Goal: Communication & Community: Answer question/provide support

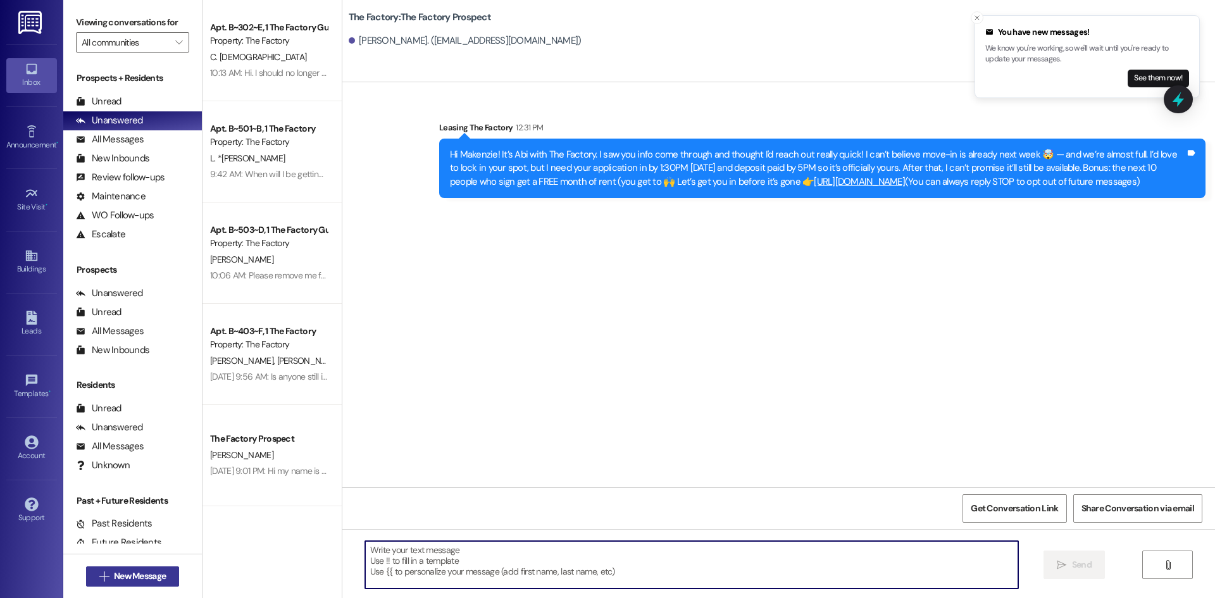
click at [151, 580] on span "New Message" at bounding box center [140, 576] width 52 height 13
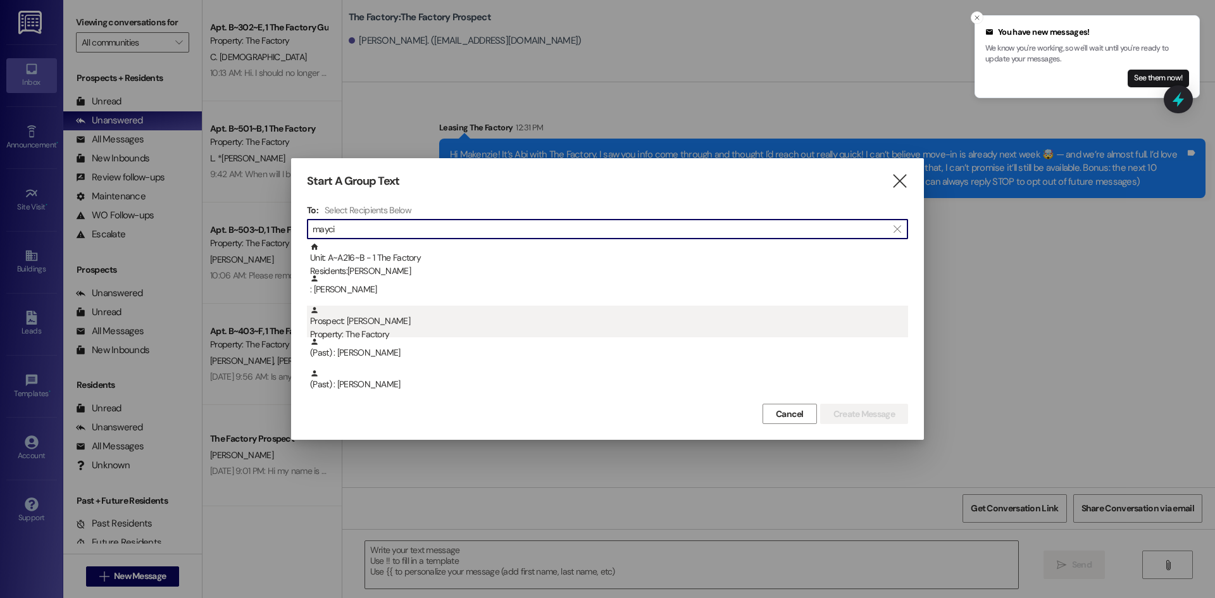
type input "mayci"
click at [525, 318] on div "Prospect: [PERSON_NAME] Property: The Factory" at bounding box center [609, 324] width 598 height 36
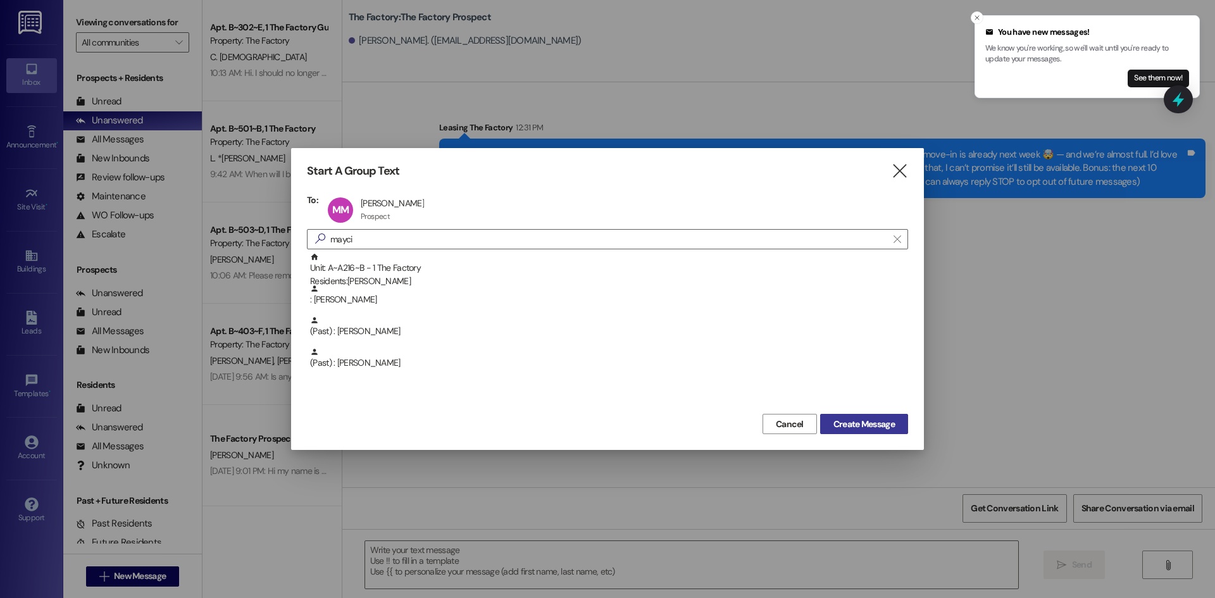
click at [851, 420] on span "Create Message" at bounding box center [864, 424] width 61 height 13
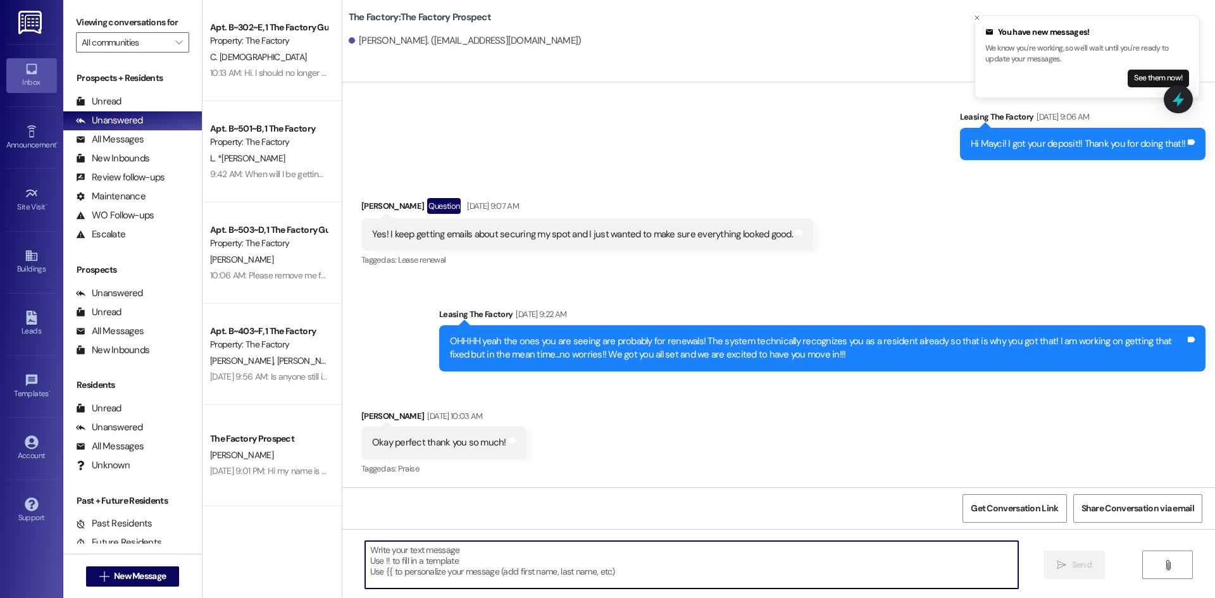
click at [410, 558] on textarea at bounding box center [691, 564] width 653 height 47
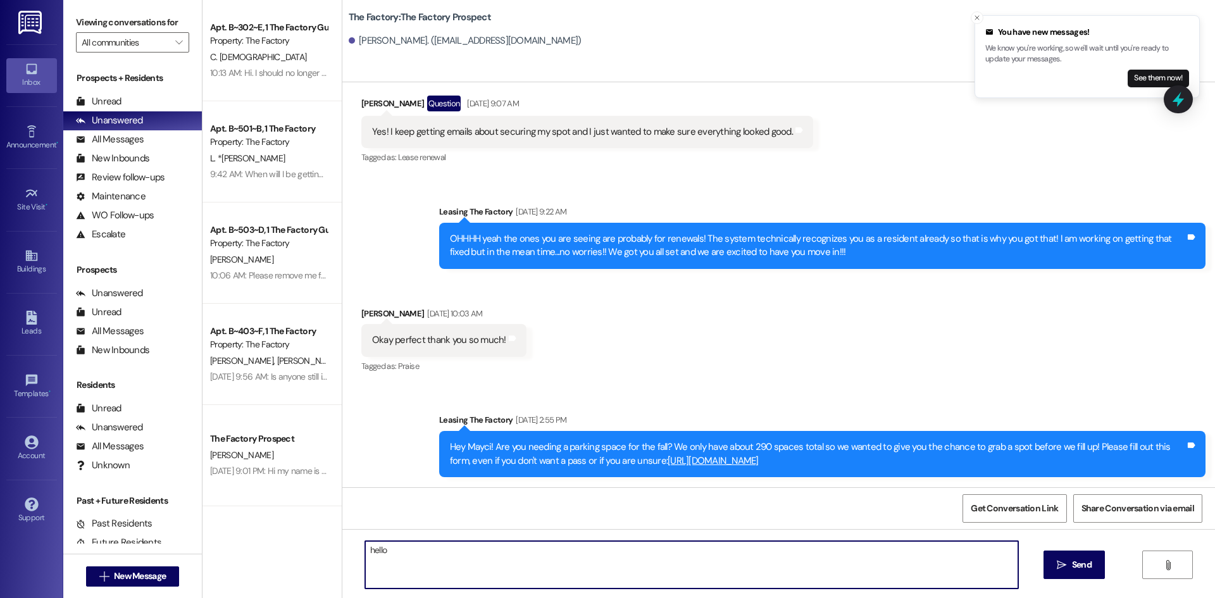
type textarea "hello!"
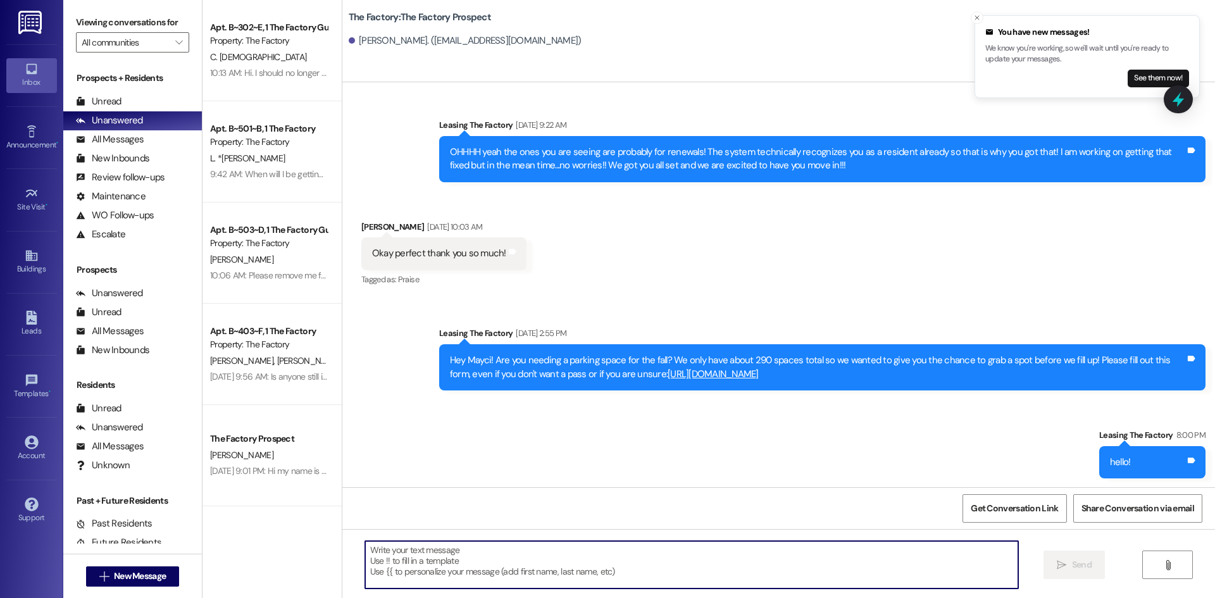
scroll to position [2061, 0]
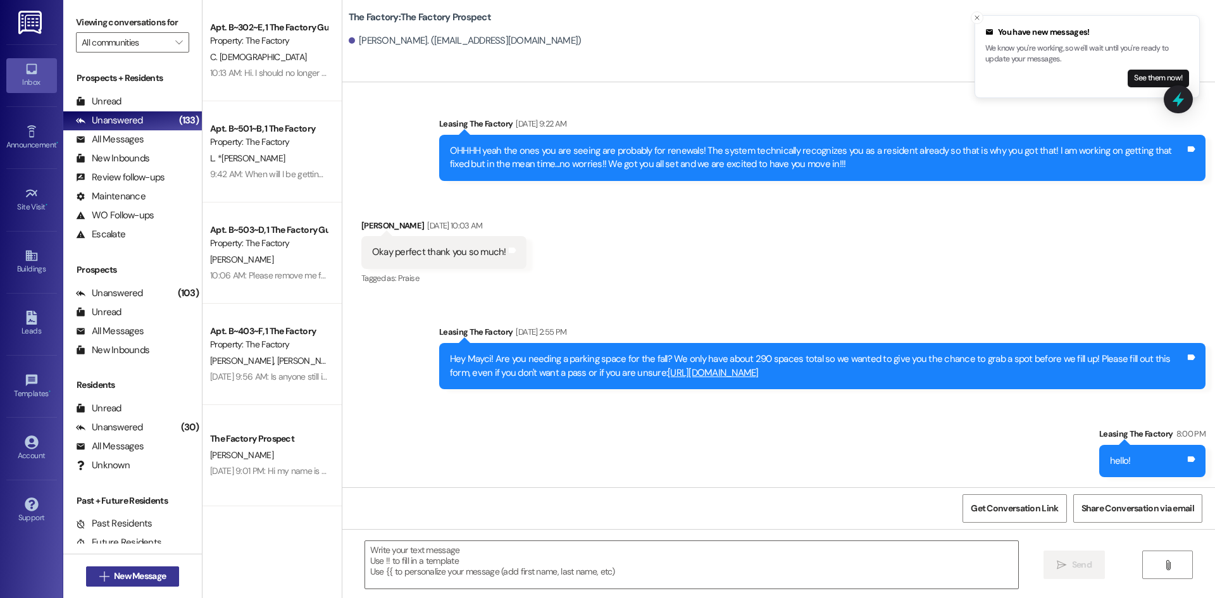
click at [133, 569] on button " New Message" at bounding box center [133, 577] width 94 height 20
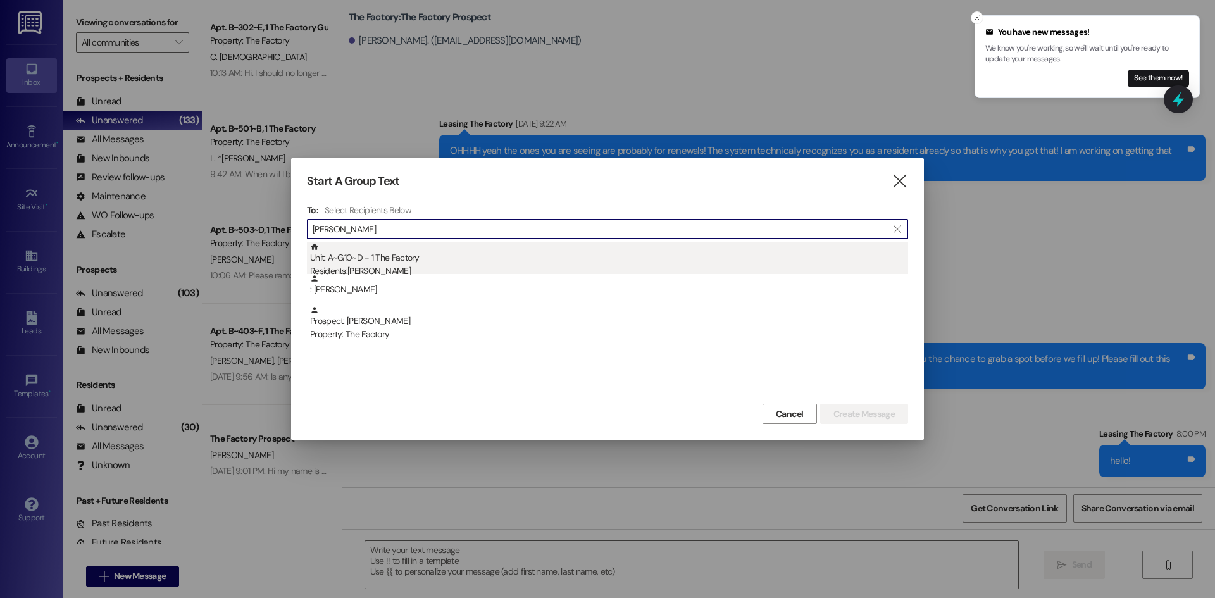
type input "[PERSON_NAME]"
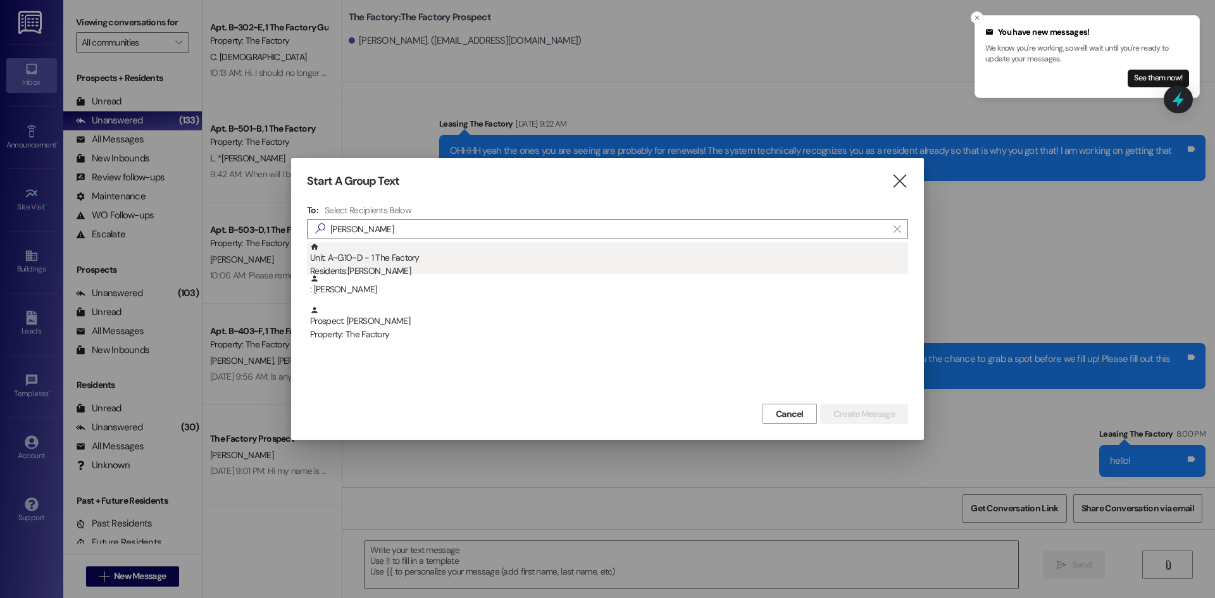
click at [367, 252] on div "Unit: A~G10~D - 1 The Factory Residents: [PERSON_NAME]" at bounding box center [609, 260] width 598 height 36
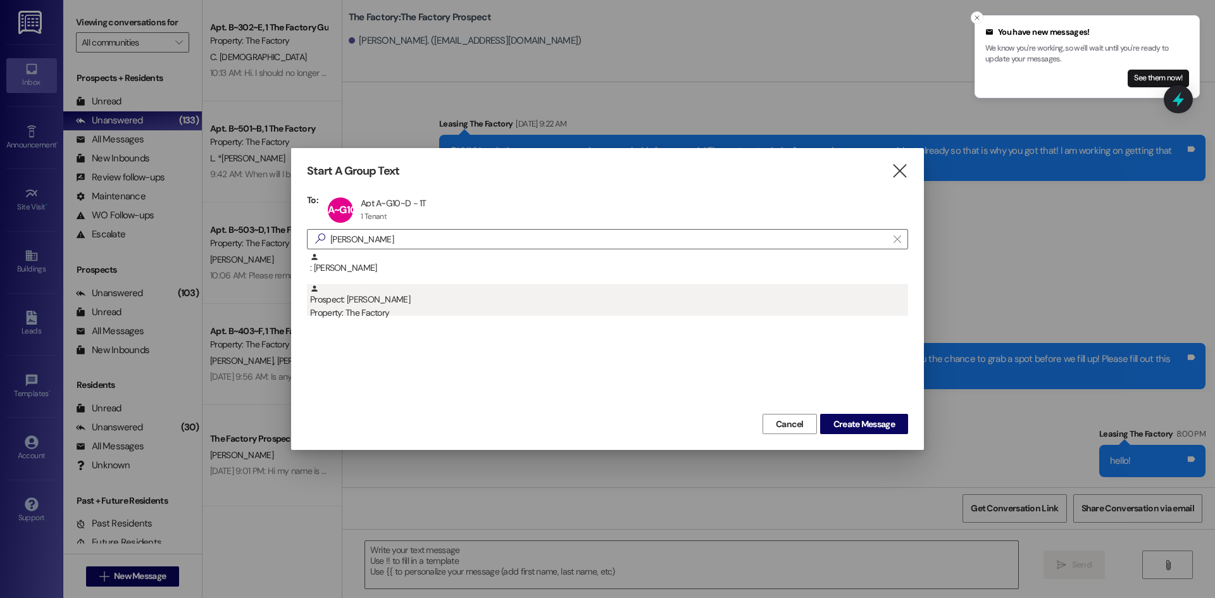
click at [383, 299] on div "Prospect: [PERSON_NAME] Property: The Factory" at bounding box center [609, 302] width 598 height 36
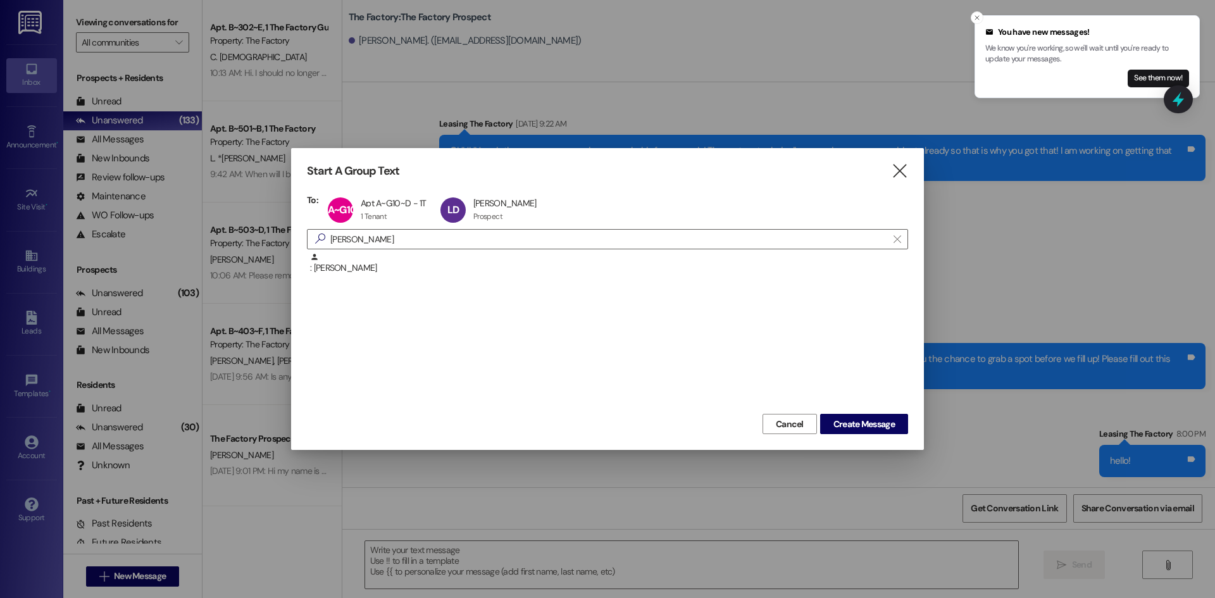
click at [841, 413] on div "Cancel Create Message" at bounding box center [607, 422] width 601 height 23
click at [844, 418] on span "Create Message" at bounding box center [864, 424] width 61 height 13
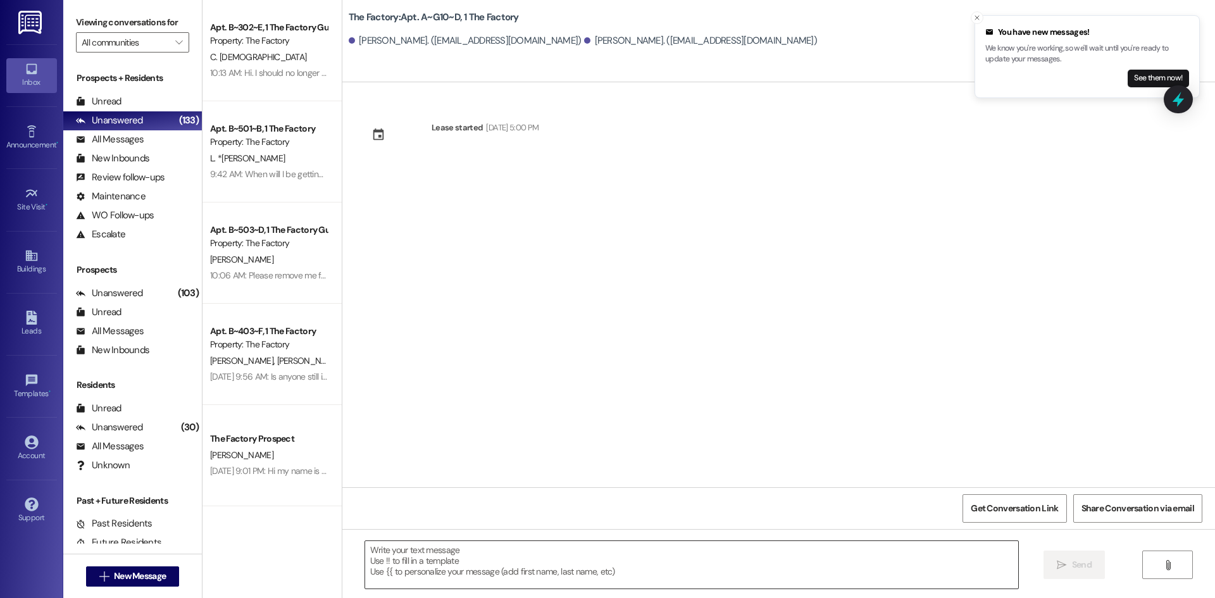
scroll to position [0, 0]
click at [412, 570] on textarea at bounding box center [691, 564] width 653 height 47
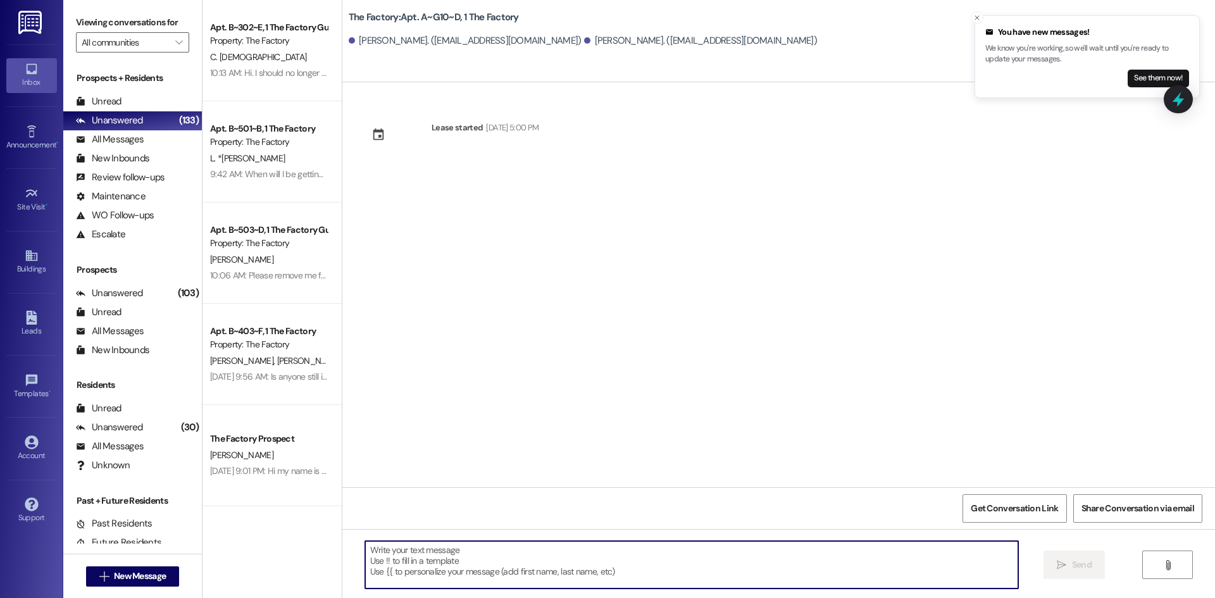
paste textarea "G17-C"
drag, startPoint x: 410, startPoint y: 557, endPoint x: 277, endPoint y: 527, distance: 136.8
click at [277, 527] on div "Apt. B~302~E, 1 The Factory Guarantors Property: The Factory C. Creek 10:13 AM:…" at bounding box center [709, 299] width 1013 height 598
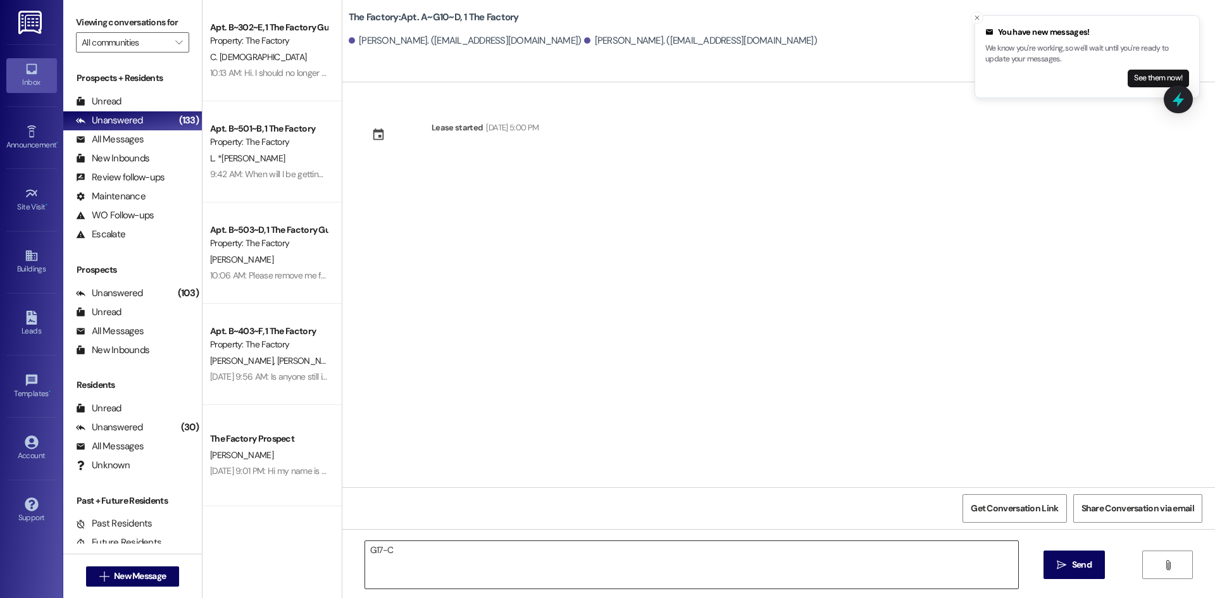
drag, startPoint x: 430, startPoint y: 530, endPoint x: 427, endPoint y: 541, distance: 11.2
click at [430, 530] on div "G17-C  Send " at bounding box center [778, 576] width 873 height 95
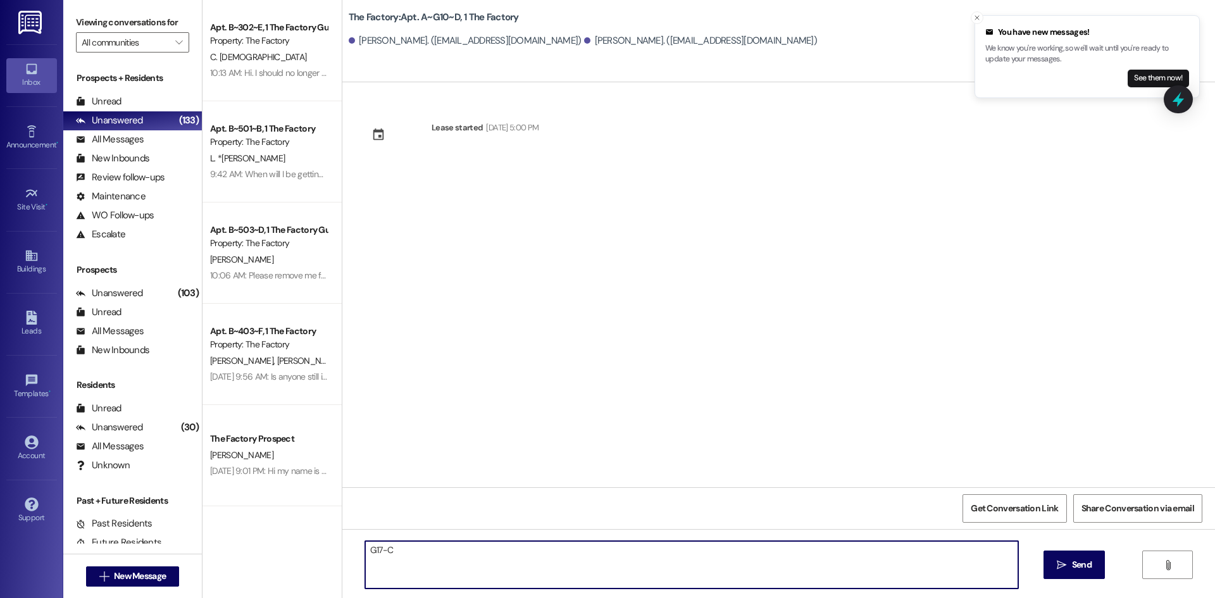
drag, startPoint x: 424, startPoint y: 548, endPoint x: 313, endPoint y: 545, distance: 111.4
click at [313, 545] on div "Apt. B~302~E, 1 The Factory Guarantors Property: The Factory C. Creek 10:13 AM:…" at bounding box center [709, 299] width 1013 height 598
paste textarea "Hello! The exciting day has finally arrived — it’s time to move into your new u…"
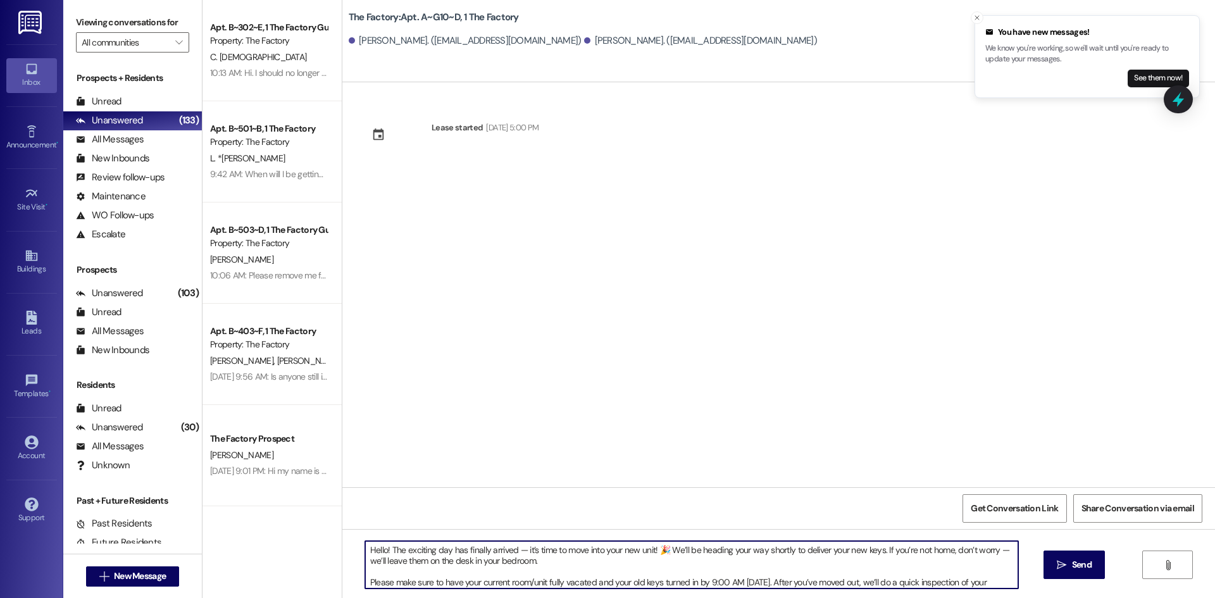
scroll to position [54, 0]
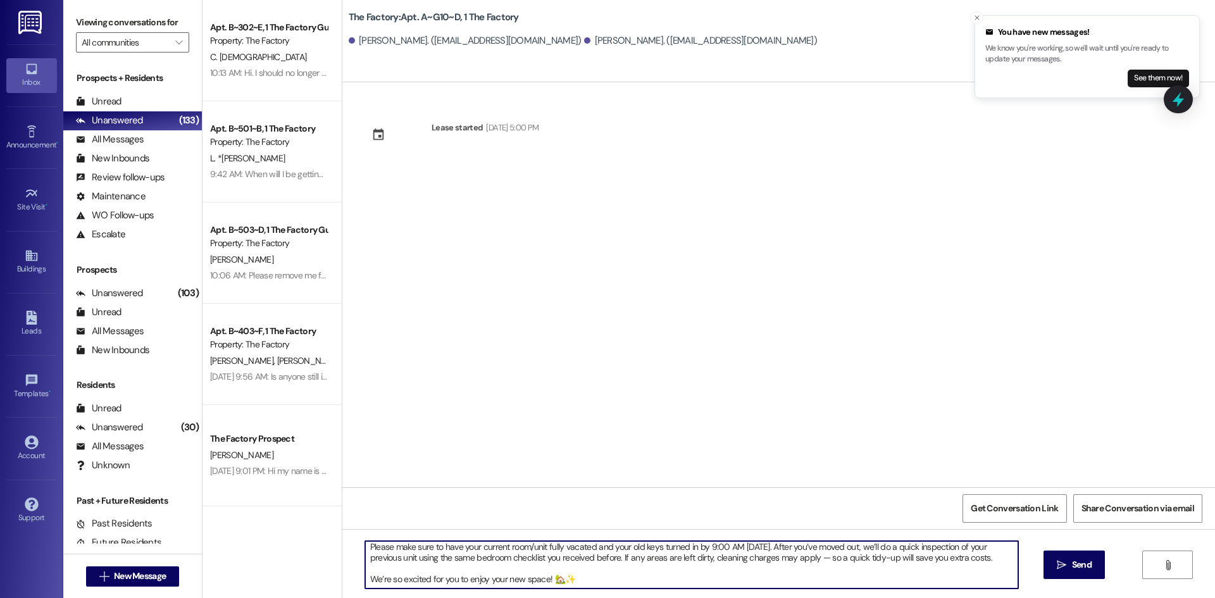
click at [370, 571] on textarea "Hello! The exciting day has finally arrived — it’s time to move into your new u…" at bounding box center [691, 564] width 653 height 47
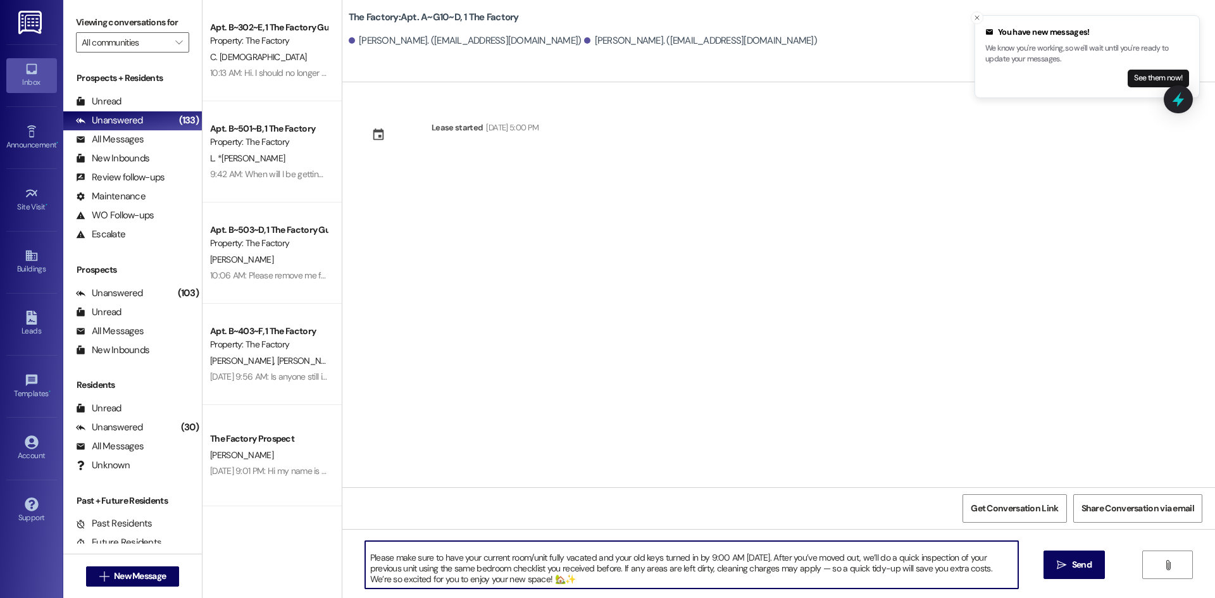
scroll to position [25, 0]
click at [365, 579] on div "Hello! The exciting day has finally arrived — it’s time to move into your new u…" at bounding box center [692, 565] width 655 height 49
click at [365, 576] on textarea "Hello! The exciting day has finally arrived — it’s time to move into your new u…" at bounding box center [691, 564] width 653 height 47
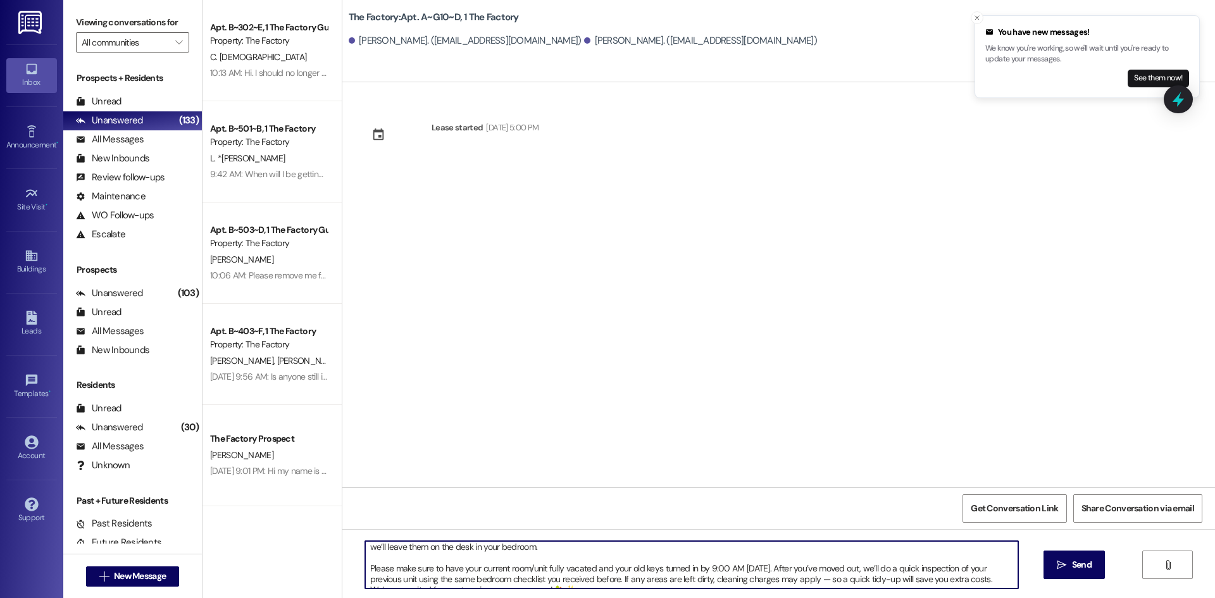
click at [365, 569] on textarea "Hello! The exciting day has finally arrived — it’s time to move into your new u…" at bounding box center [691, 564] width 653 height 47
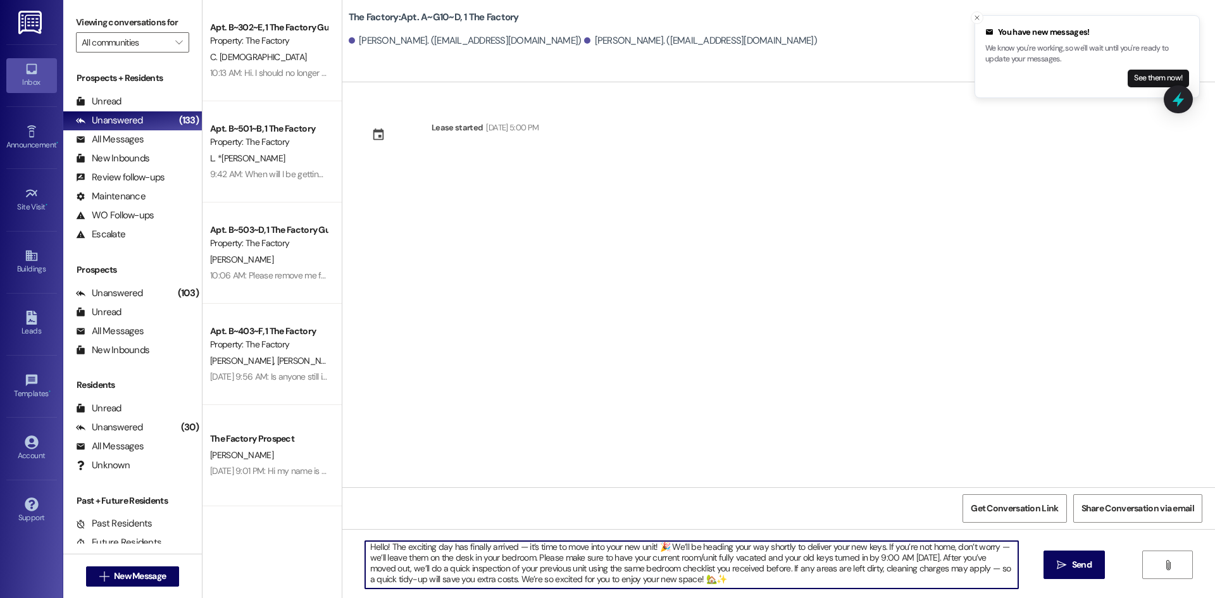
scroll to position [0, 0]
click at [378, 553] on textarea "Hello! The exciting day has finally arrived — it’s time to move into your new u…" at bounding box center [691, 564] width 653 height 47
type textarea "Hello {{first_name}}! The exciting day has finally arrived — it’s time to move …"
drag, startPoint x: 360, startPoint y: 549, endPoint x: 825, endPoint y: 628, distance: 471.8
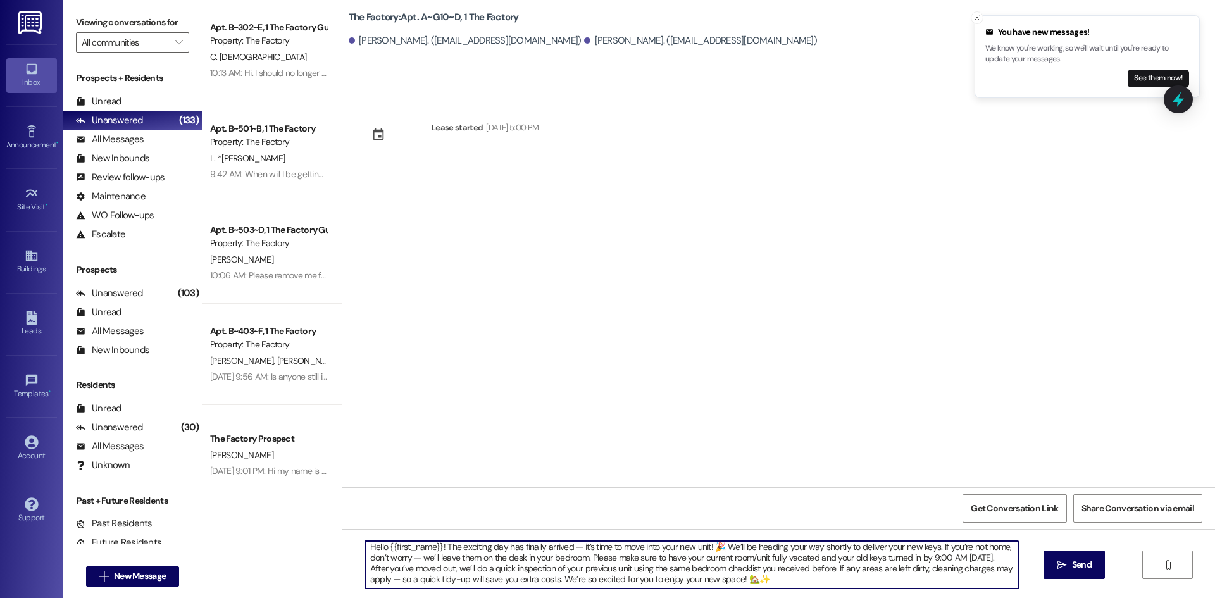
click at [825, 598] on html "You have new messages! We know you're working, so we'll wait until you're ready…" at bounding box center [607, 299] width 1215 height 598
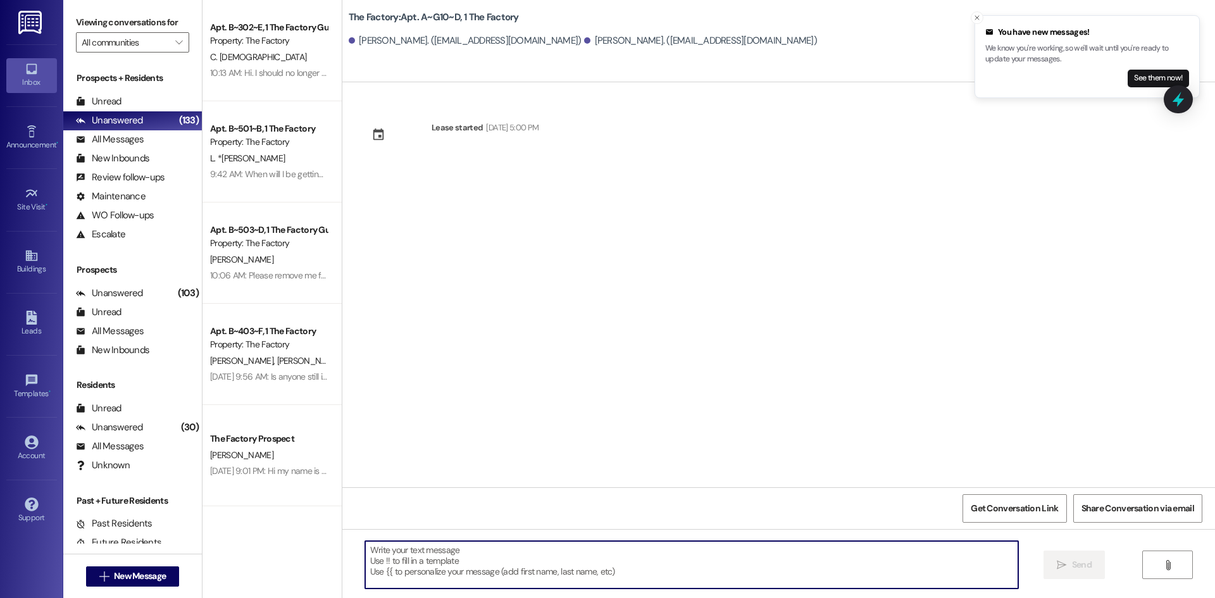
scroll to position [0, 0]
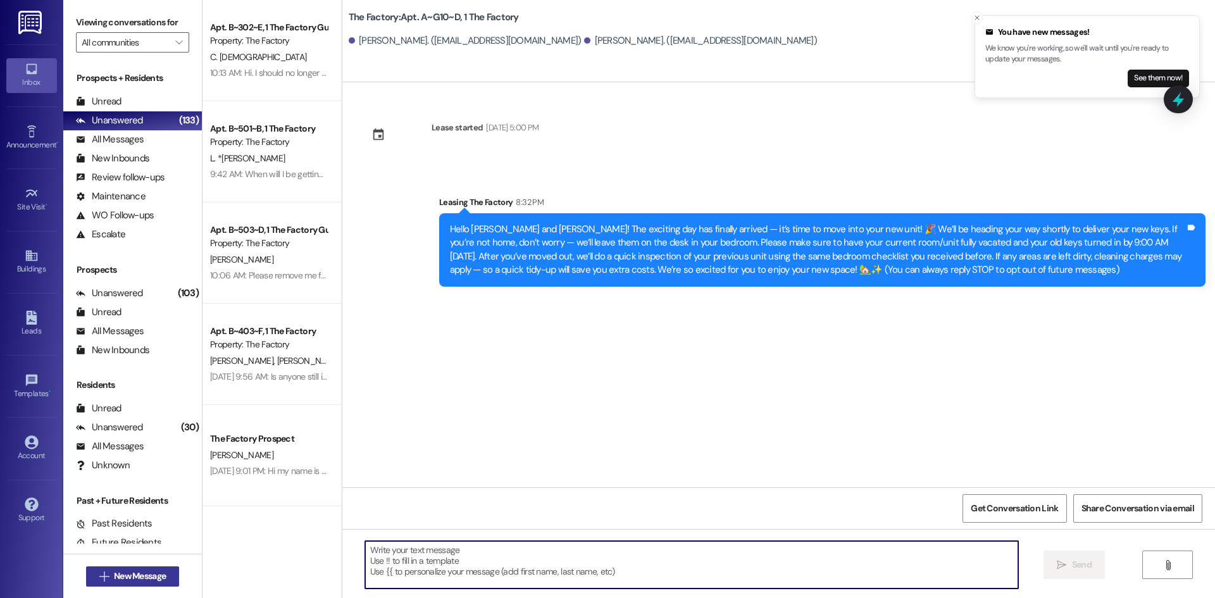
click at [135, 569] on button " New Message" at bounding box center [133, 577] width 94 height 20
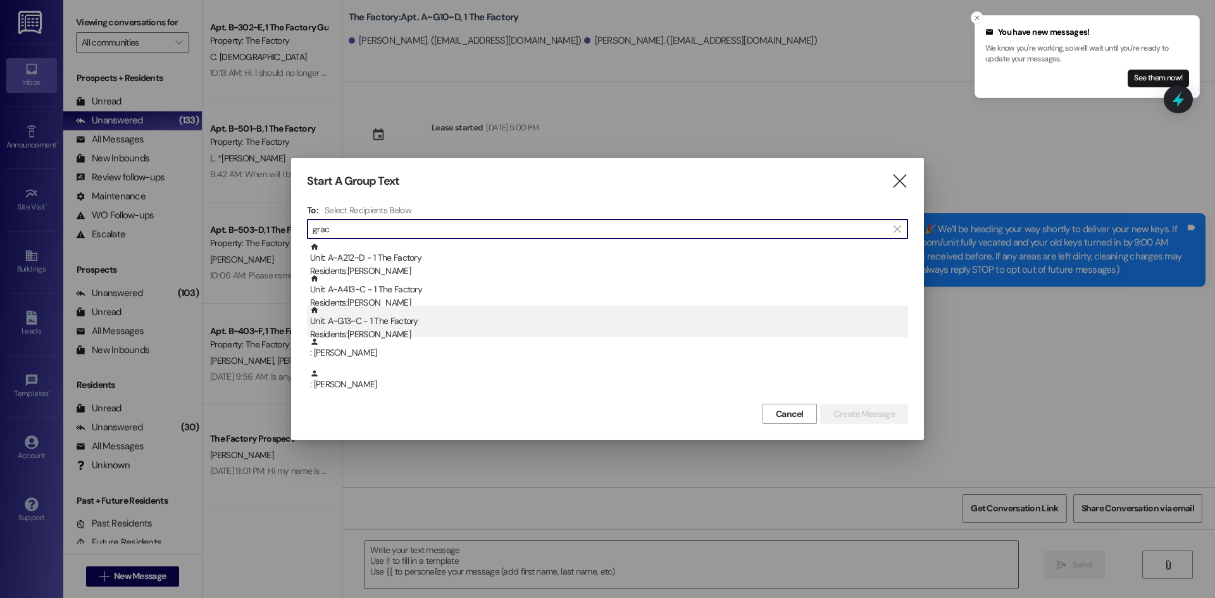
type input "grac"
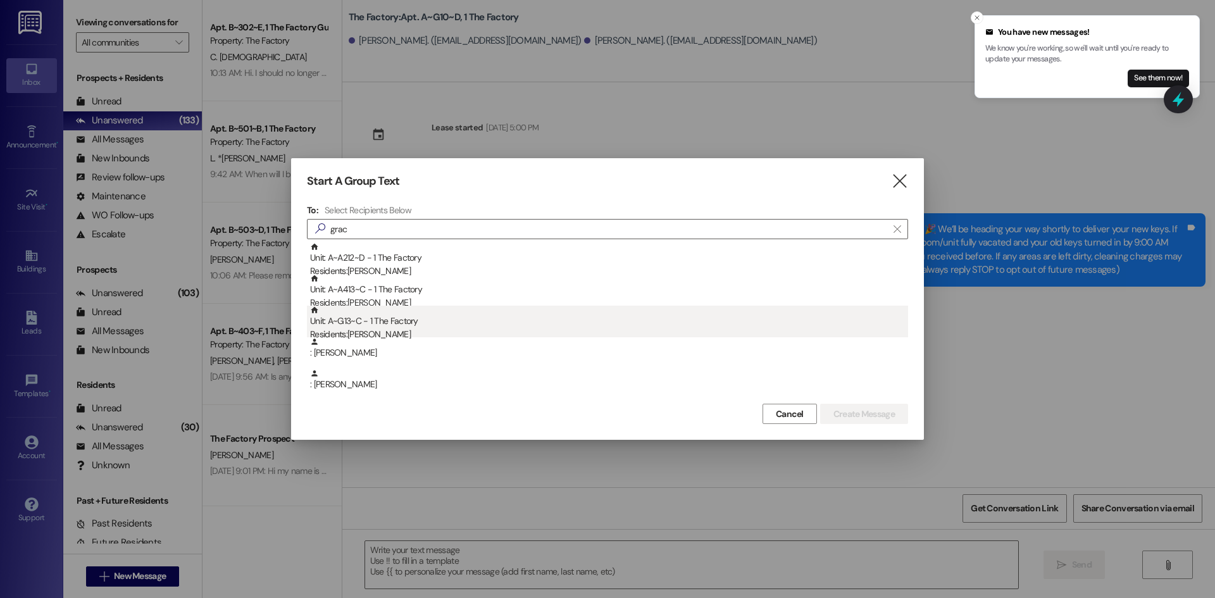
click at [424, 326] on div "Unit: A~G13~C - 1 The Factory Residents: [PERSON_NAME]" at bounding box center [609, 324] width 598 height 36
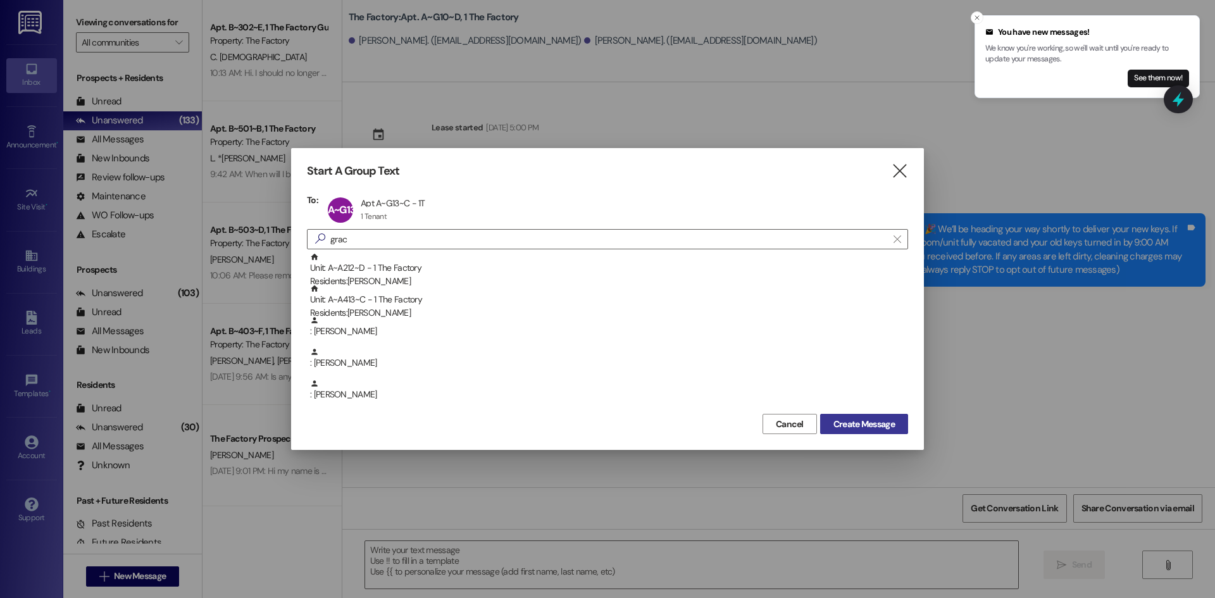
click at [887, 427] on span "Create Message" at bounding box center [864, 424] width 61 height 13
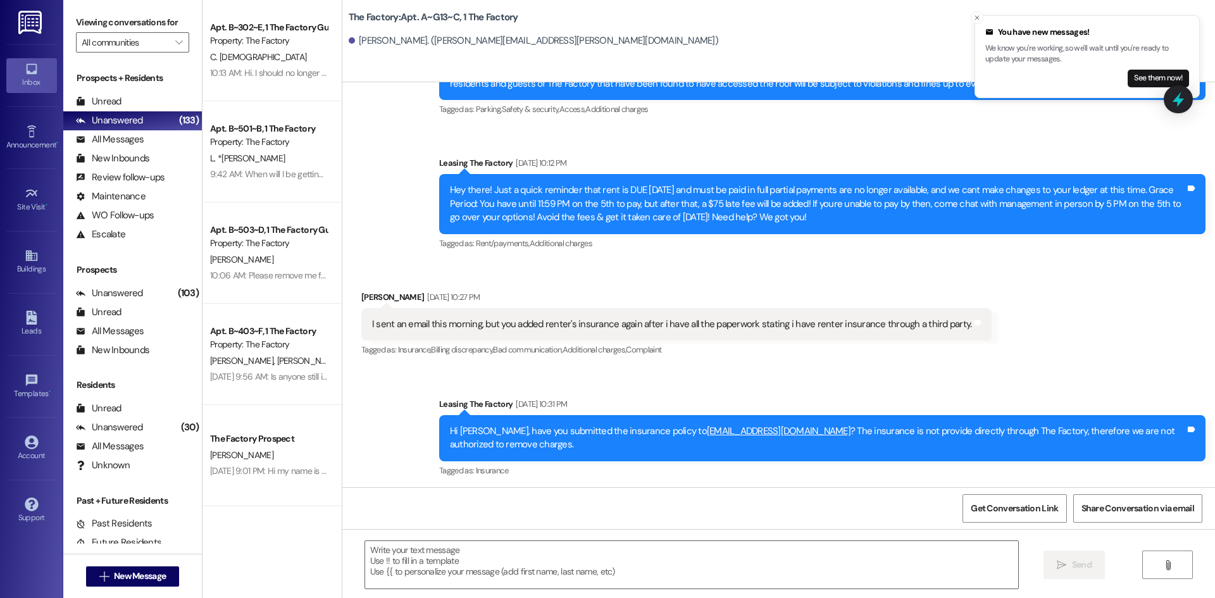
scroll to position [14717, 0]
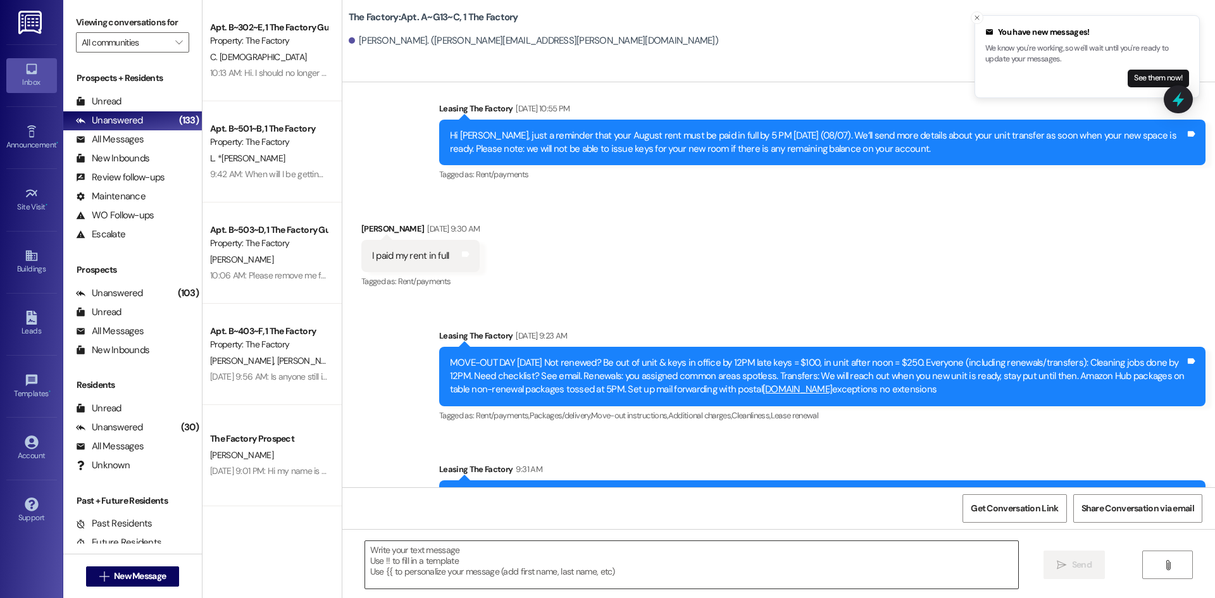
click at [537, 549] on textarea at bounding box center [691, 564] width 653 height 47
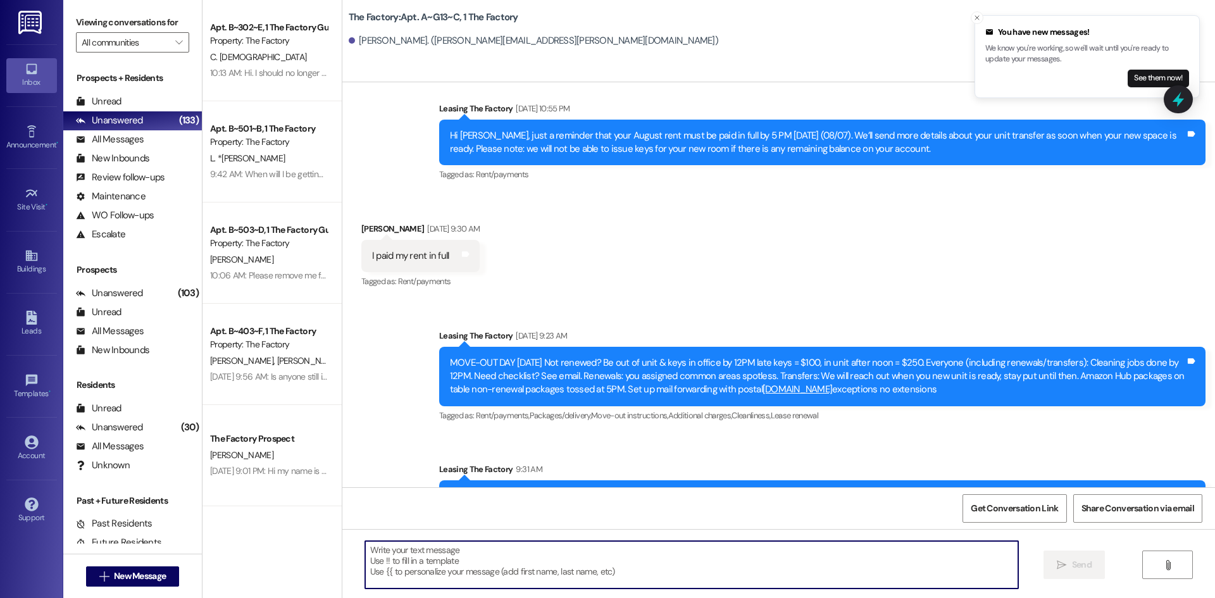
paste textarea "Hello {{first_name}}! The exciting day has finally arrived — it’s time to move …"
type textarea "Hello {{first_name}}! The exciting day has finally arrived — it’s time to move …"
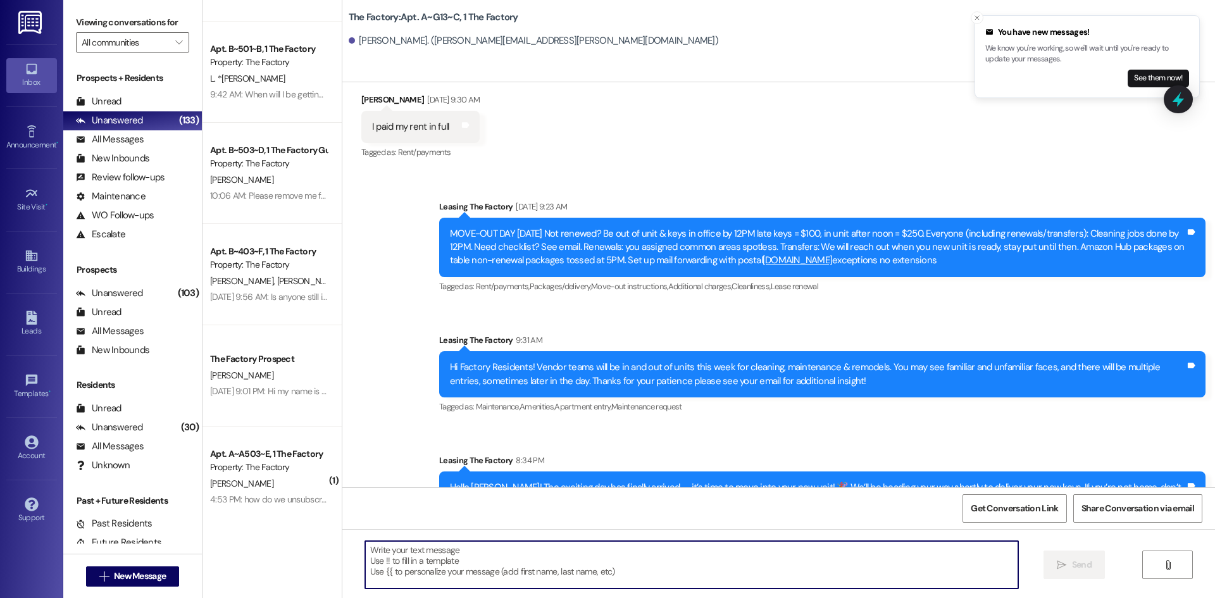
scroll to position [127, 0]
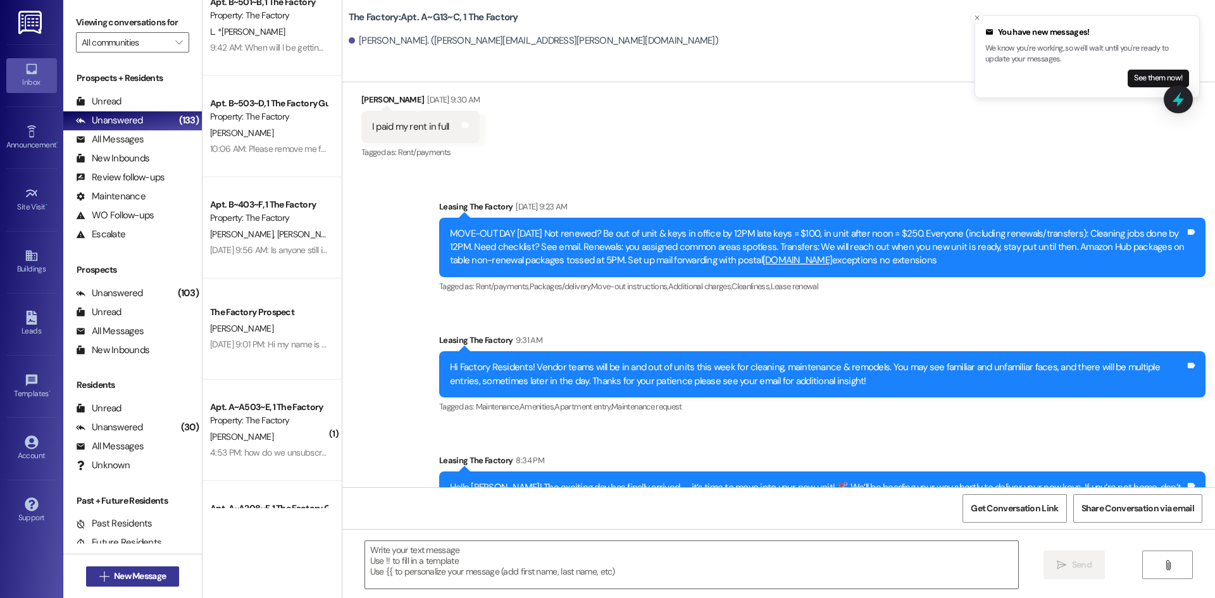
click at [147, 578] on span "New Message" at bounding box center [140, 576] width 52 height 13
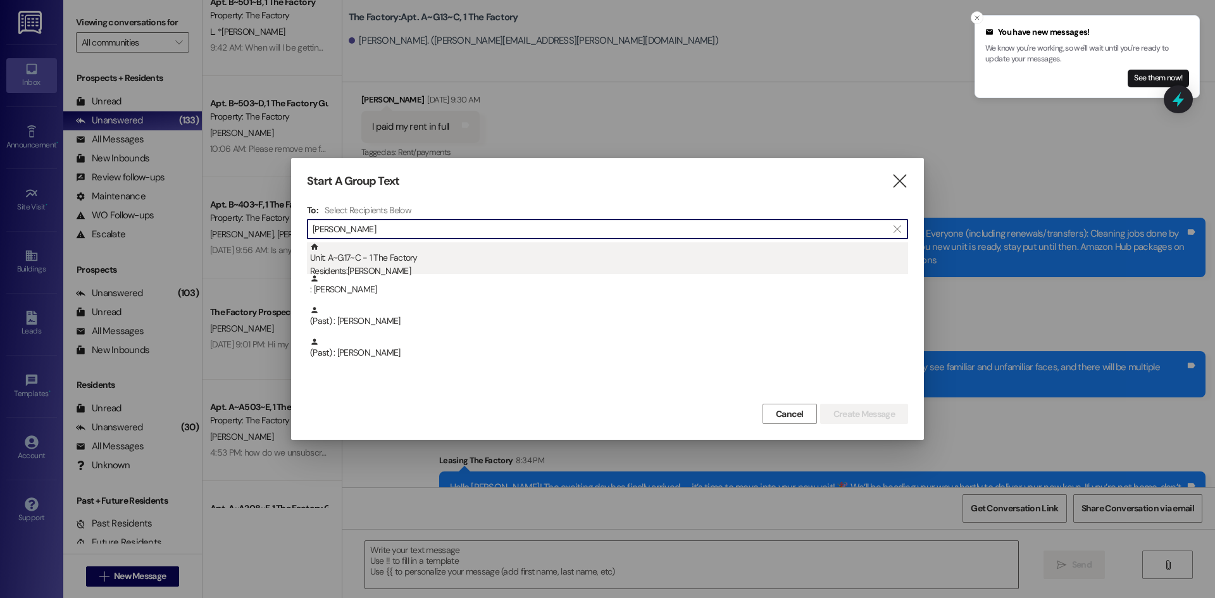
type input "[PERSON_NAME]"
click at [524, 262] on div "Unit: A~G17~C - 1 The Factory Residents: [PERSON_NAME]" at bounding box center [609, 260] width 598 height 36
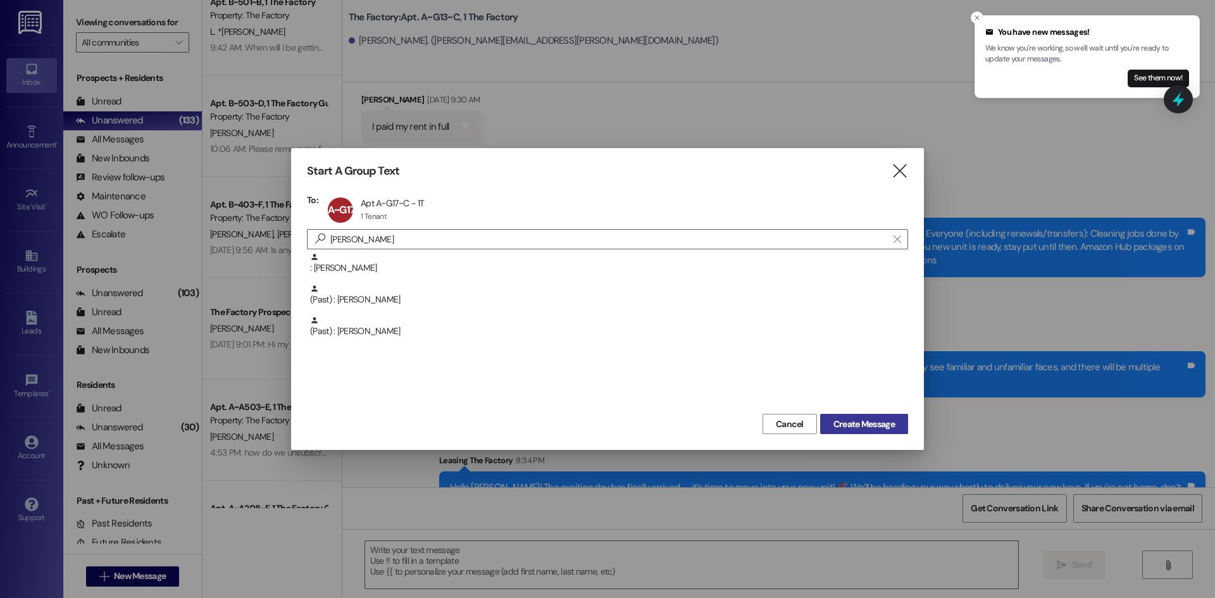
click at [843, 419] on span "Create Message" at bounding box center [864, 424] width 61 height 13
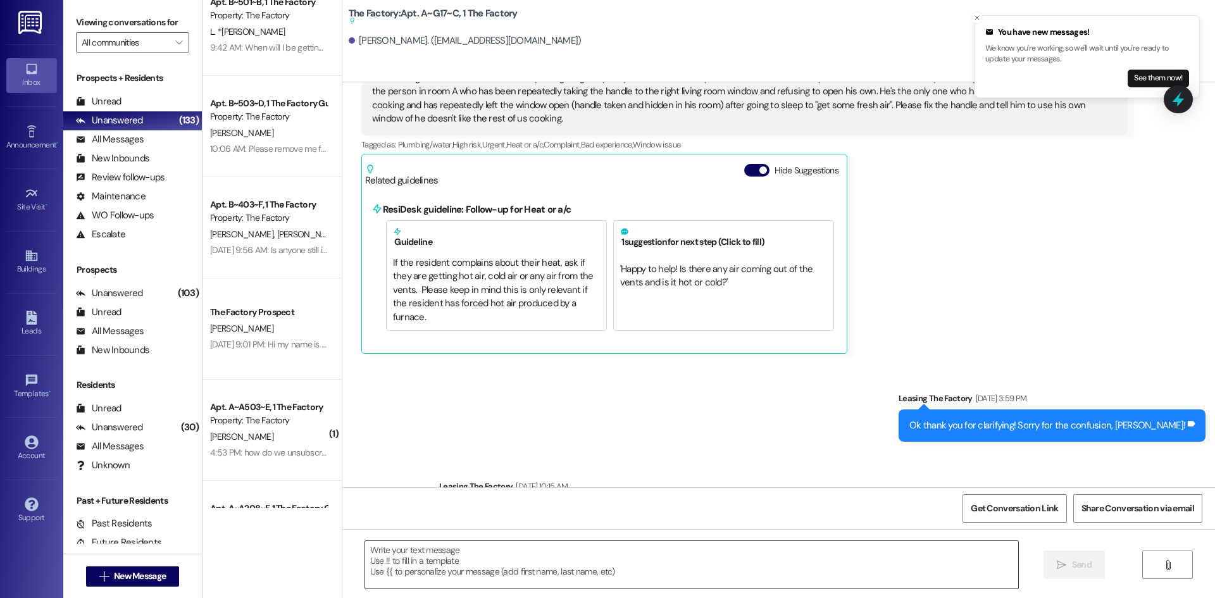
scroll to position [6764, 0]
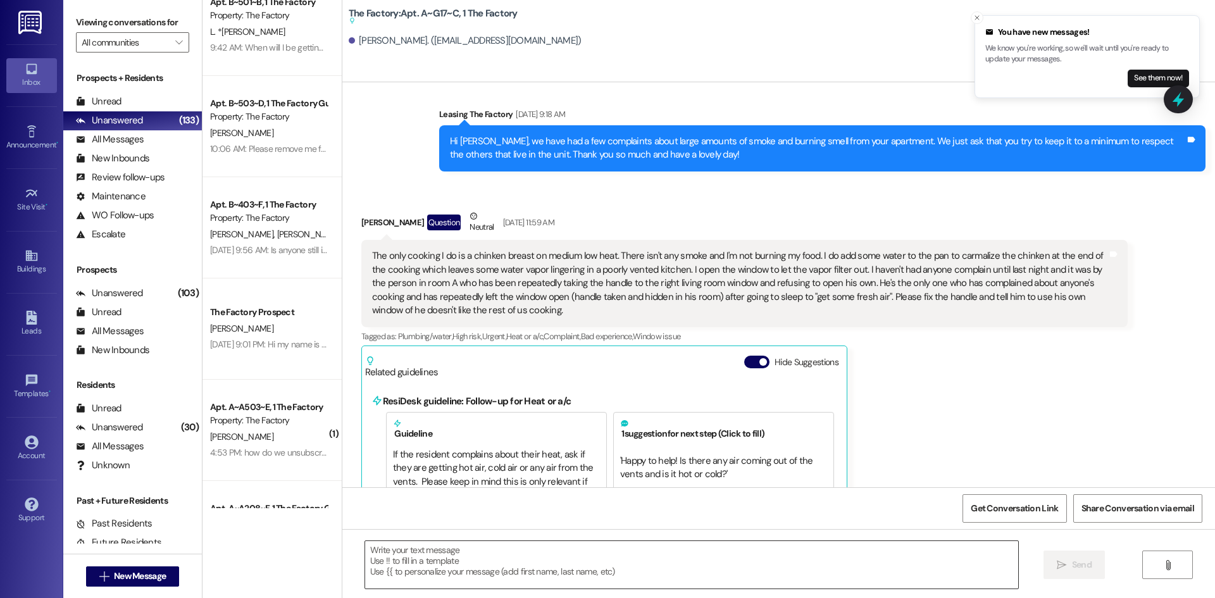
click at [400, 561] on textarea at bounding box center [691, 564] width 653 height 47
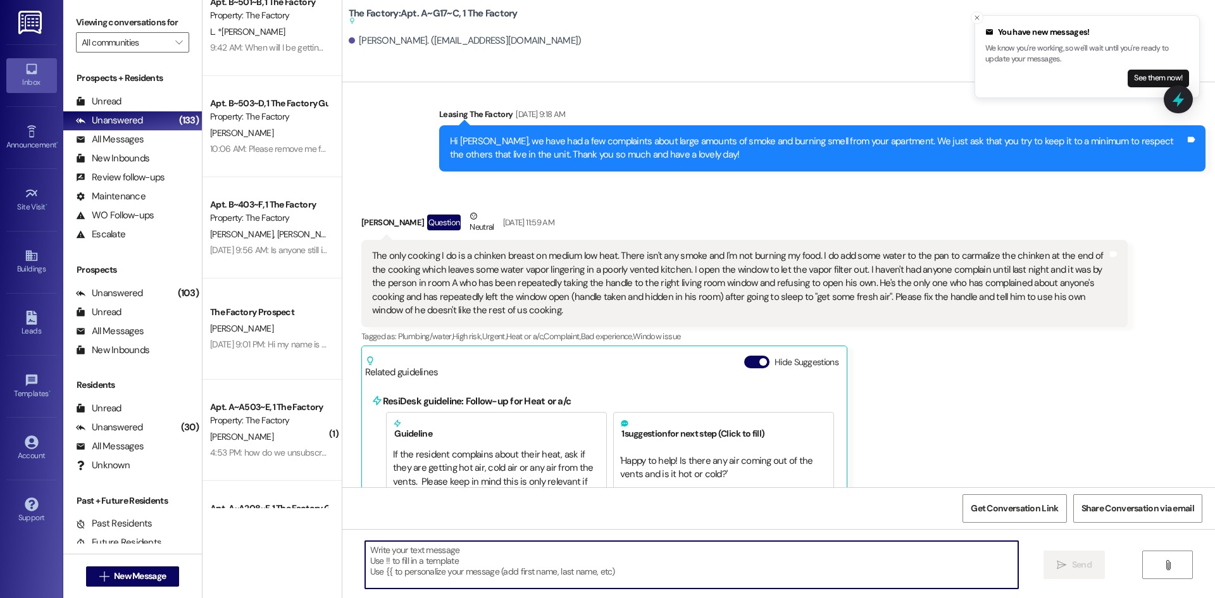
paste textarea "Hello {{first_name}}! The exciting day has finally arrived — it’s time to move …"
type textarea "Hello {{first_name}}! The exciting day has finally arrived — it’s time to move …"
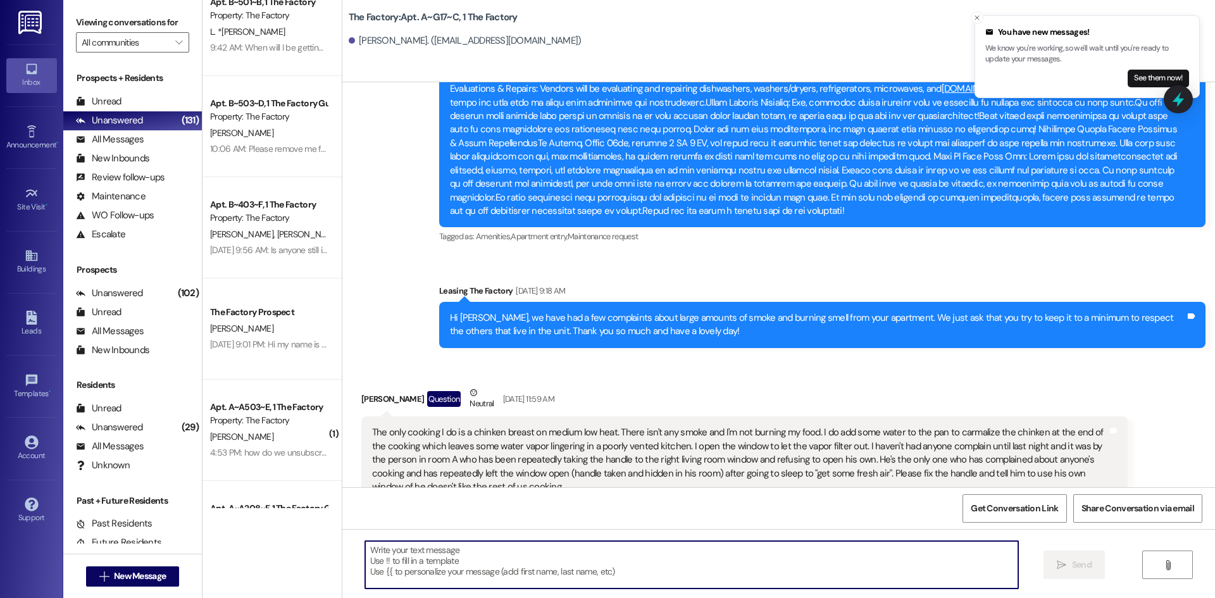
scroll to position [6577, 0]
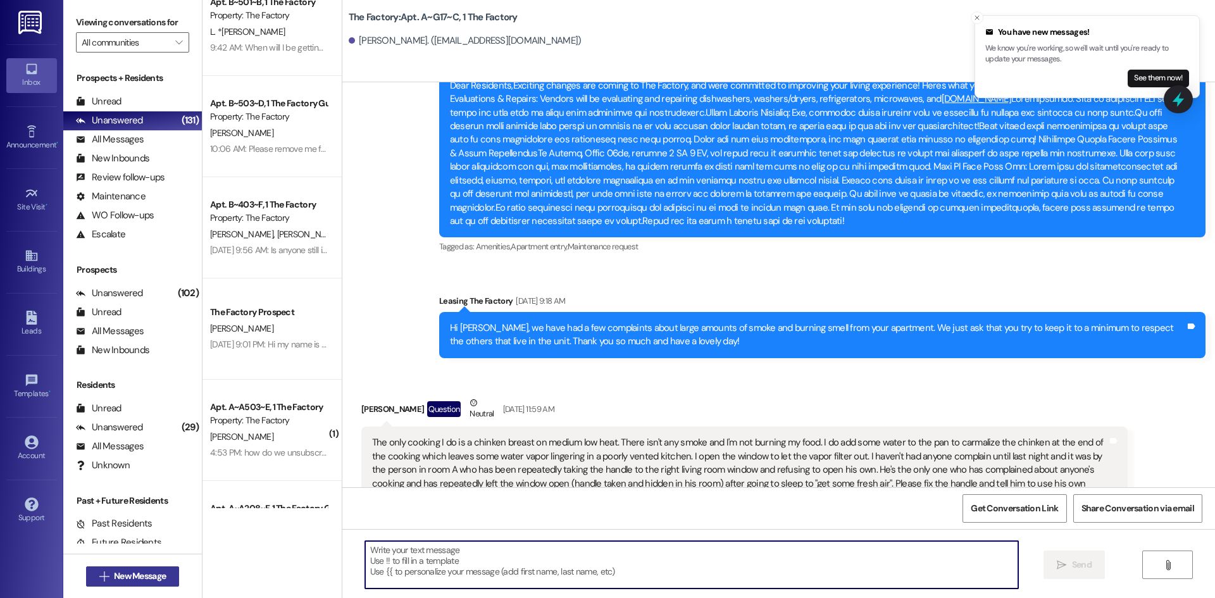
click at [157, 575] on span "New Message" at bounding box center [140, 576] width 52 height 13
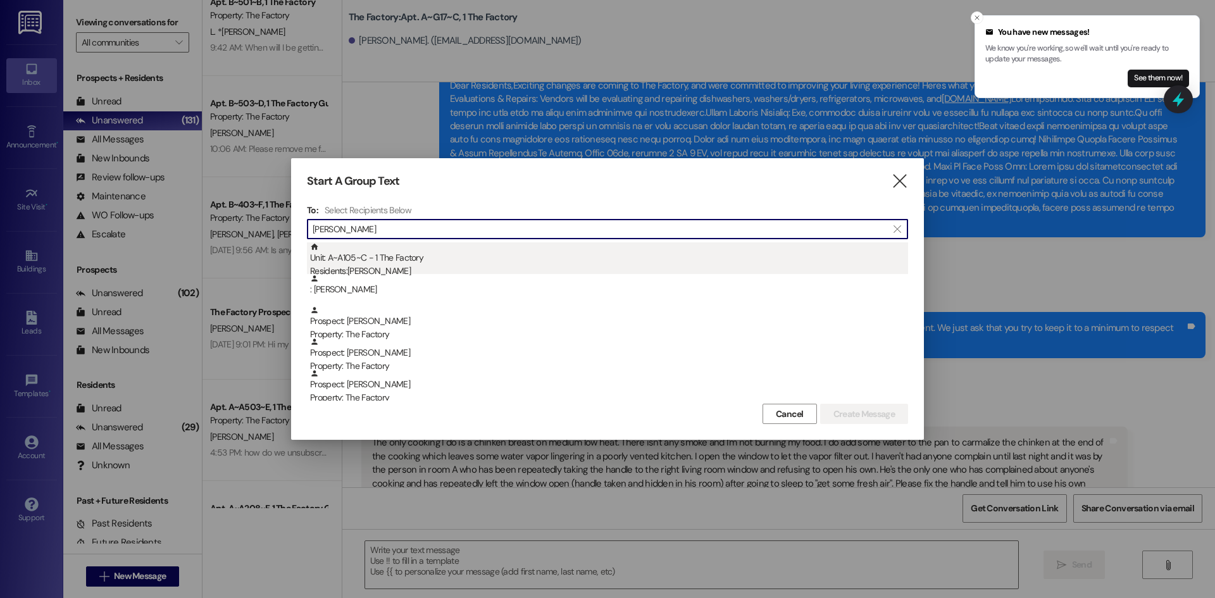
type input "[PERSON_NAME]"
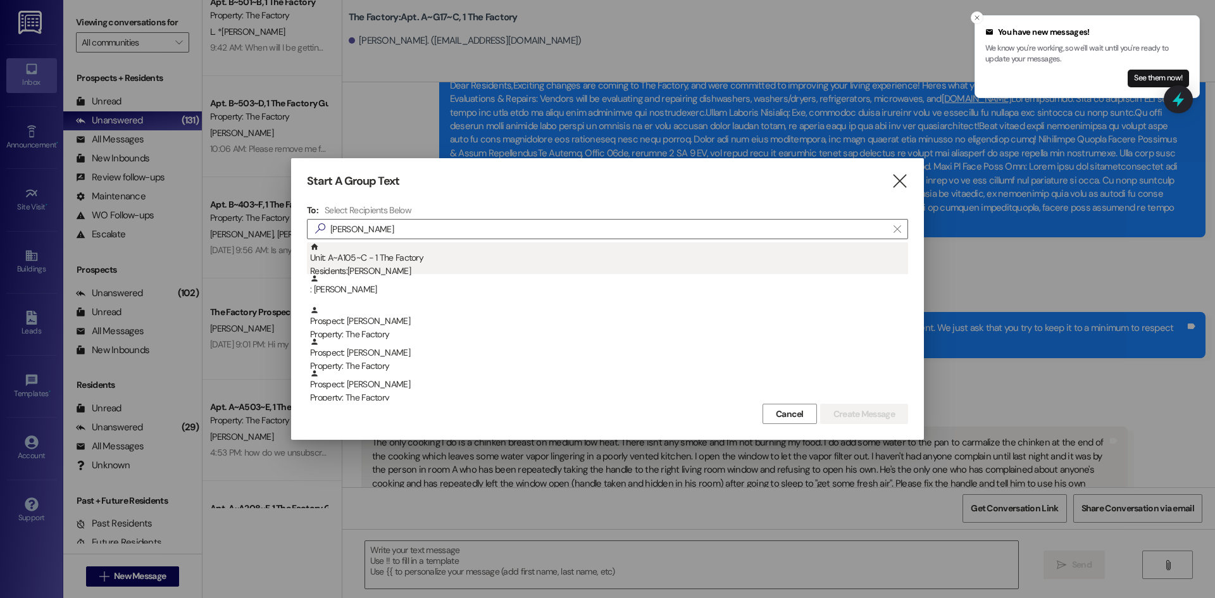
click at [407, 255] on div "Unit: A~A105~C - 1 The Factory Residents: [PERSON_NAME]" at bounding box center [609, 260] width 598 height 36
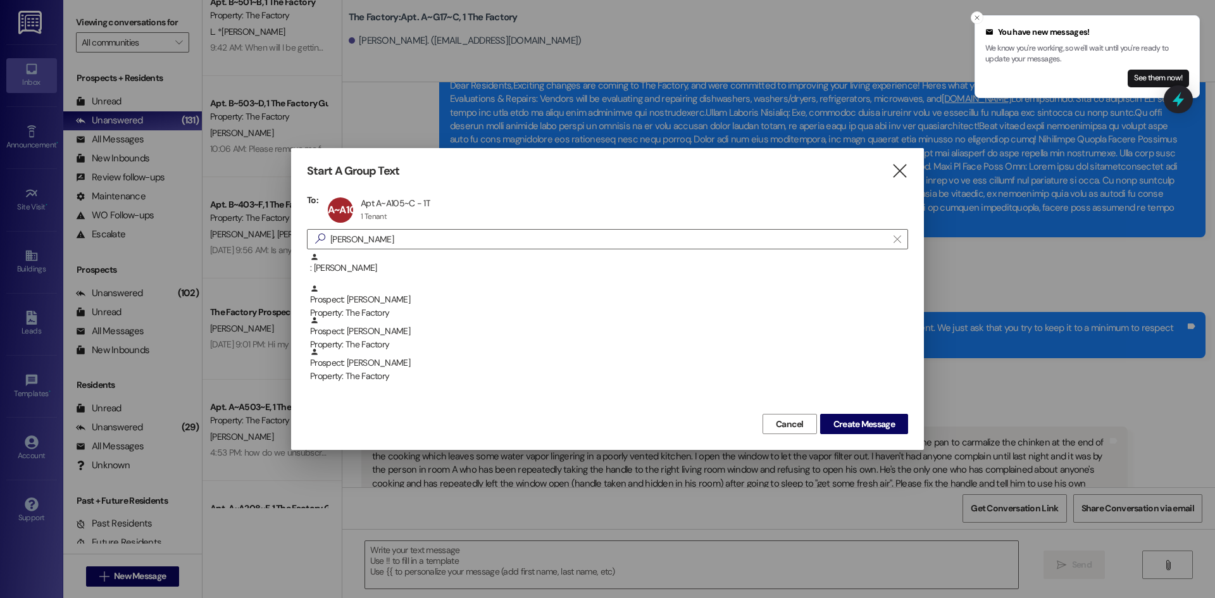
click at [841, 412] on div "Cancel Create Message" at bounding box center [607, 422] width 601 height 23
click at [841, 425] on span "Create Message" at bounding box center [864, 424] width 61 height 13
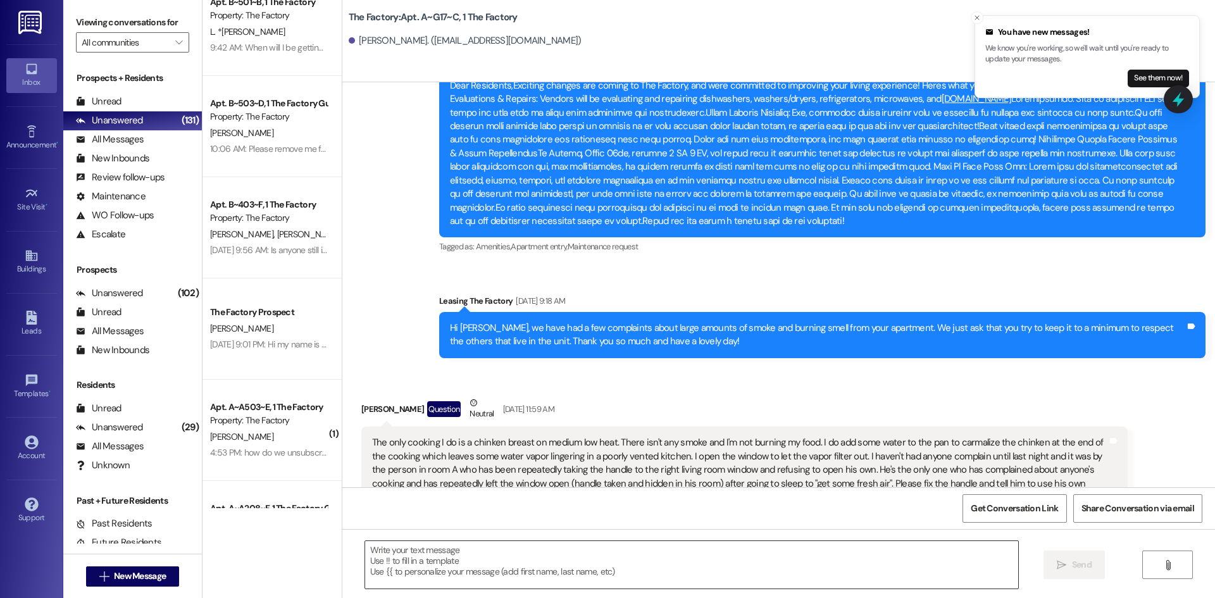
click at [478, 559] on textarea at bounding box center [691, 564] width 653 height 47
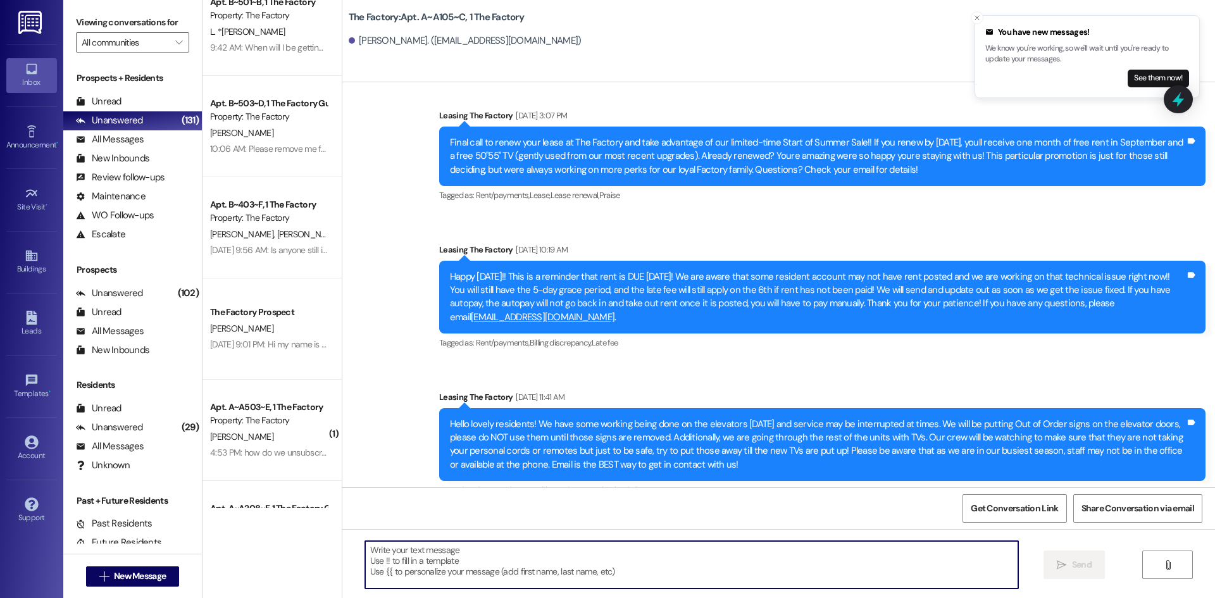
scroll to position [8445, 0]
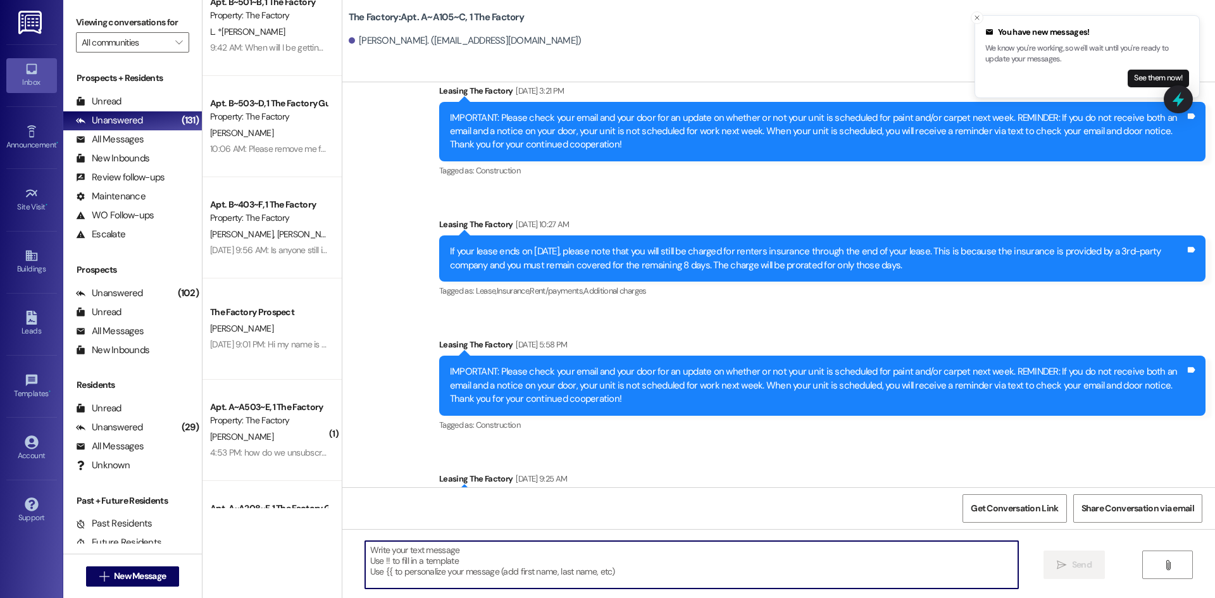
paste textarea "Hello {{first_name}}! The exciting day has finally arrived — it’s time to move …"
type textarea "Hello {{first_name}}! The exciting day has finally arrived — it’s time to move …"
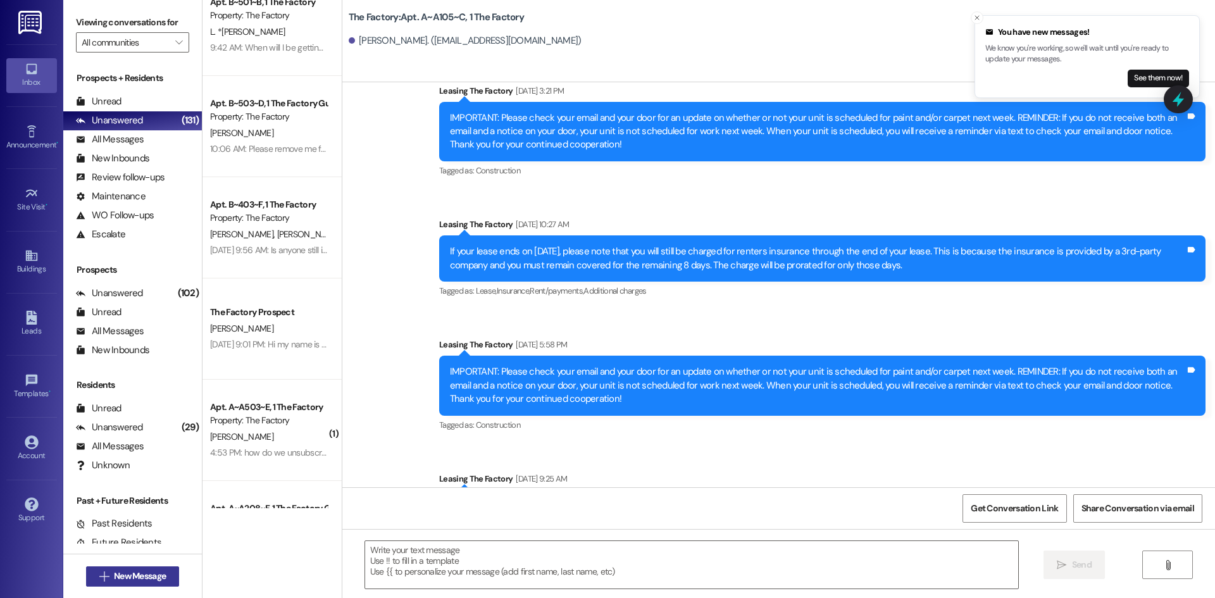
click at [102, 582] on span " New Message" at bounding box center [133, 576] width 72 height 13
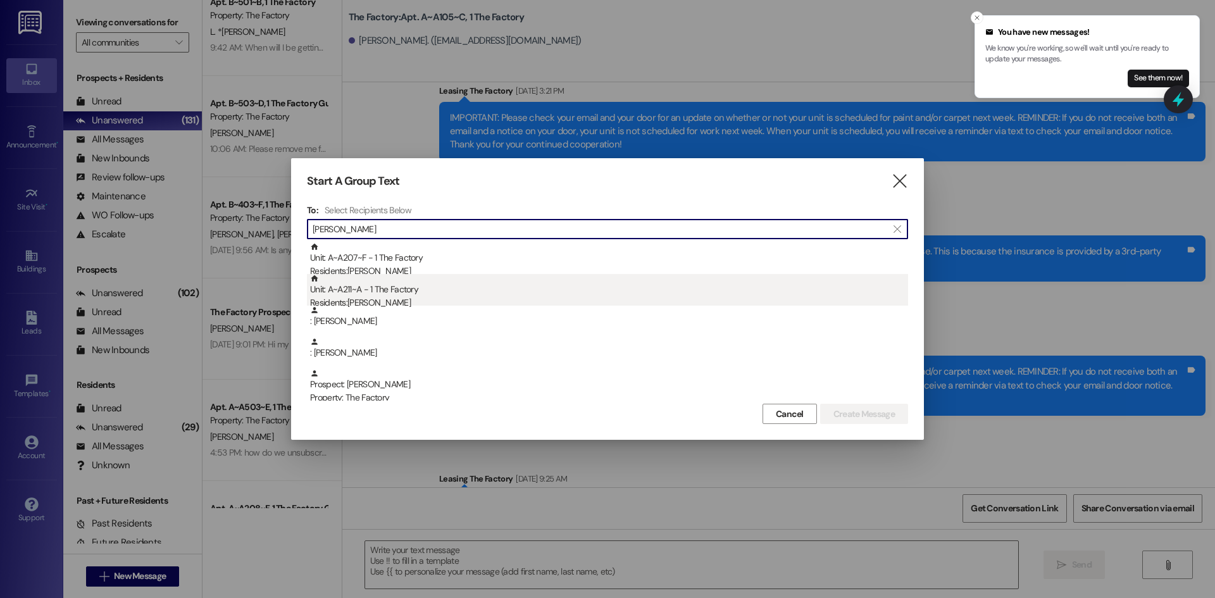
type input "[PERSON_NAME]"
click at [467, 281] on div "Unit: A~A211~A - 1 The Factory Residents: [PERSON_NAME]" at bounding box center [609, 292] width 598 height 36
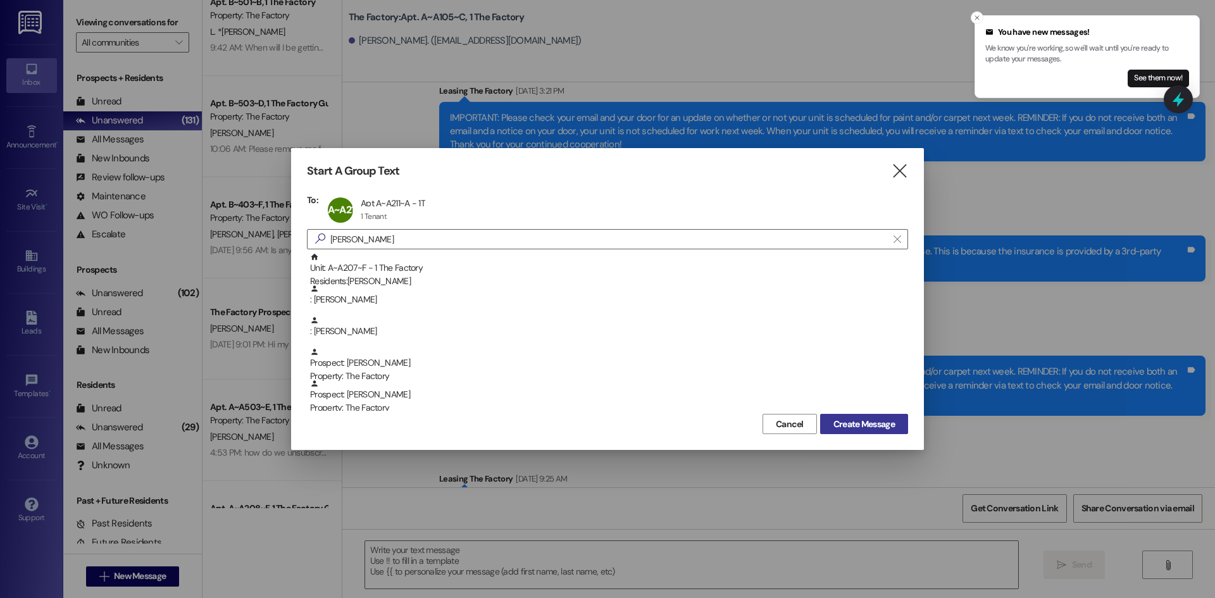
click at [878, 421] on span "Create Message" at bounding box center [864, 424] width 61 height 13
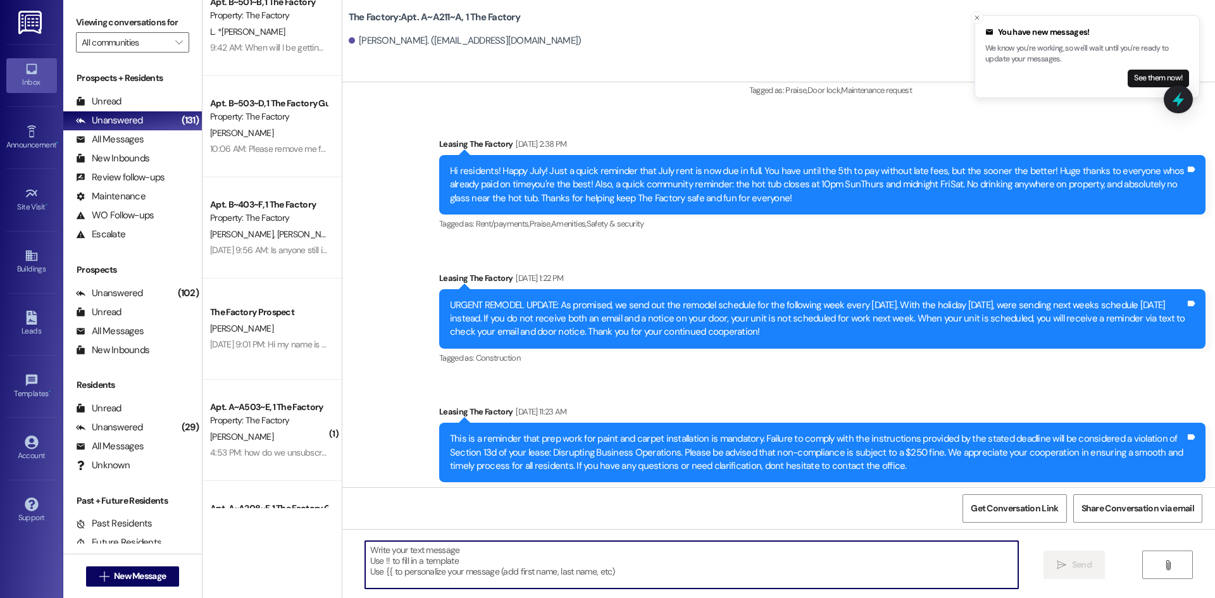
click at [458, 563] on textarea at bounding box center [691, 564] width 653 height 47
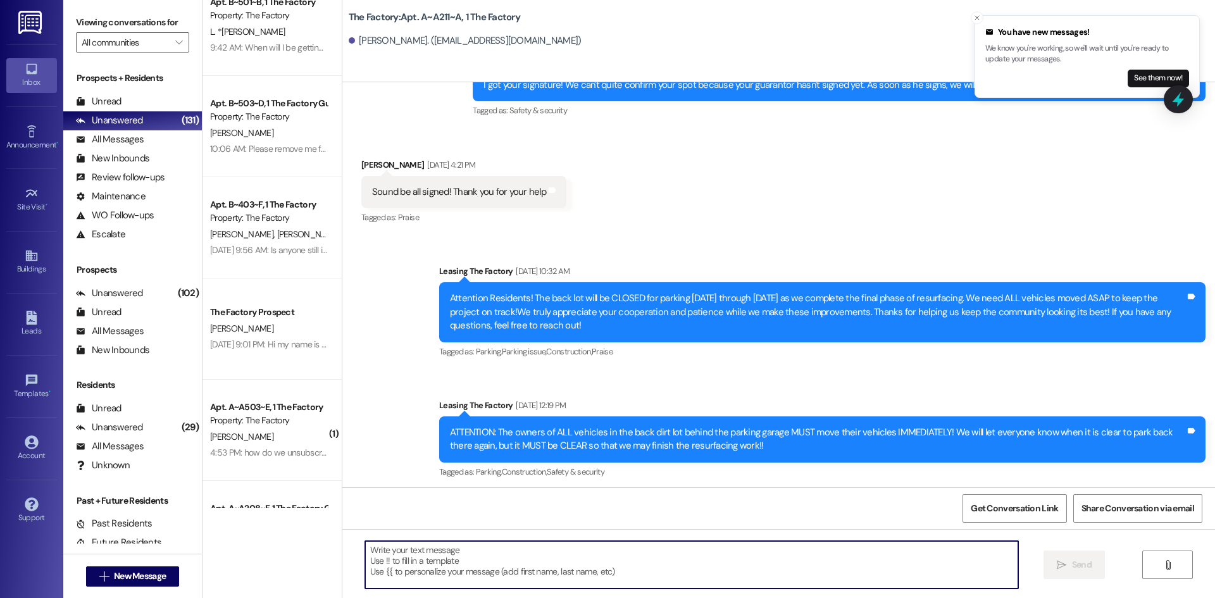
scroll to position [3576, 0]
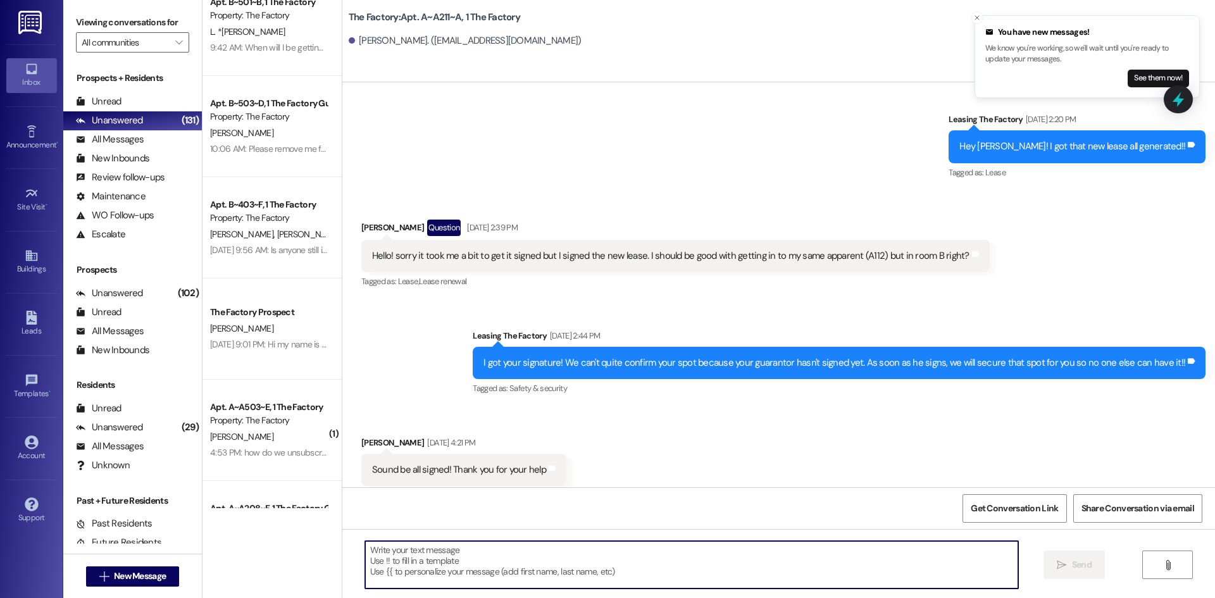
paste textarea "Hello {{first_name}}! The exciting day has finally arrived — it’s time to move …"
type textarea "Hello {{first_name}}! The exciting day has finally arrived — it’s time to move …"
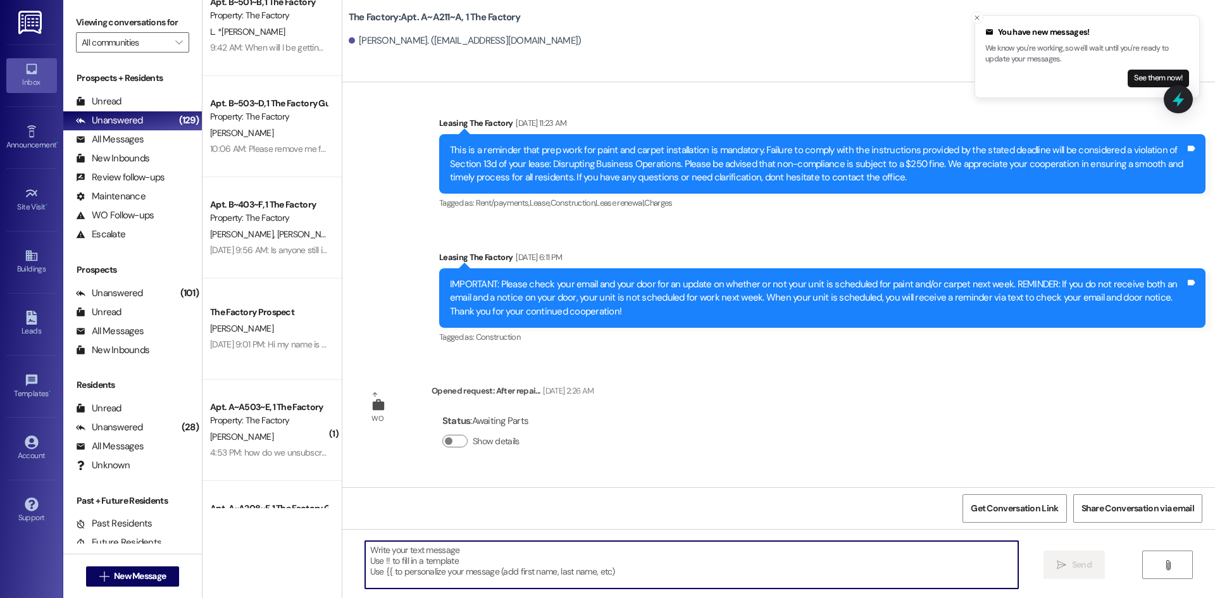
scroll to position [9595, 0]
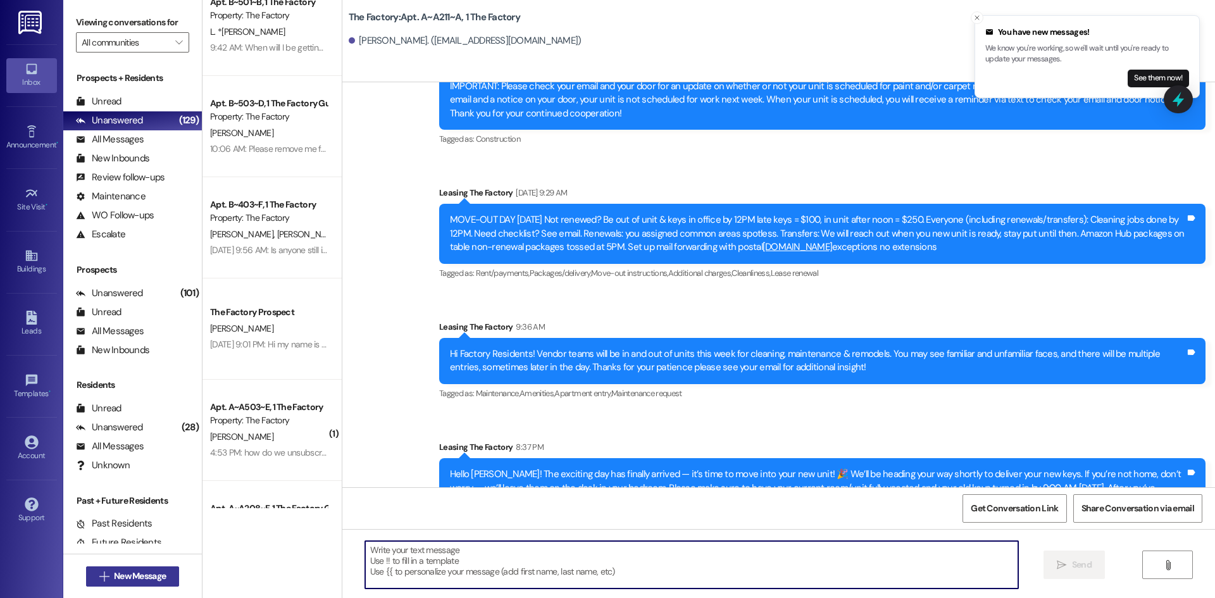
click at [121, 574] on span "New Message" at bounding box center [140, 576] width 52 height 13
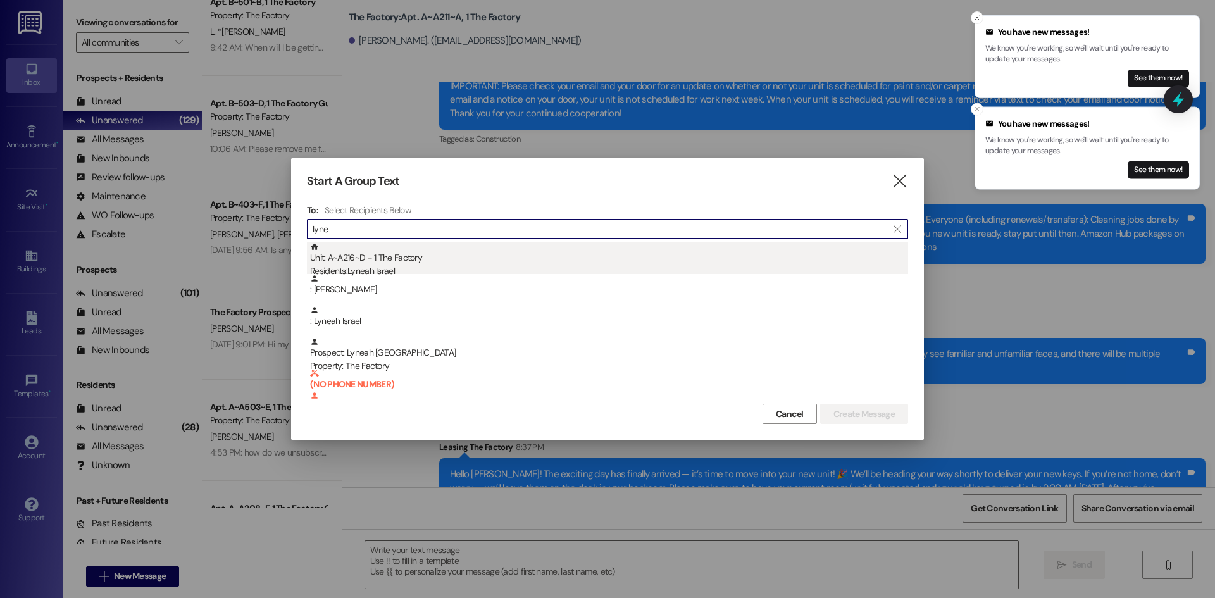
type input "lyne"
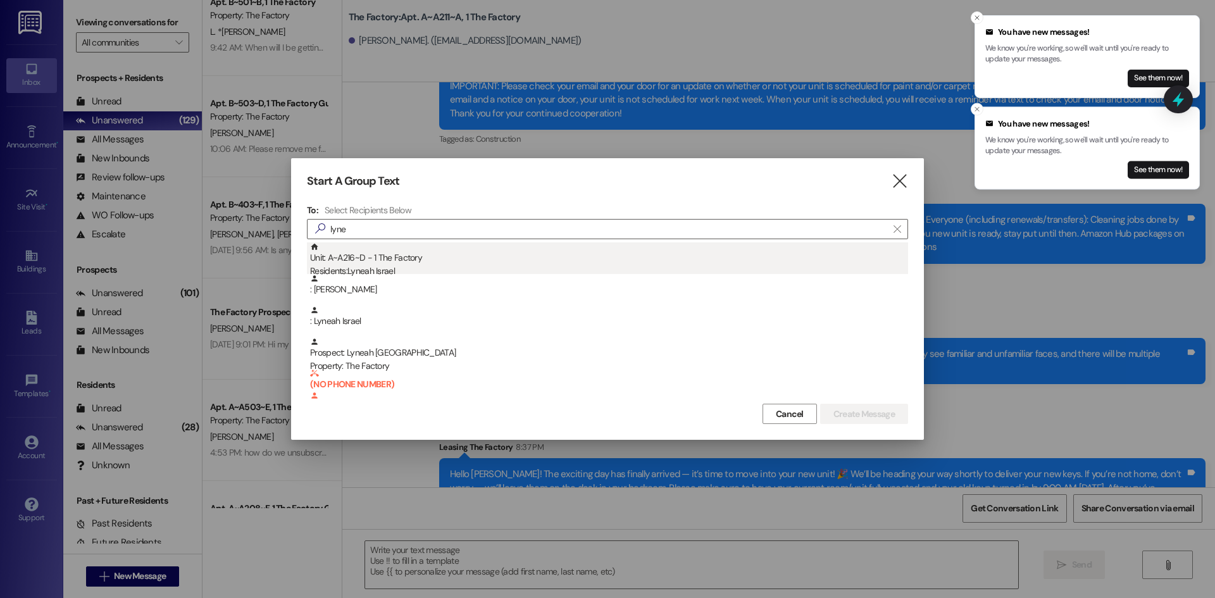
click at [442, 265] on div "Residents: Lyneah [DEMOGRAPHIC_DATA]" at bounding box center [609, 271] width 598 height 13
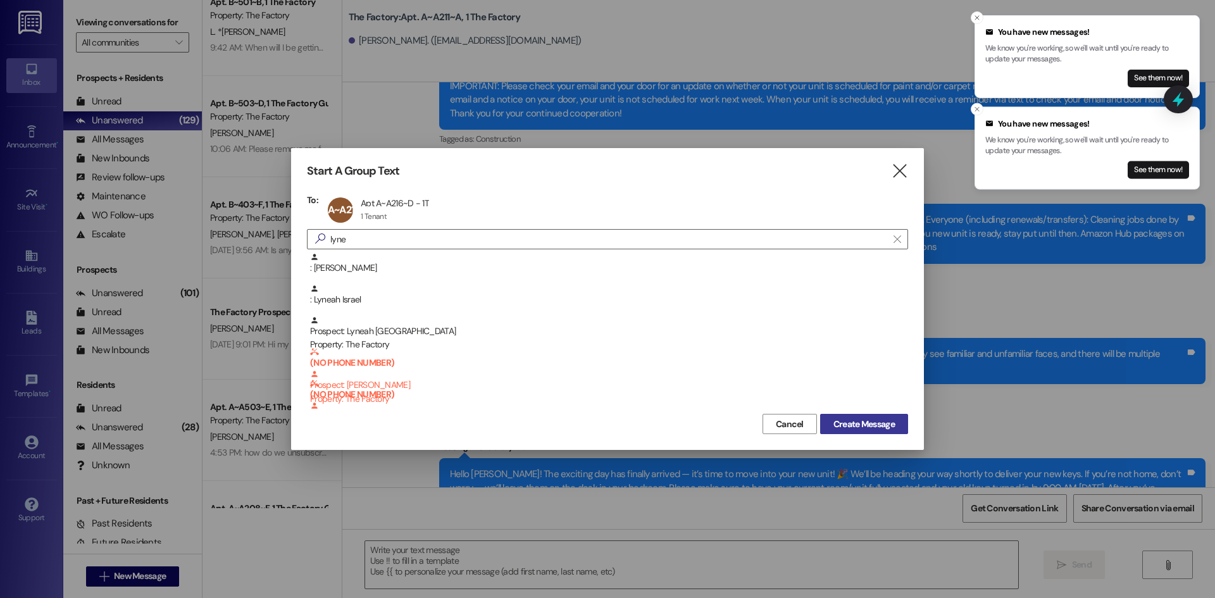
click at [841, 414] on button "Create Message" at bounding box center [864, 424] width 88 height 20
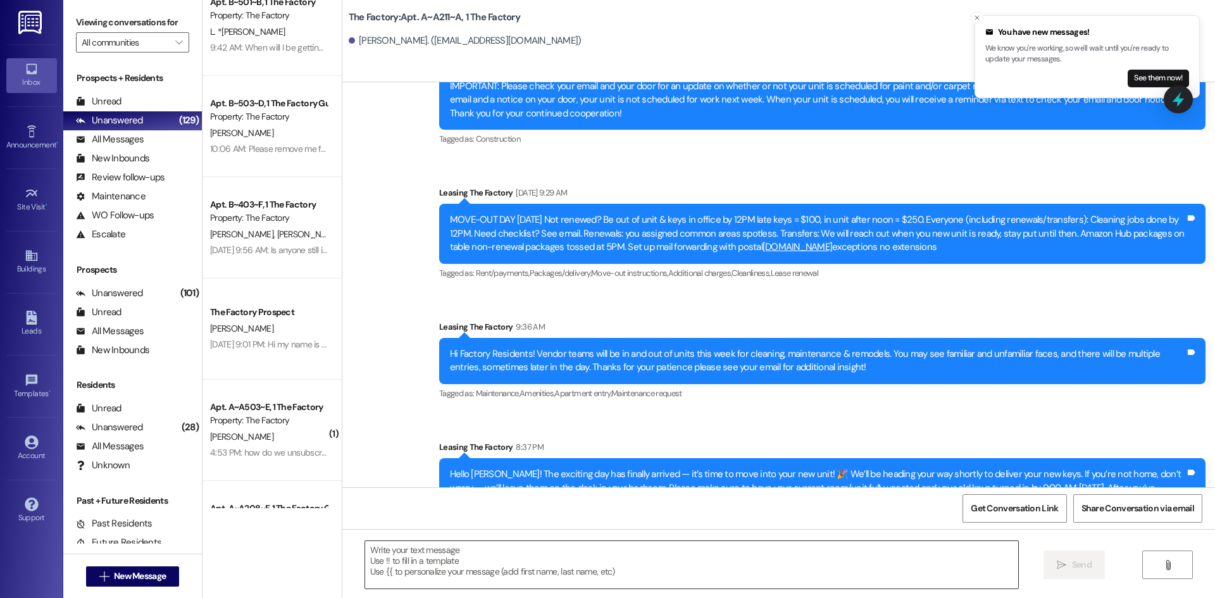
click at [479, 567] on textarea at bounding box center [691, 564] width 653 height 47
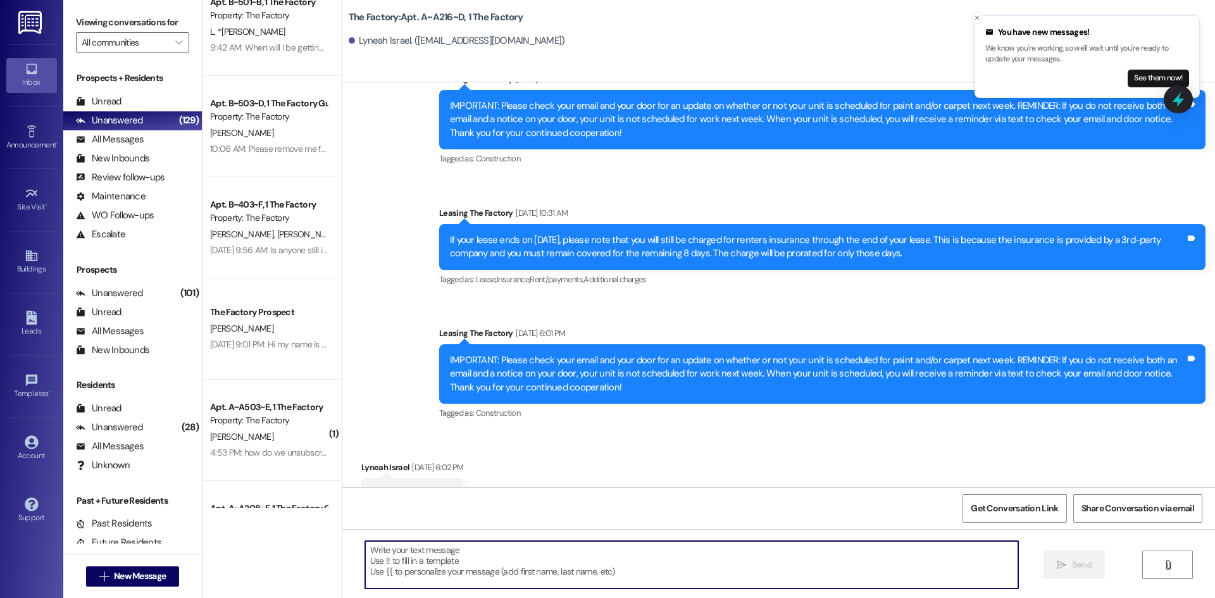
scroll to position [8875, 0]
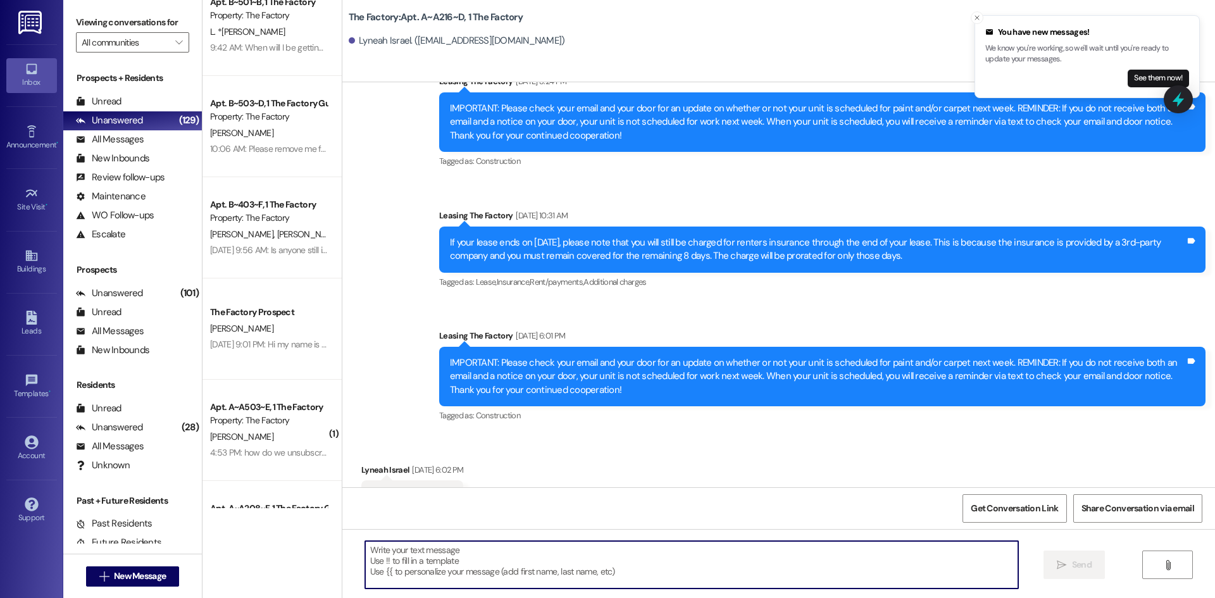
click at [391, 564] on textarea at bounding box center [691, 564] width 653 height 47
click at [375, 551] on textarea at bounding box center [691, 564] width 653 height 47
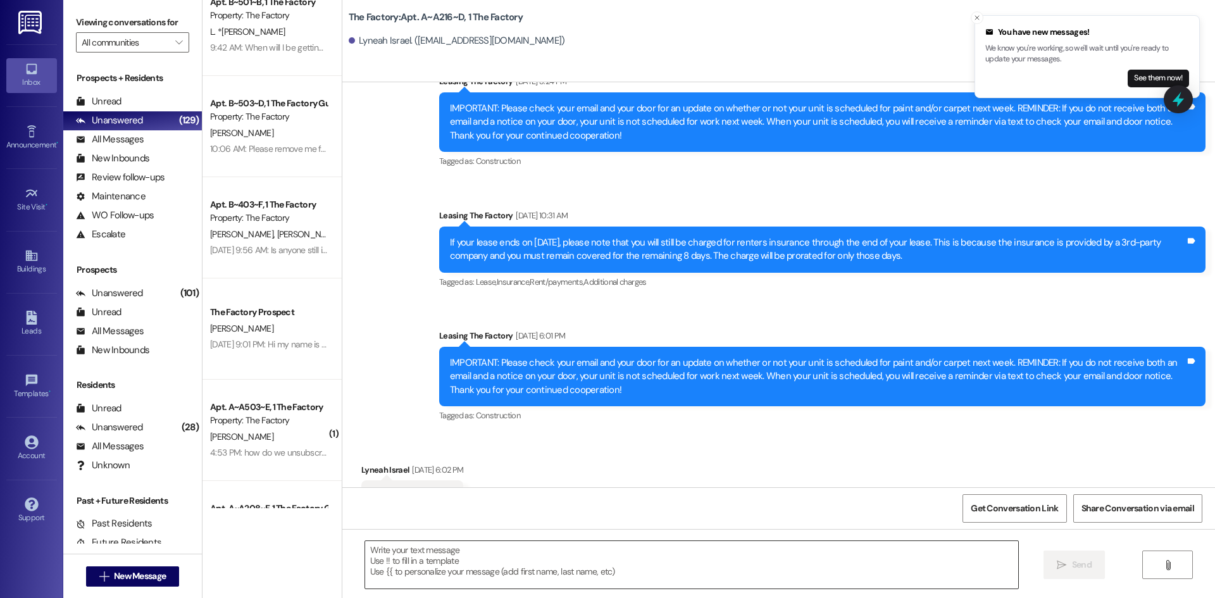
click at [385, 556] on textarea at bounding box center [691, 564] width 653 height 47
paste textarea "Hello! The exciting day has finally arrived — it’s time to move into your new u…"
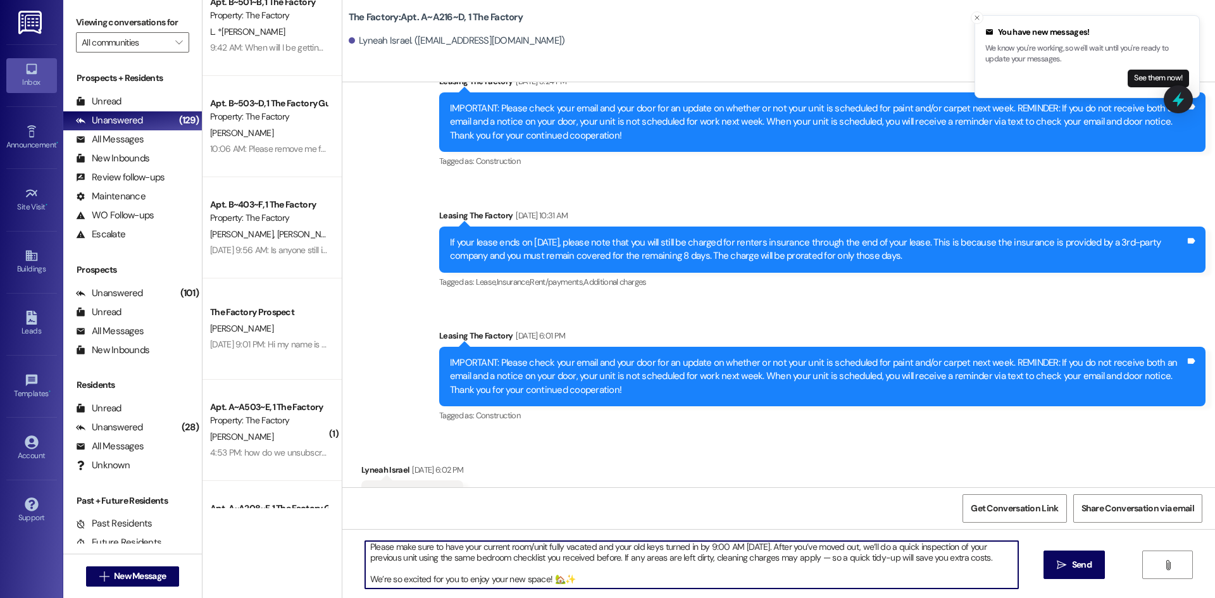
scroll to position [35, 0]
click at [365, 577] on textarea "Hello! The exciting day has finally arrived — it’s time to move into your new u…" at bounding box center [691, 564] width 653 height 47
click at [365, 580] on textarea "Hello! The exciting day has finally arrived — it’s time to move into your new u…" at bounding box center [691, 564] width 653 height 47
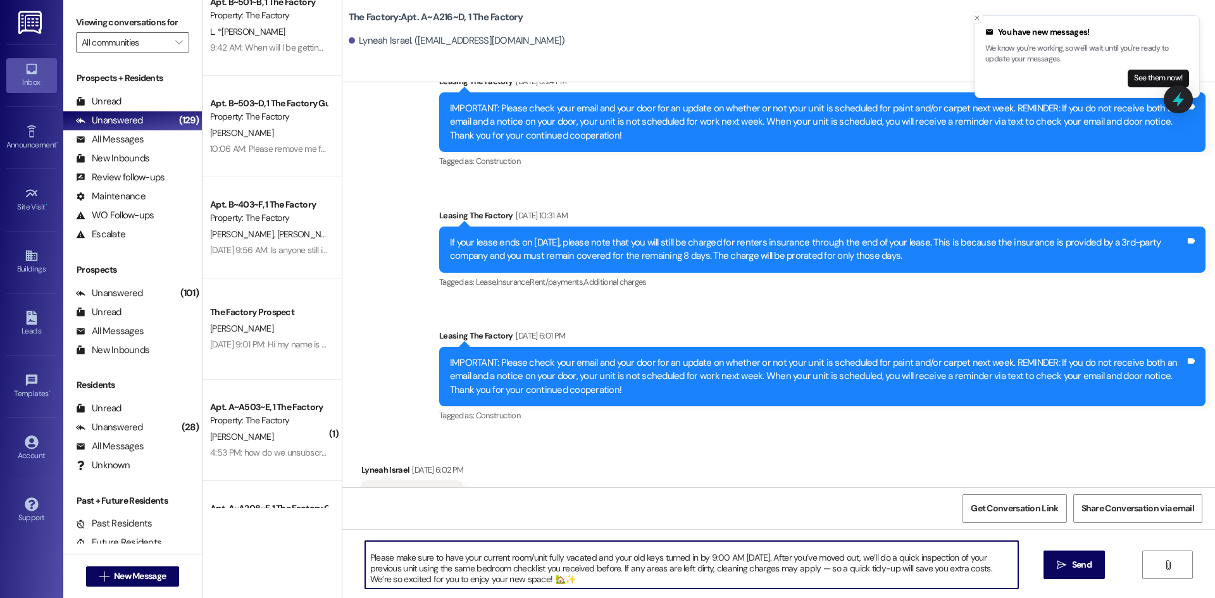
scroll to position [25, 0]
click at [365, 556] on textarea "Hello! The exciting day has finally arrived — it’s time to move into your new u…" at bounding box center [691, 564] width 653 height 47
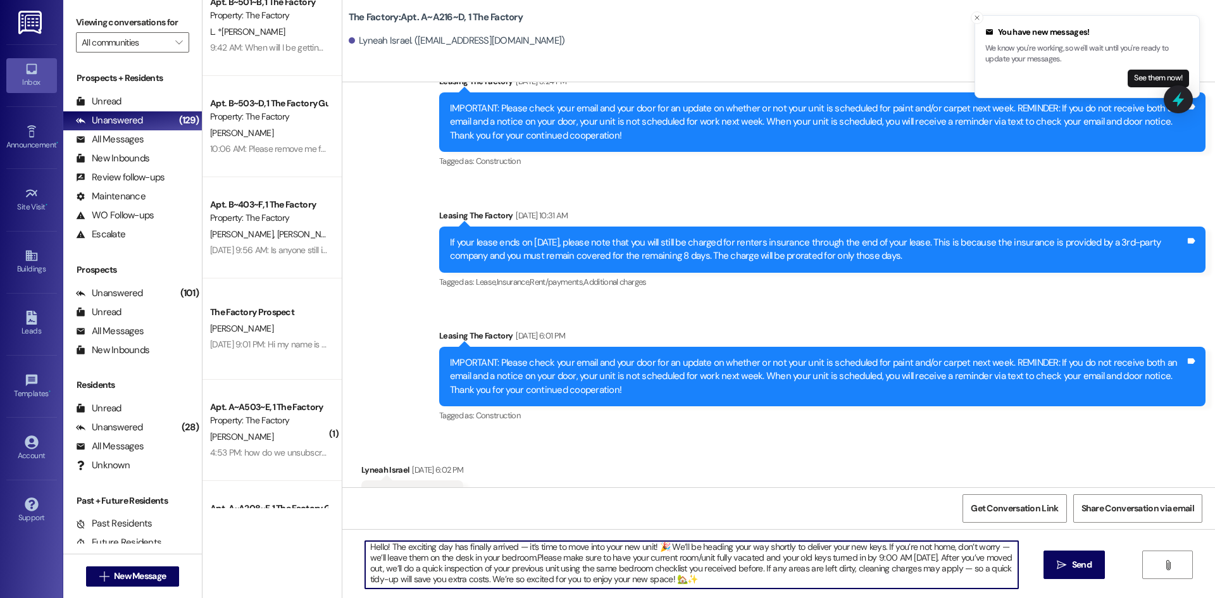
scroll to position [3, 0]
click at [375, 544] on textarea "Hello! The exciting day has finally arrived — it’s time to move into your new u…" at bounding box center [691, 564] width 653 height 47
type textarea "Hello {{first_name}}! The exciting day has finally arrived — it’s time to move …"
drag, startPoint x: 772, startPoint y: 580, endPoint x: 290, endPoint y: 530, distance: 484.4
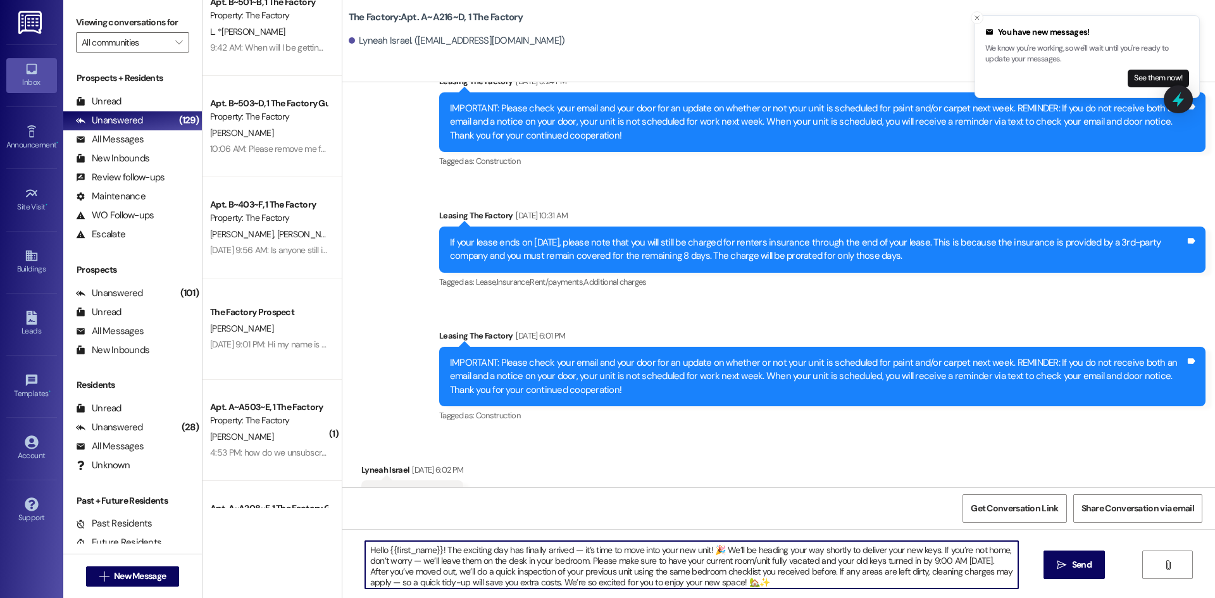
click at [290, 530] on div "Apt. B~302~E, 1 The Factory Guarantors Property: The Factory C. Creek 10:13 AM:…" at bounding box center [709, 299] width 1013 height 598
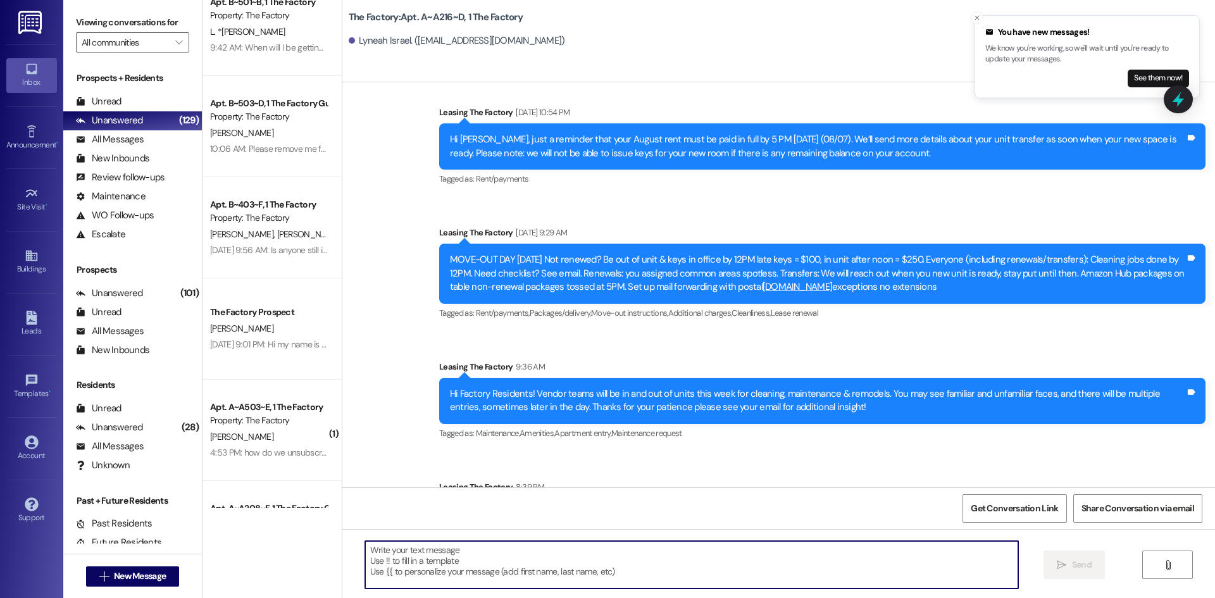
scroll to position [9379, 0]
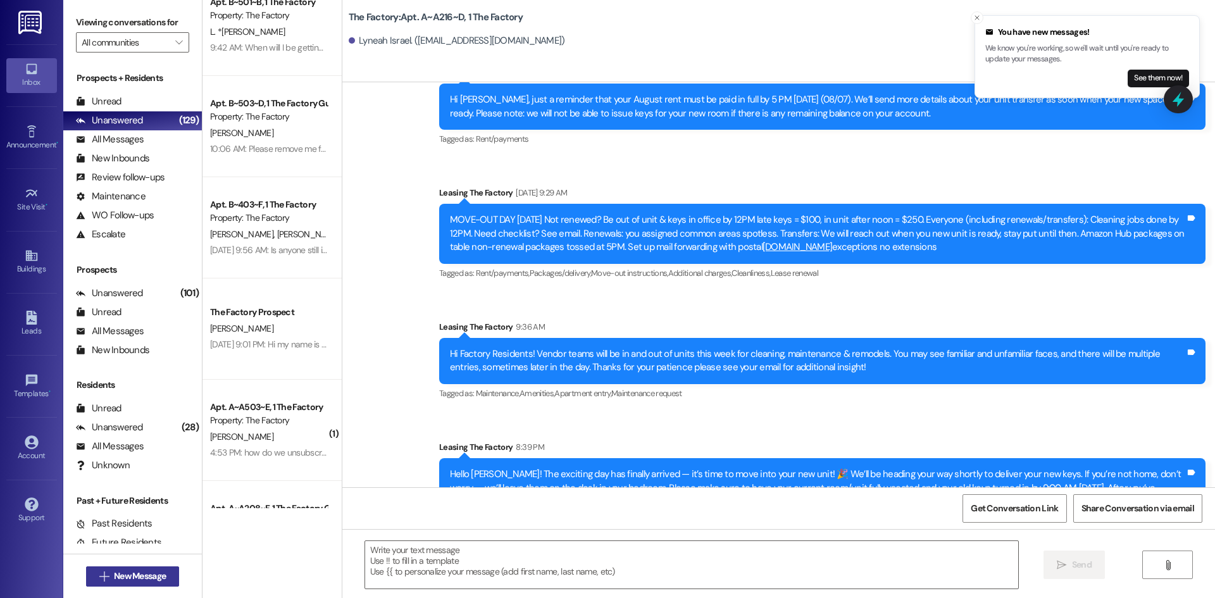
click at [125, 585] on button " New Message" at bounding box center [133, 577] width 94 height 20
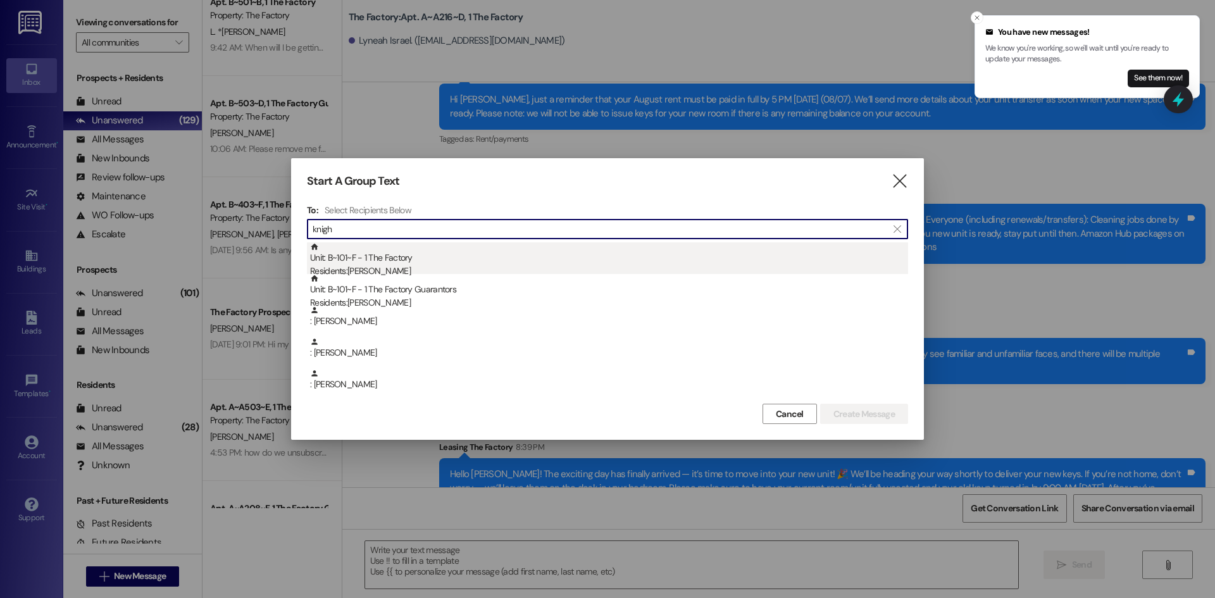
type input "knigh"
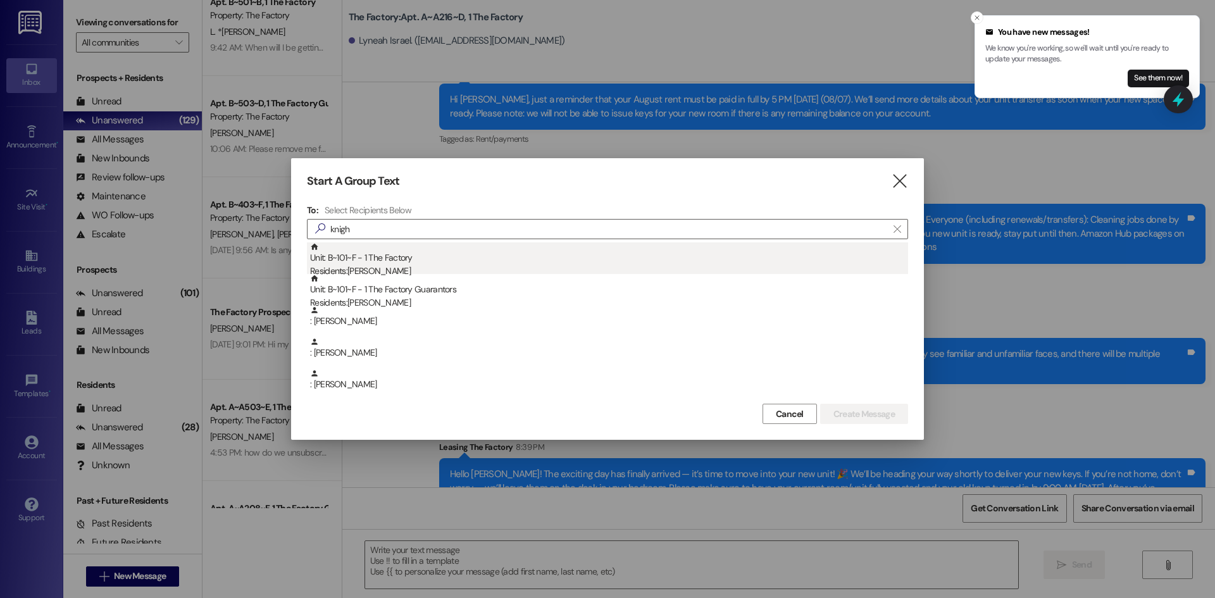
click at [468, 263] on div "Unit: B~101~F - 1 The Factory Residents: [PERSON_NAME]" at bounding box center [609, 260] width 598 height 36
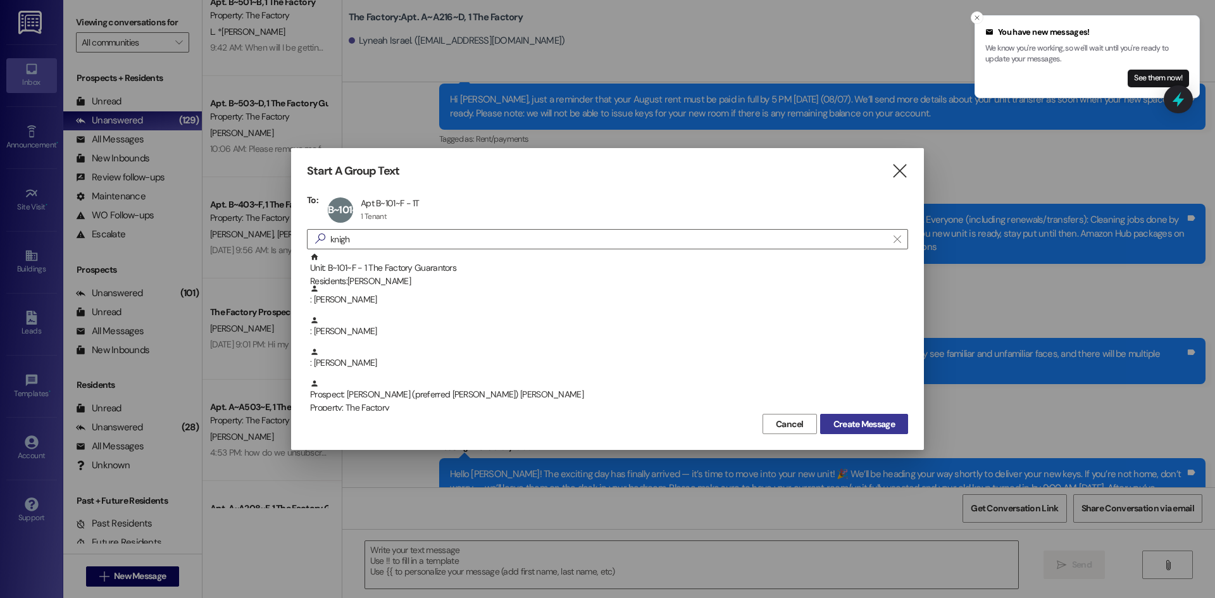
click at [853, 423] on span "Create Message" at bounding box center [864, 424] width 61 height 13
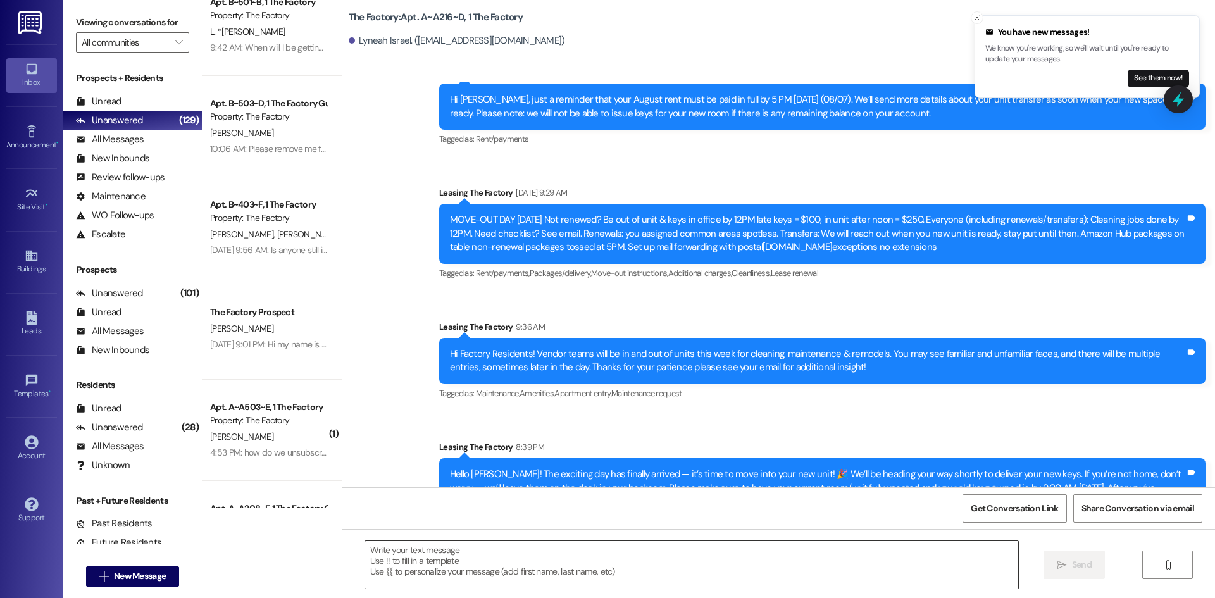
click at [387, 577] on textarea at bounding box center [691, 564] width 653 height 47
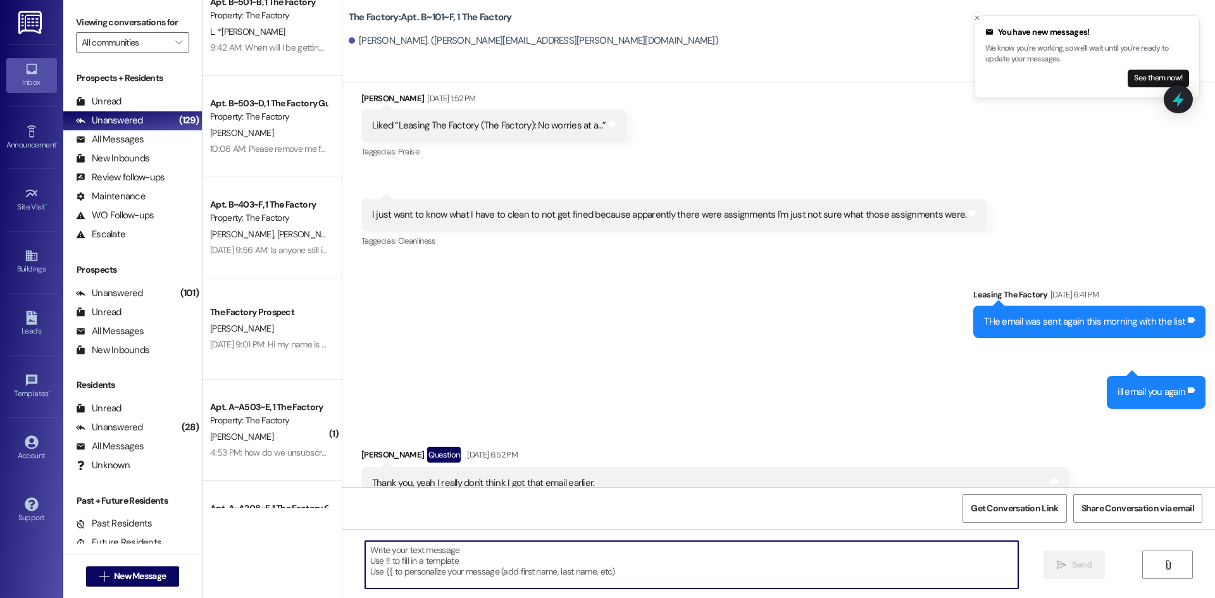
scroll to position [12715, 0]
paste textarea "Hello {{first_name}}! The exciting day has finally arrived — it’s time to move …"
type textarea "Hello {{first_name}}! The exciting day has finally arrived — it’s time to move …"
click at [142, 578] on span "New Message" at bounding box center [140, 576] width 52 height 13
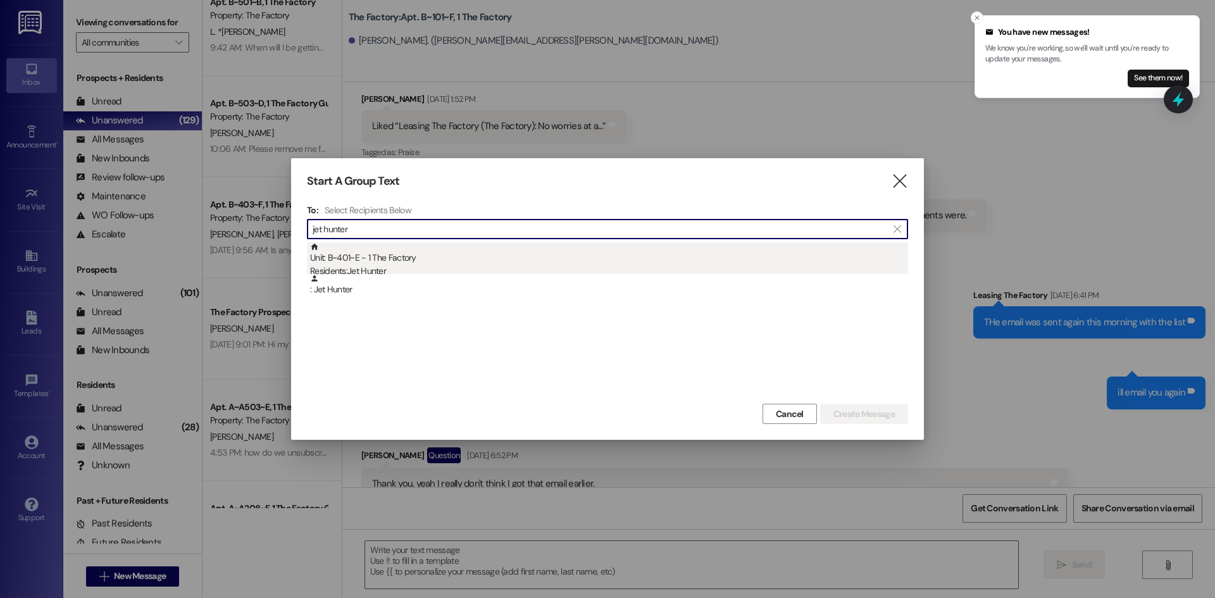
type input "jet hunter"
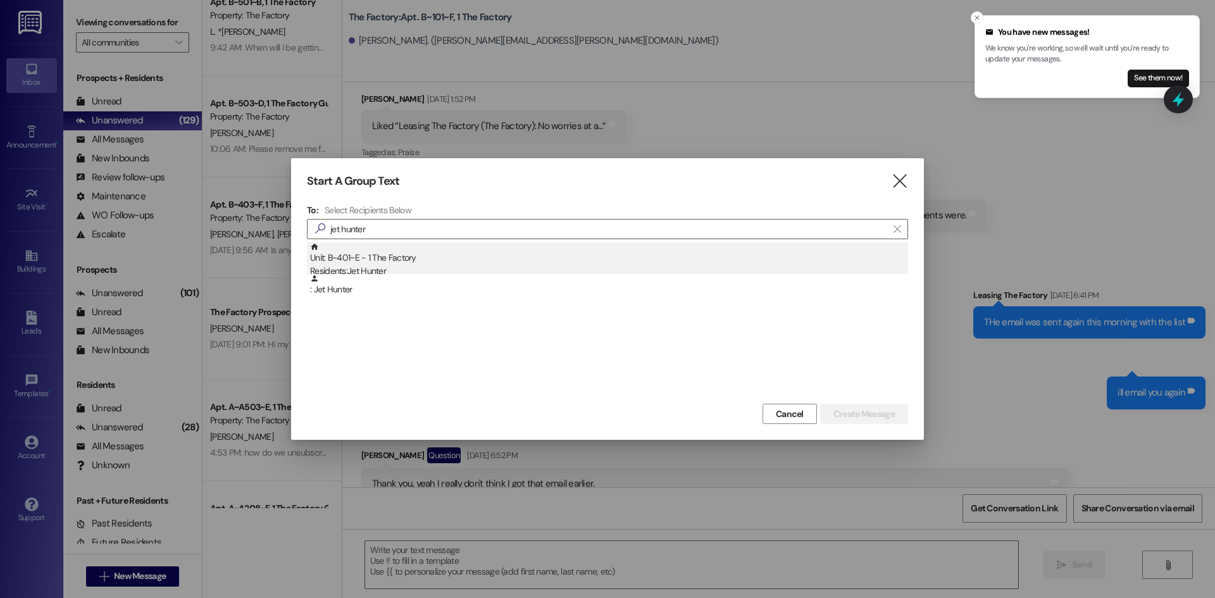
click at [367, 263] on div "Unit: B~401~E - 1 The Factory Residents: Jet Hunter" at bounding box center [609, 260] width 598 height 36
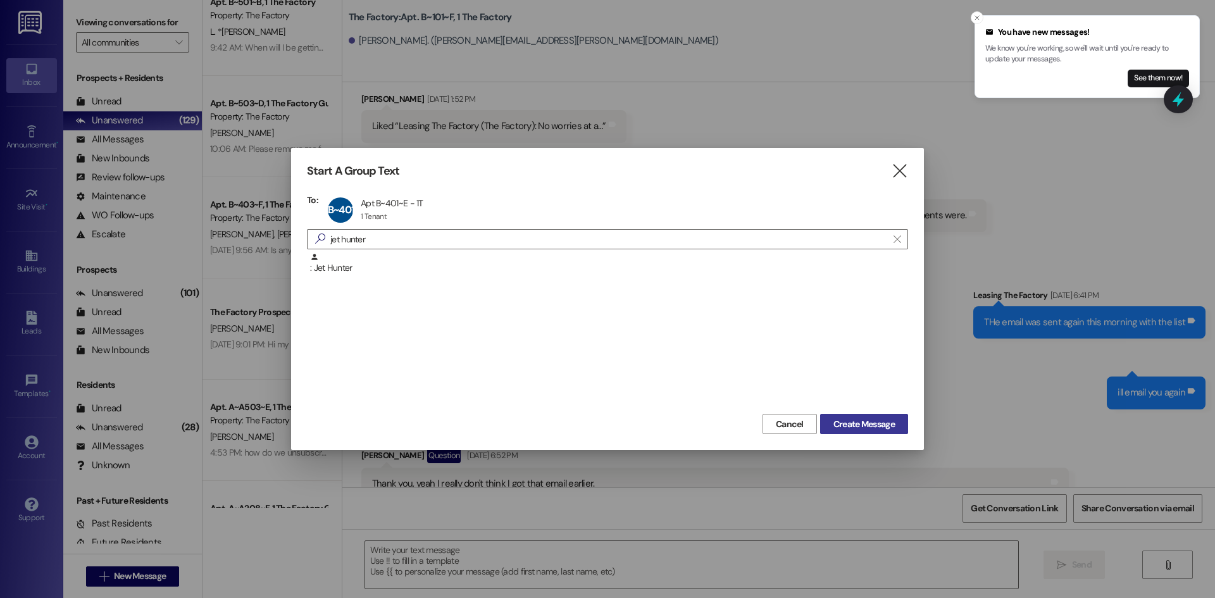
click at [860, 422] on span "Create Message" at bounding box center [864, 424] width 61 height 13
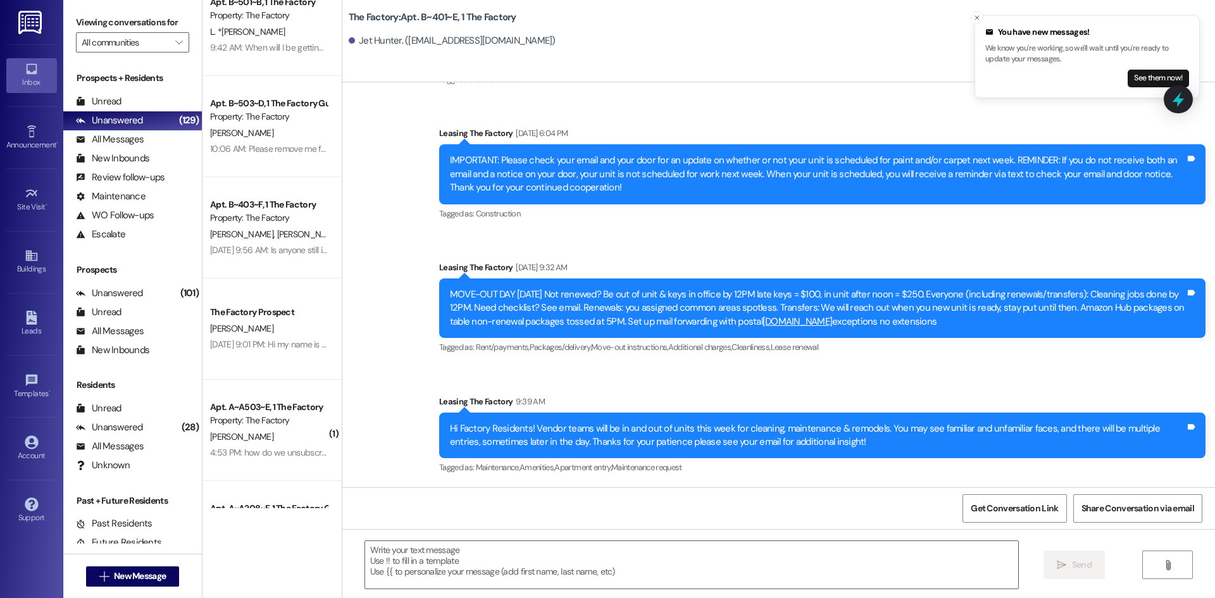
scroll to position [8447, 0]
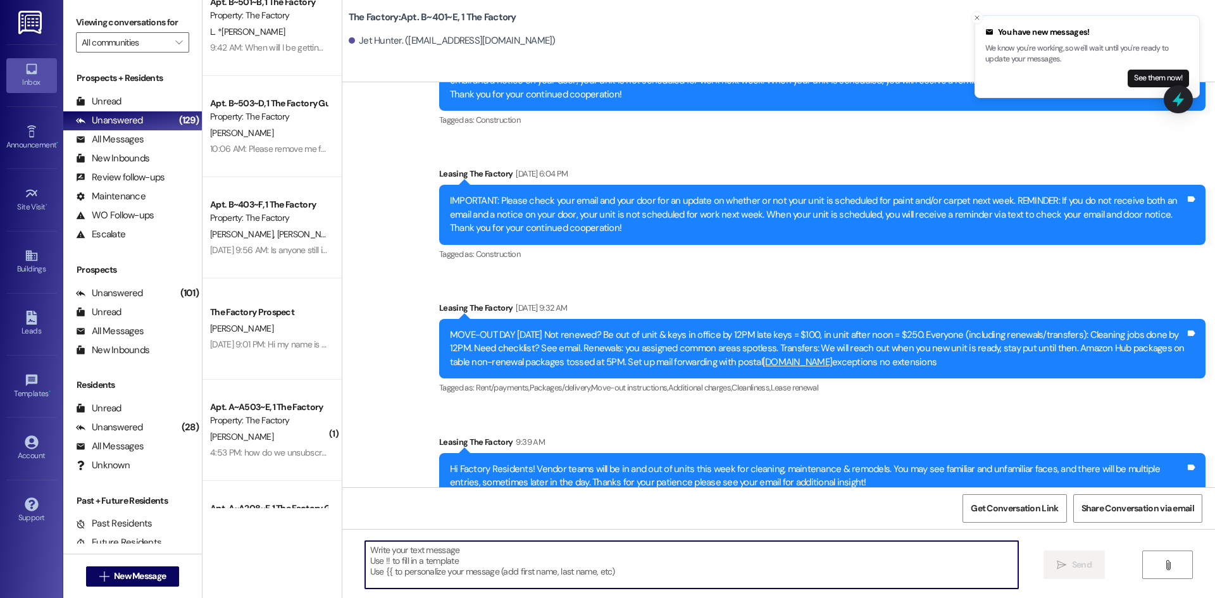
click at [428, 553] on textarea at bounding box center [691, 564] width 653 height 47
paste textarea "Hello {{first_name}}! The exciting day has finally arrived — it’s time to move …"
type textarea "Hello {{first_name}}! The exciting day has finally arrived — it’s time to move …"
click at [165, 577] on span "New Message" at bounding box center [139, 576] width 57 height 13
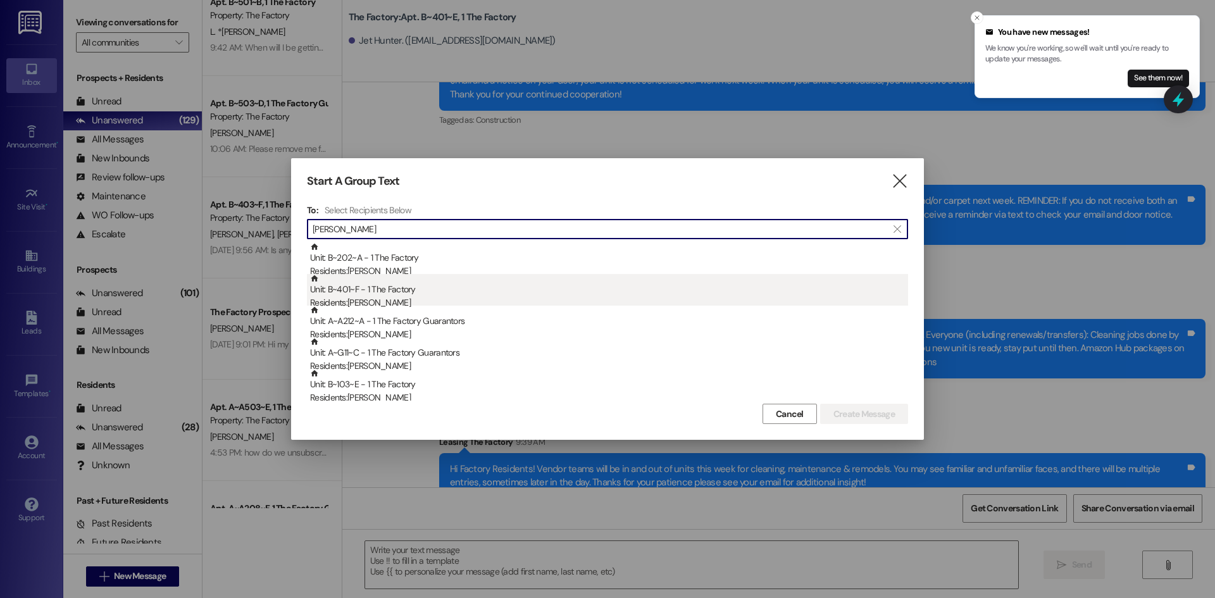
type input "[PERSON_NAME]"
click at [483, 285] on div "Unit: B~401~F - 1 The Factory Residents: [PERSON_NAME]" at bounding box center [609, 292] width 598 height 36
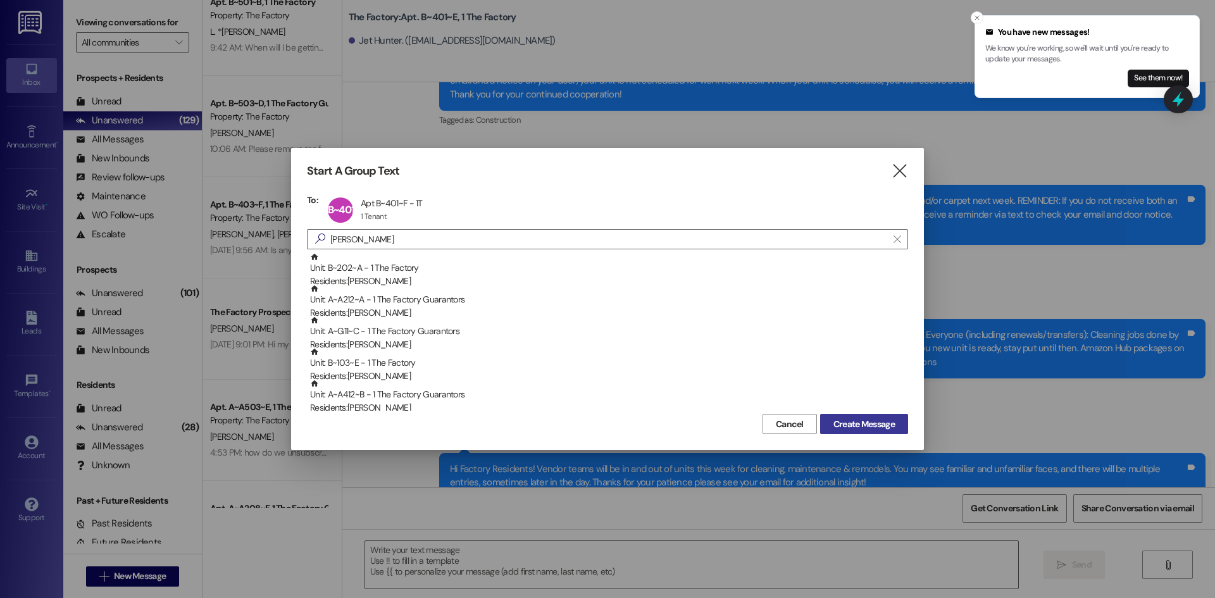
click at [837, 422] on span "Create Message" at bounding box center [864, 424] width 61 height 13
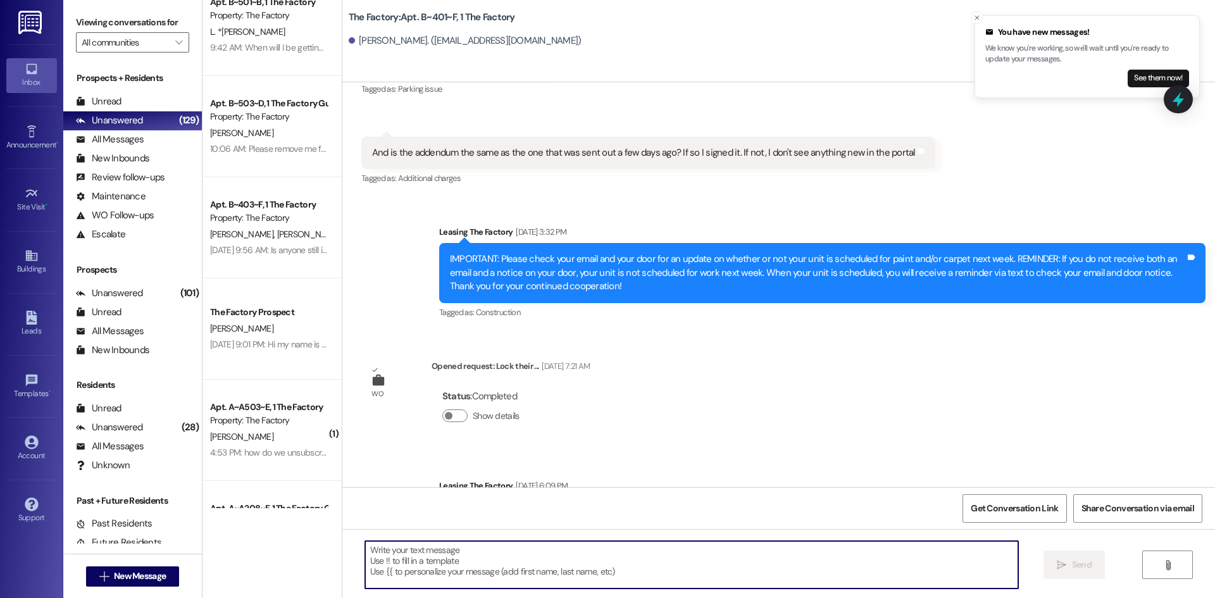
click at [430, 560] on textarea at bounding box center [691, 564] width 653 height 47
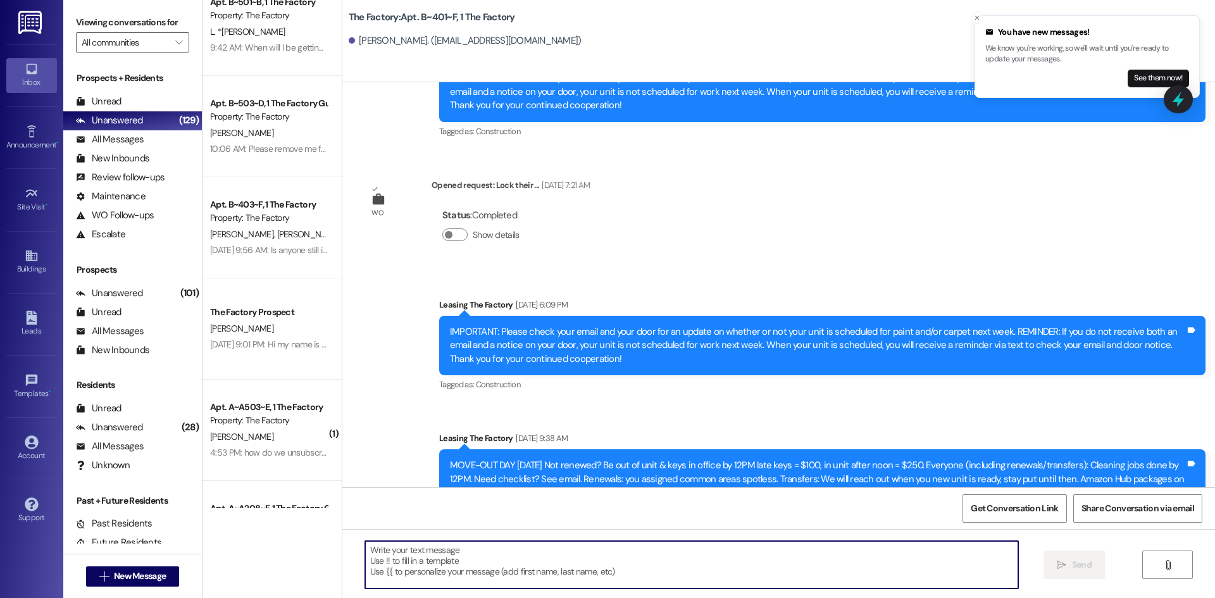
scroll to position [12403, 0]
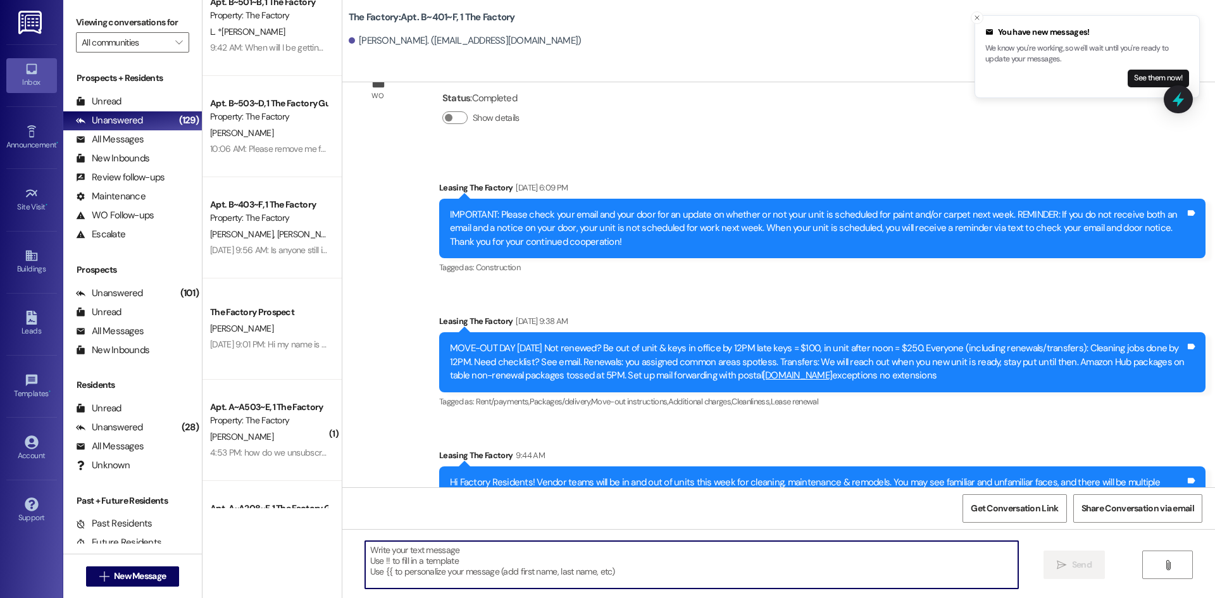
paste textarea "Hello {{first_name}}! The exciting day has finally arrived — it’s time to move …"
type textarea "Hello {{first_name}}! The exciting day has finally arrived — it’s time to move …"
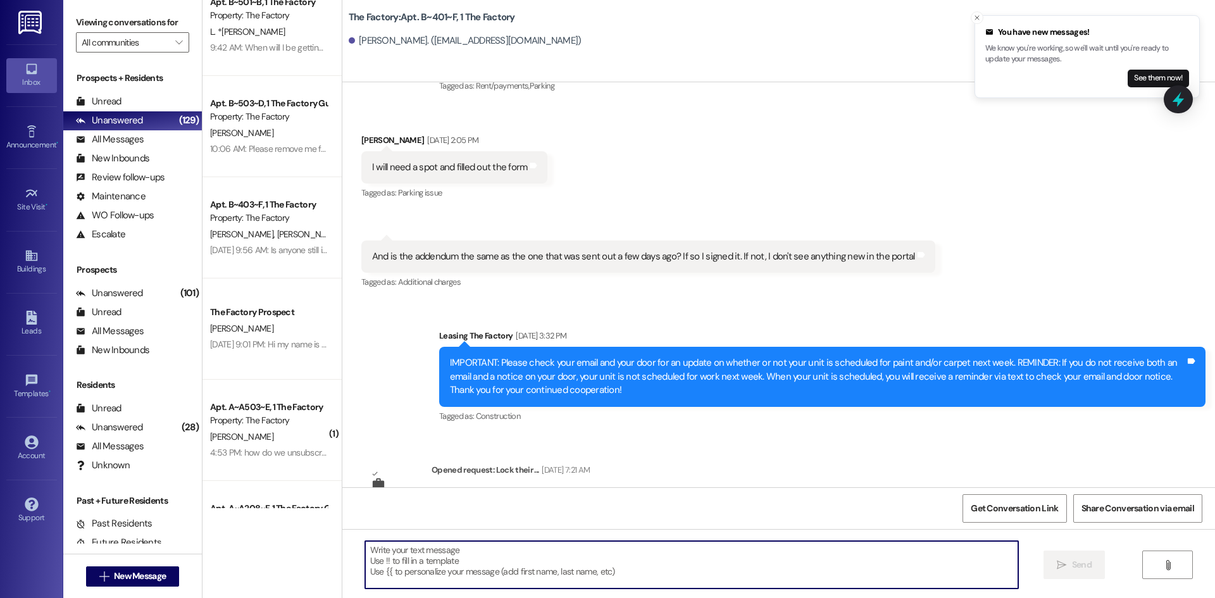
scroll to position [12014, 0]
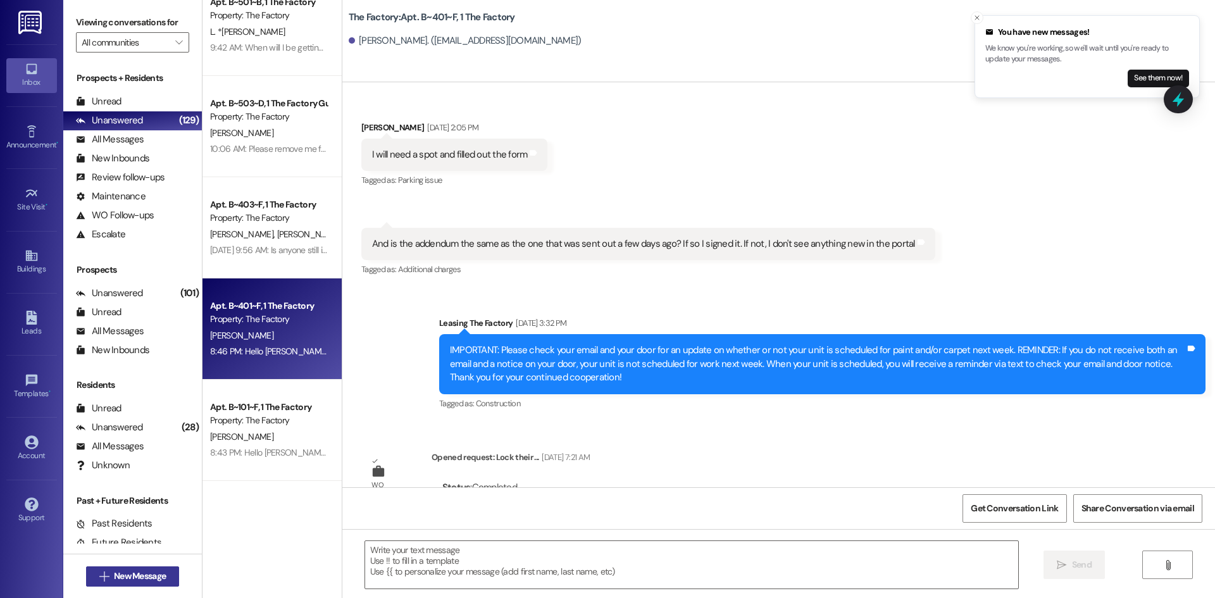
click at [137, 579] on span "New Message" at bounding box center [140, 576] width 52 height 13
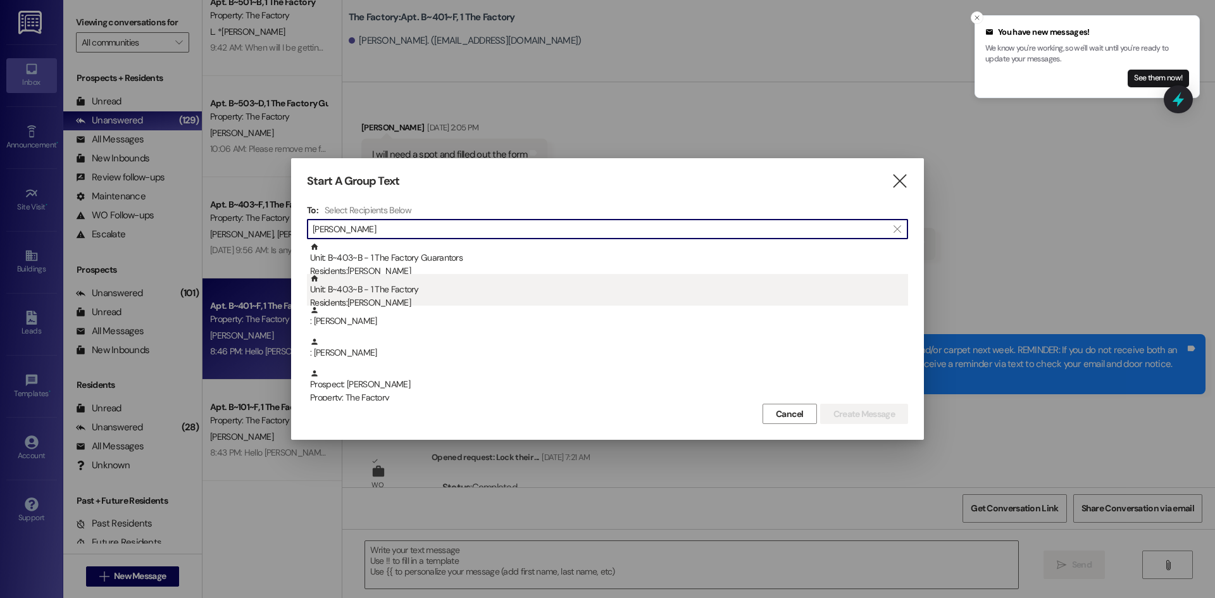
type input "[PERSON_NAME]"
click at [382, 294] on div "Unit: B~403~B - 1 The Factory Residents: [PERSON_NAME]" at bounding box center [609, 292] width 598 height 36
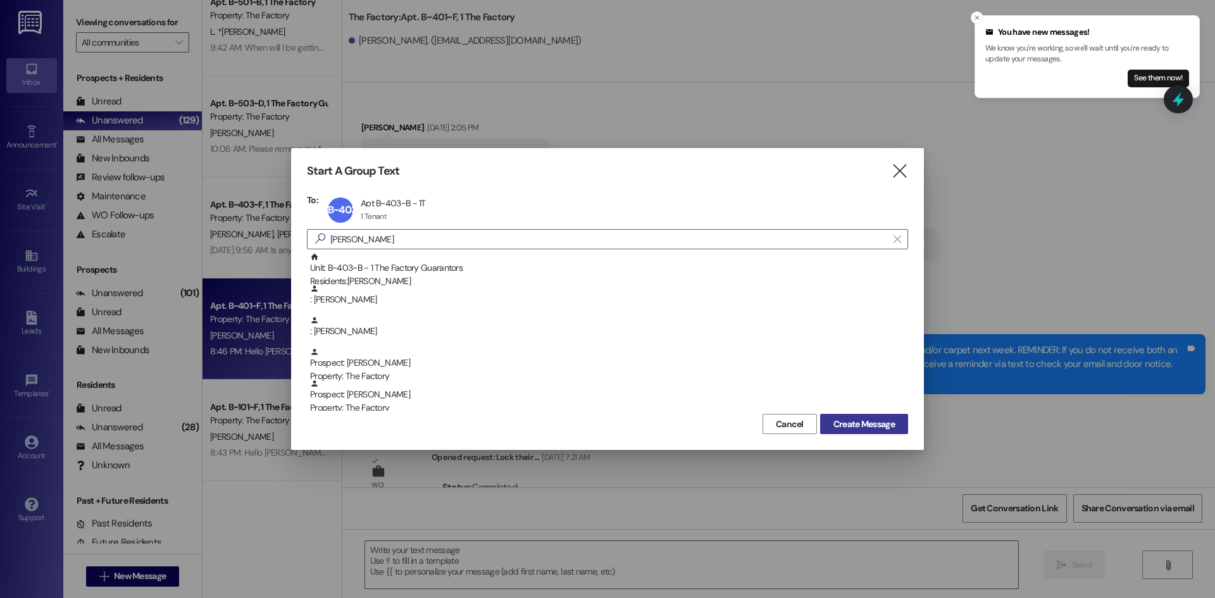
click at [861, 419] on span "Create Message" at bounding box center [864, 424] width 61 height 13
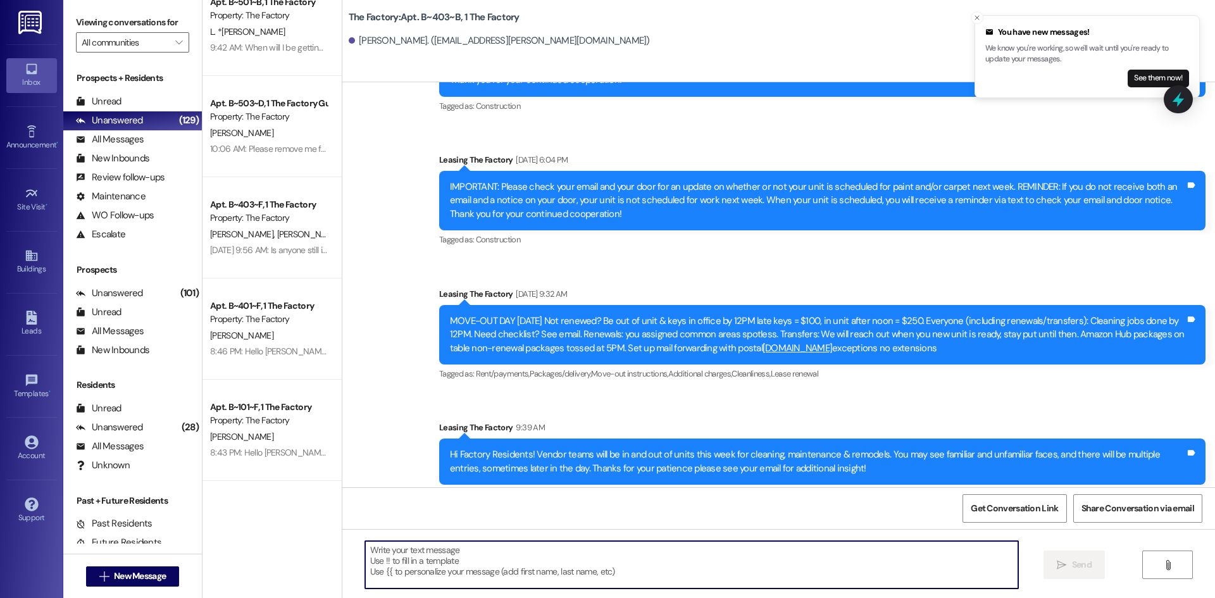
click at [467, 562] on textarea at bounding box center [691, 564] width 653 height 47
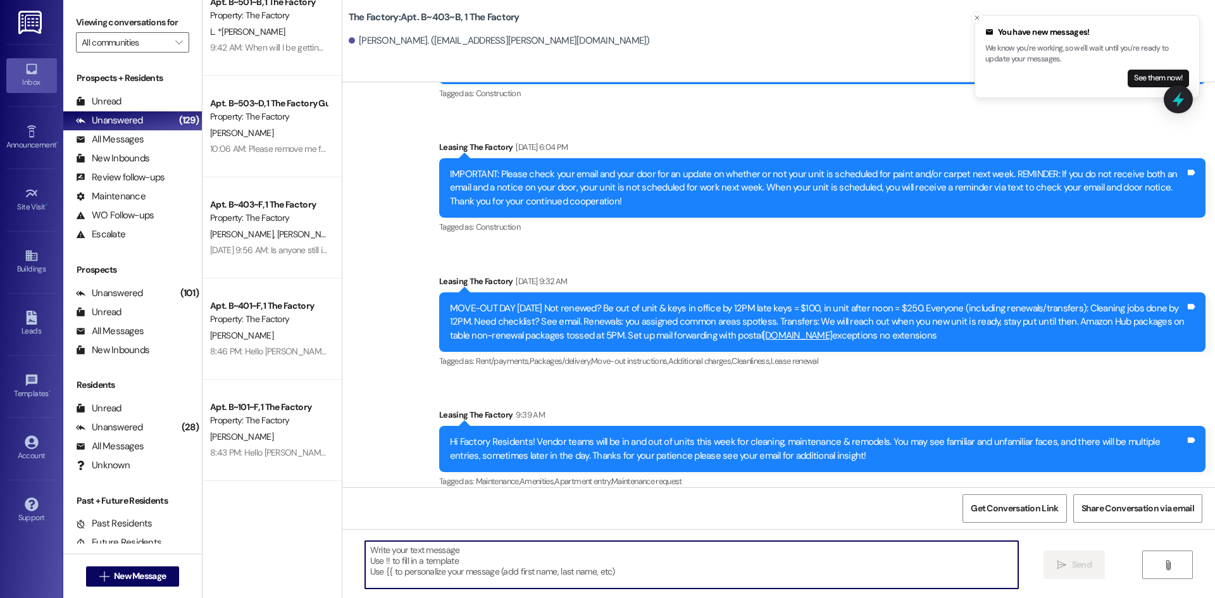
paste textarea "Hello *RESIDENT_NAME_FIRST*! The exciting day has finally arrived — it’s time t…"
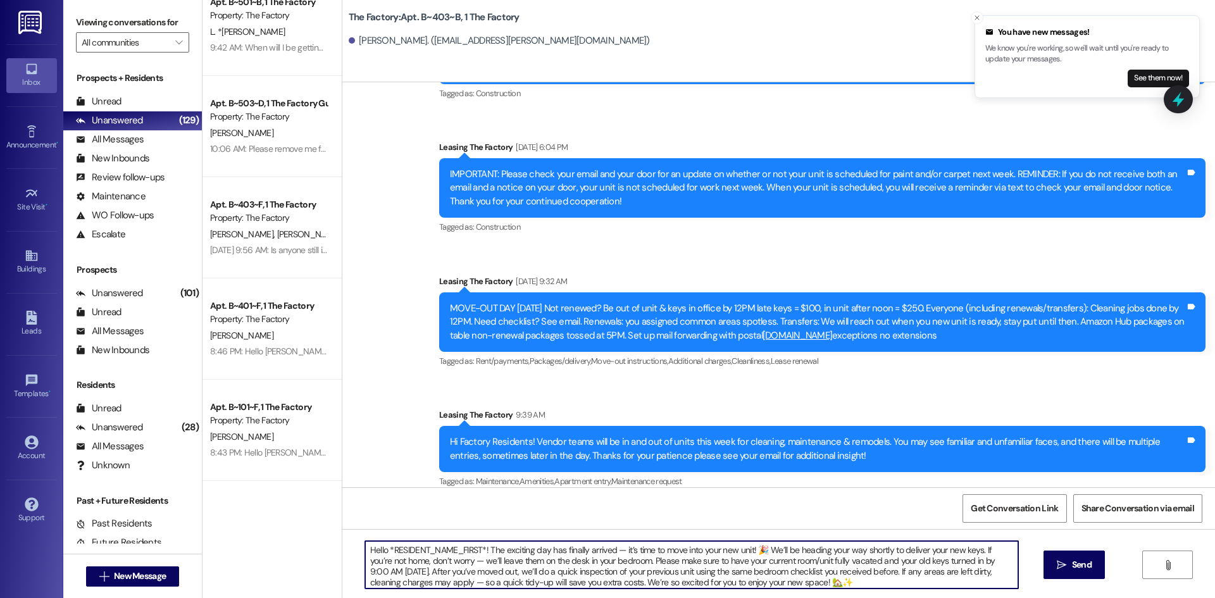
click at [474, 550] on textarea "Hello *RESIDENT_NAME_FIRST*! The exciting day has finally arrived — it’s time t…" at bounding box center [691, 564] width 653 height 47
drag, startPoint x: 479, startPoint y: 549, endPoint x: 382, endPoint y: 554, distance: 97.6
click at [382, 554] on textarea "Hello *RESIDENT_NAME_FIRST*! The exciting day has finally arrived — it’s time t…" at bounding box center [691, 564] width 653 height 47
type textarea "Hello {{first_name}}! The exciting day has finally arrived — it’s time to move …"
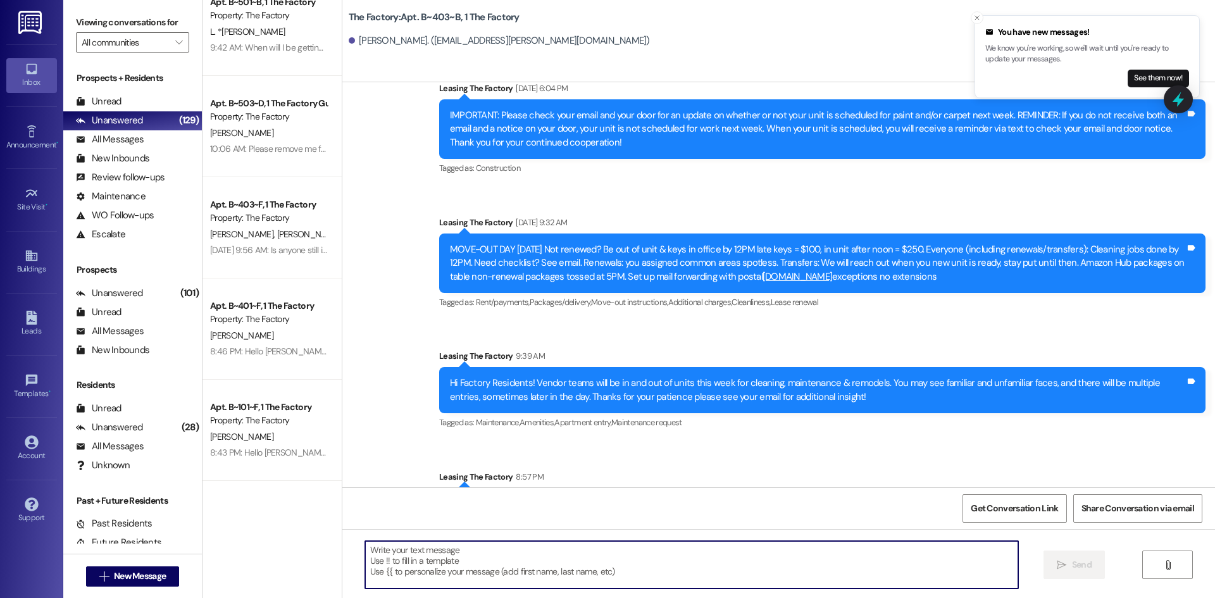
scroll to position [2906, 0]
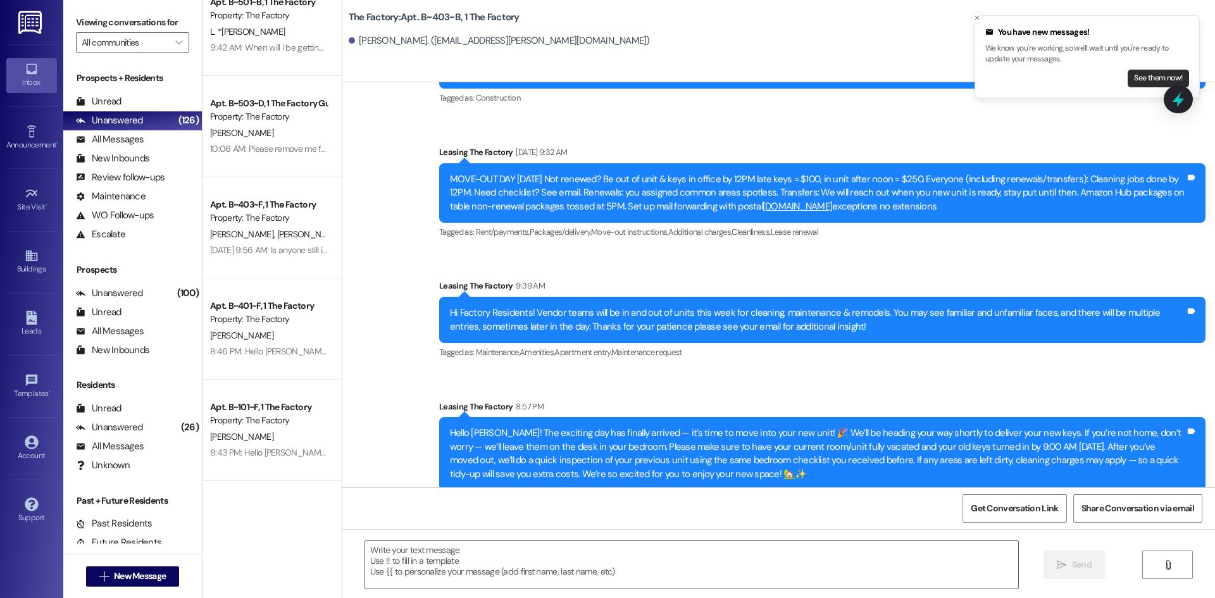
click at [1156, 89] on li "You have new messages! We know you're working, so we'll wait until you're ready…" at bounding box center [1087, 56] width 225 height 83
click at [1153, 84] on button "See them now!" at bounding box center [1158, 79] width 61 height 18
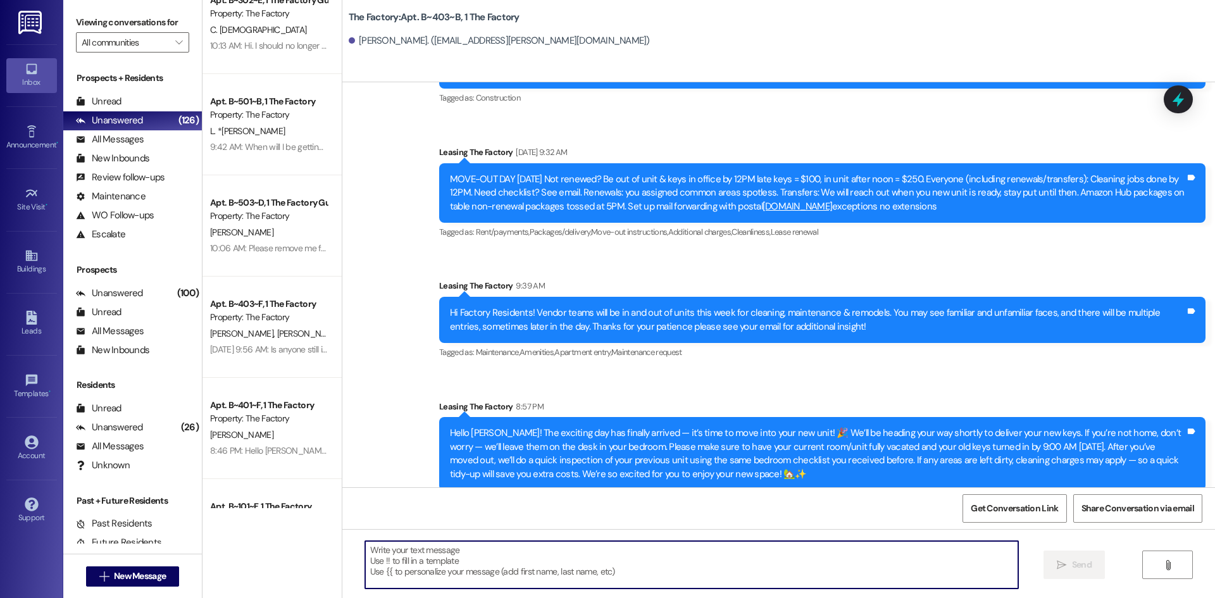
scroll to position [0, 0]
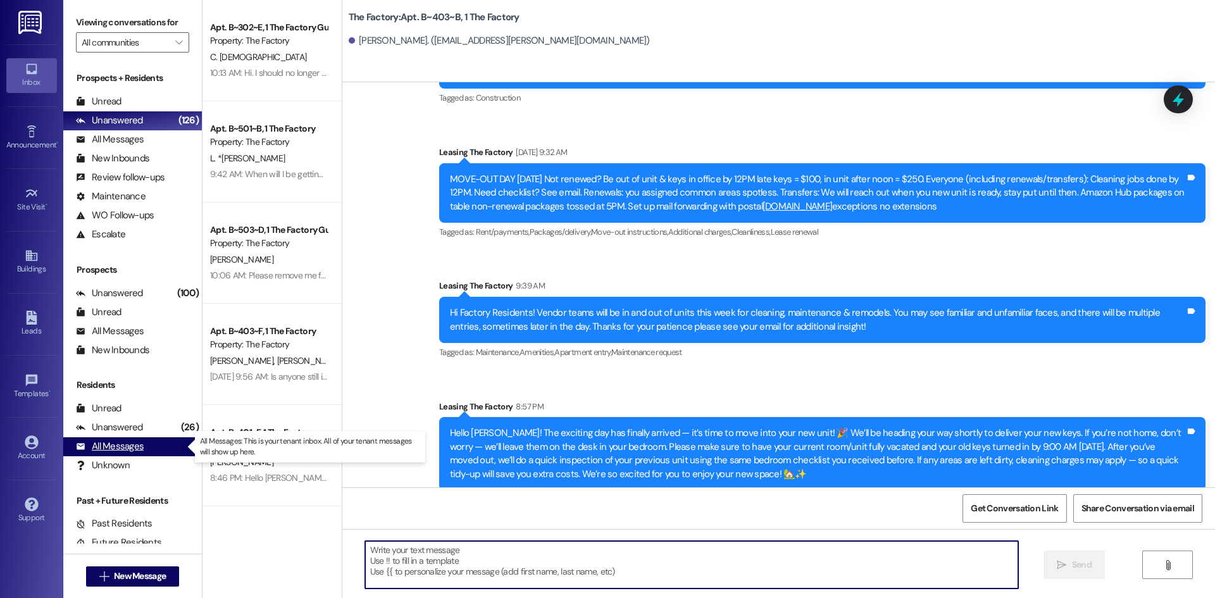
click at [120, 451] on div "All Messages" at bounding box center [110, 446] width 68 height 13
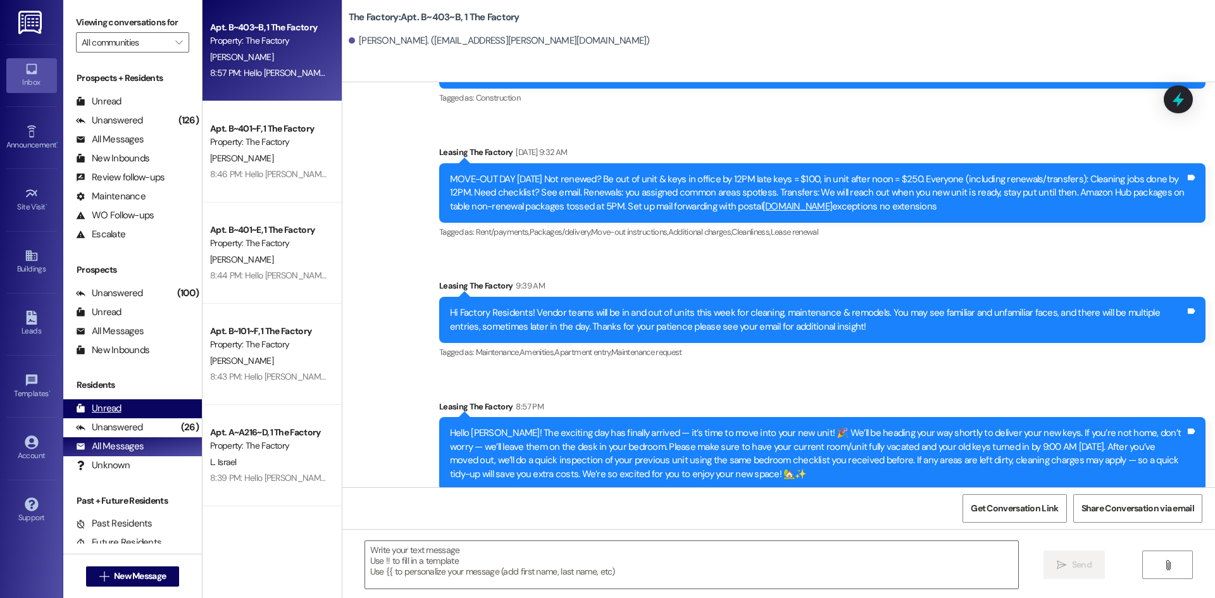
click at [116, 406] on div "Unread" at bounding box center [99, 408] width 46 height 13
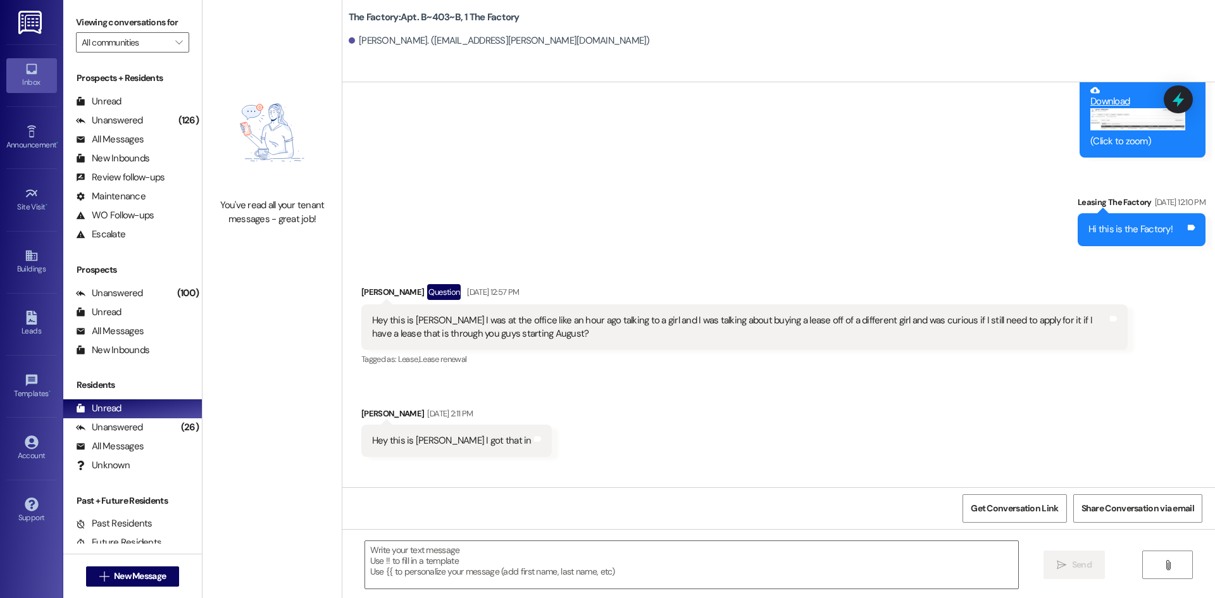
scroll to position [856, 0]
